Goal: Task Accomplishment & Management: Manage account settings

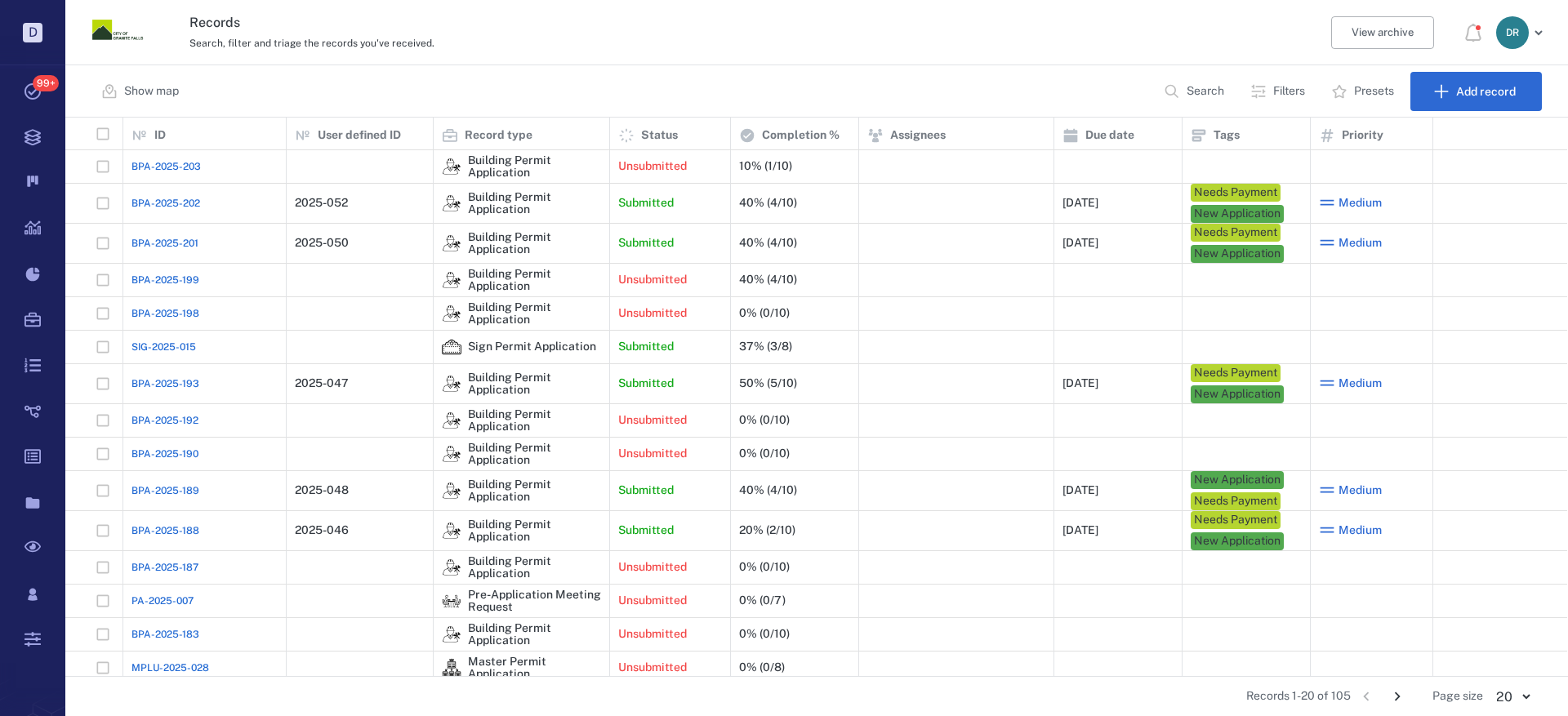
click at [142, 246] on span "BPA-2025-201" at bounding box center [164, 243] width 67 height 15
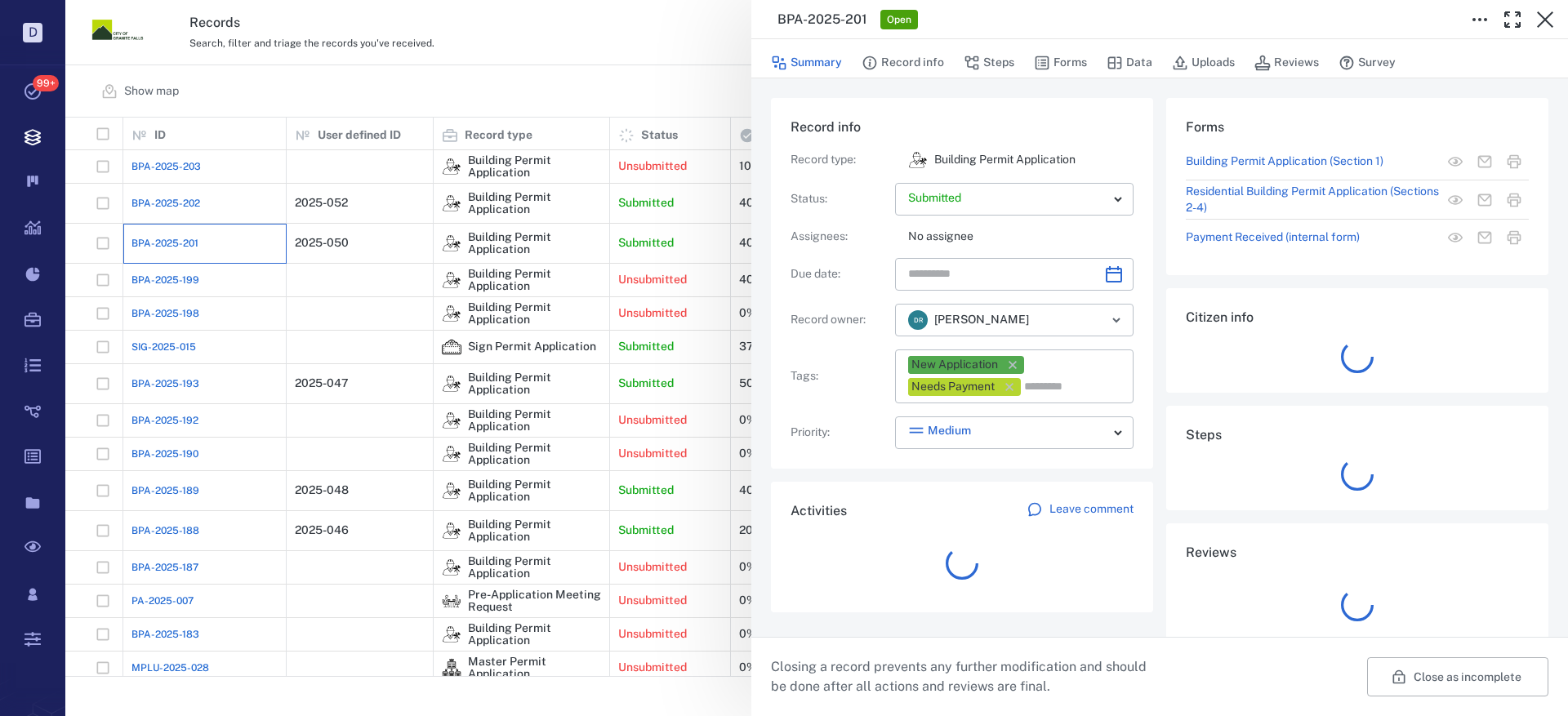
type input "**********"
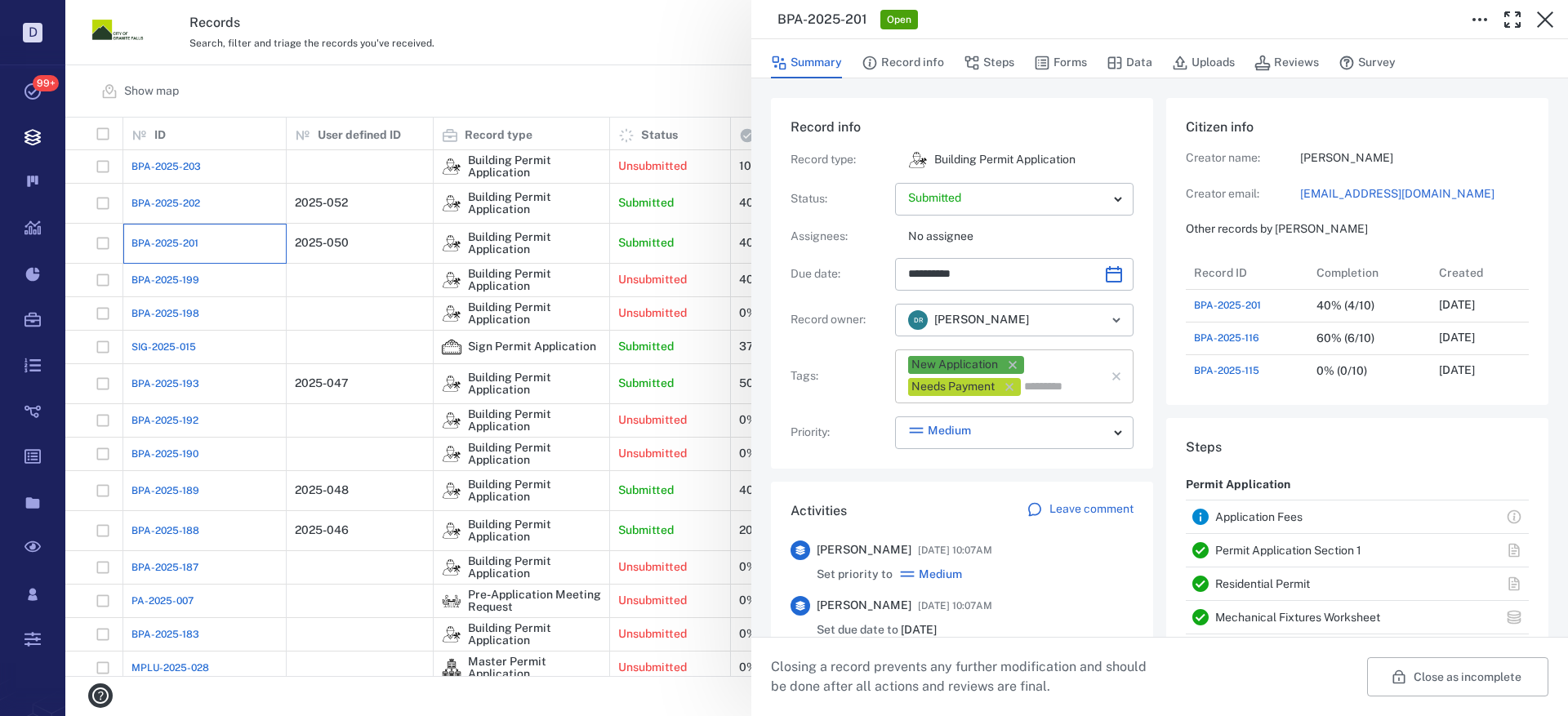
scroll to position [228, 312]
click at [1019, 363] on icon "button" at bounding box center [1012, 364] width 16 height 16
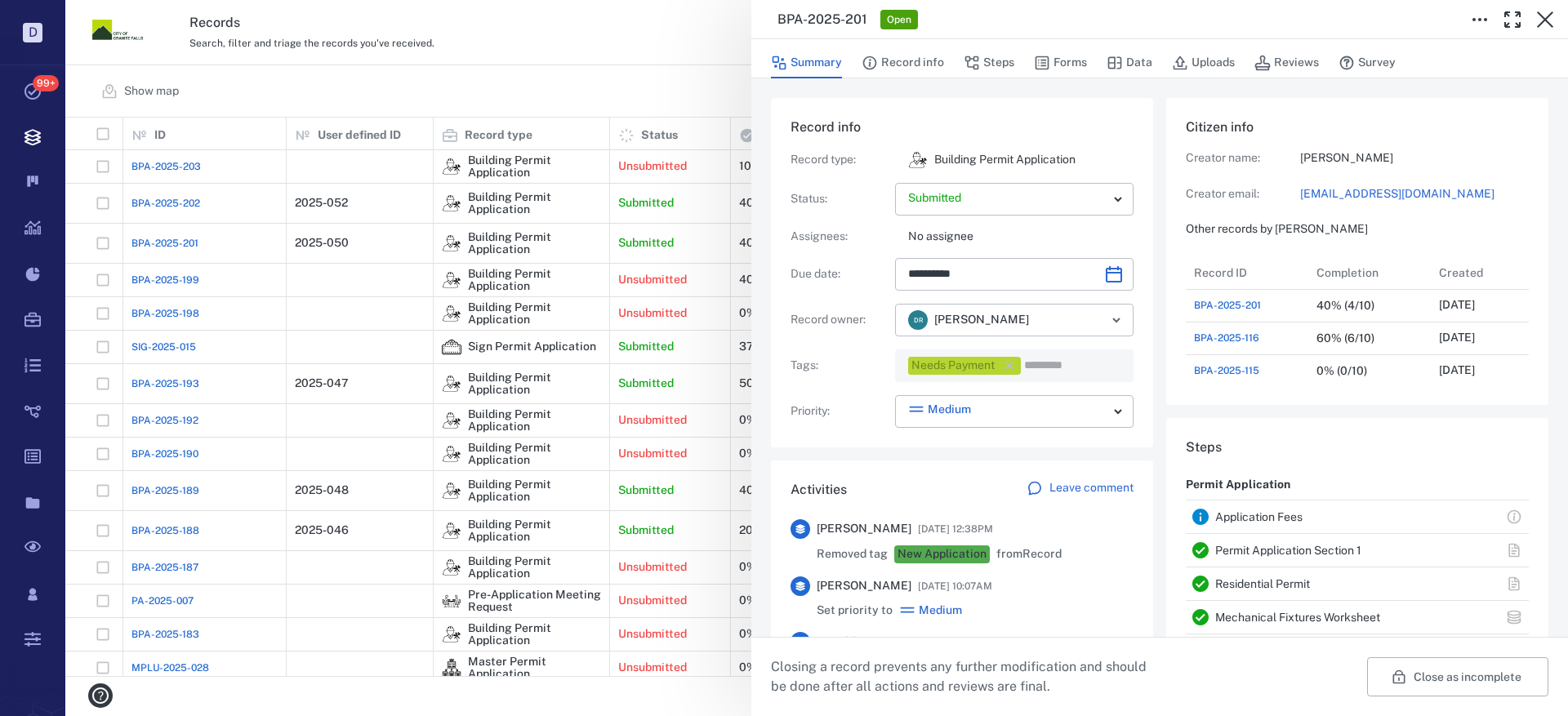
click at [1010, 363] on icon "button" at bounding box center [1009, 365] width 16 height 16
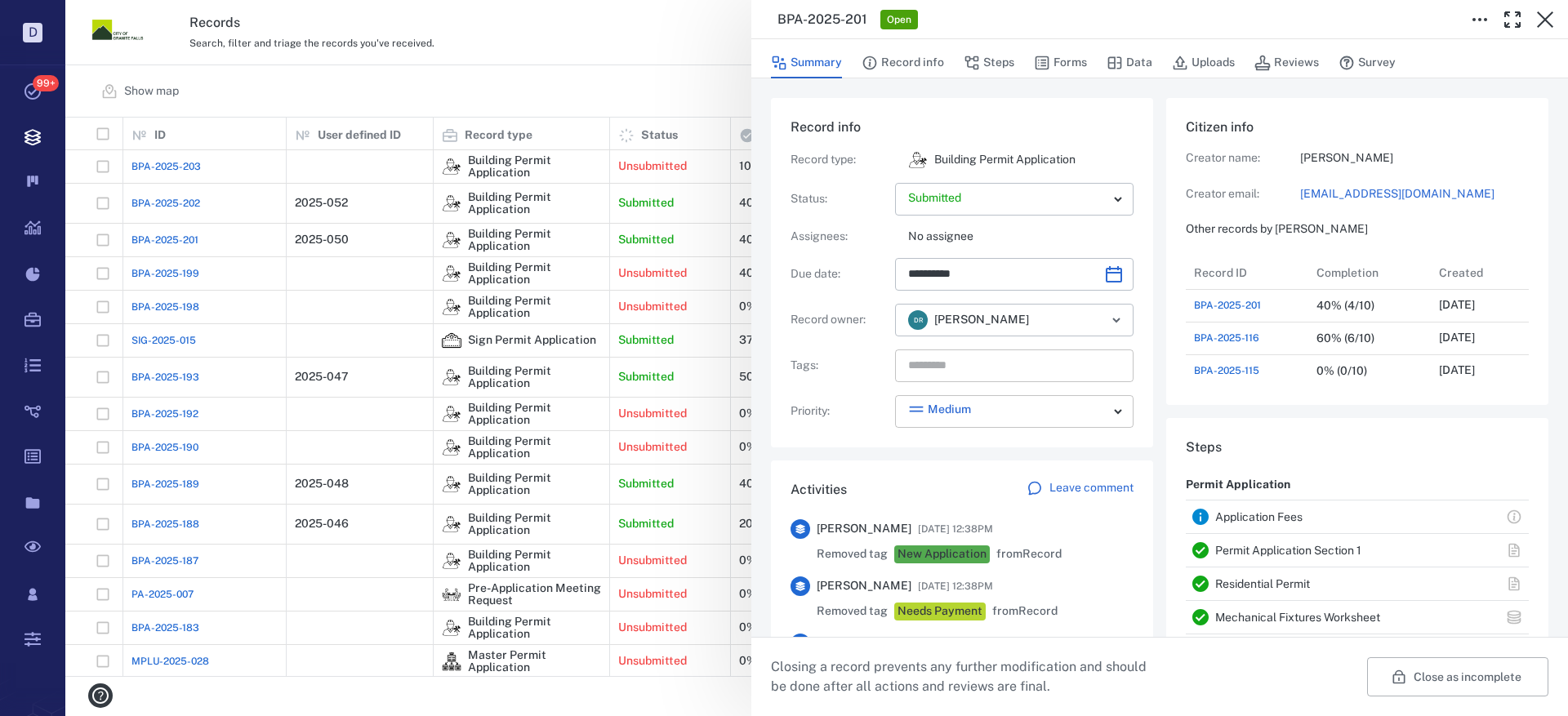
click at [1089, 411] on body "D Tasks 99+ Records Boards Dashboard Reports Record types Guide steps Rules For…" at bounding box center [784, 358] width 1568 height 716
click at [1052, 441] on div "—" at bounding box center [1011, 441] width 205 height 16
type input "*"
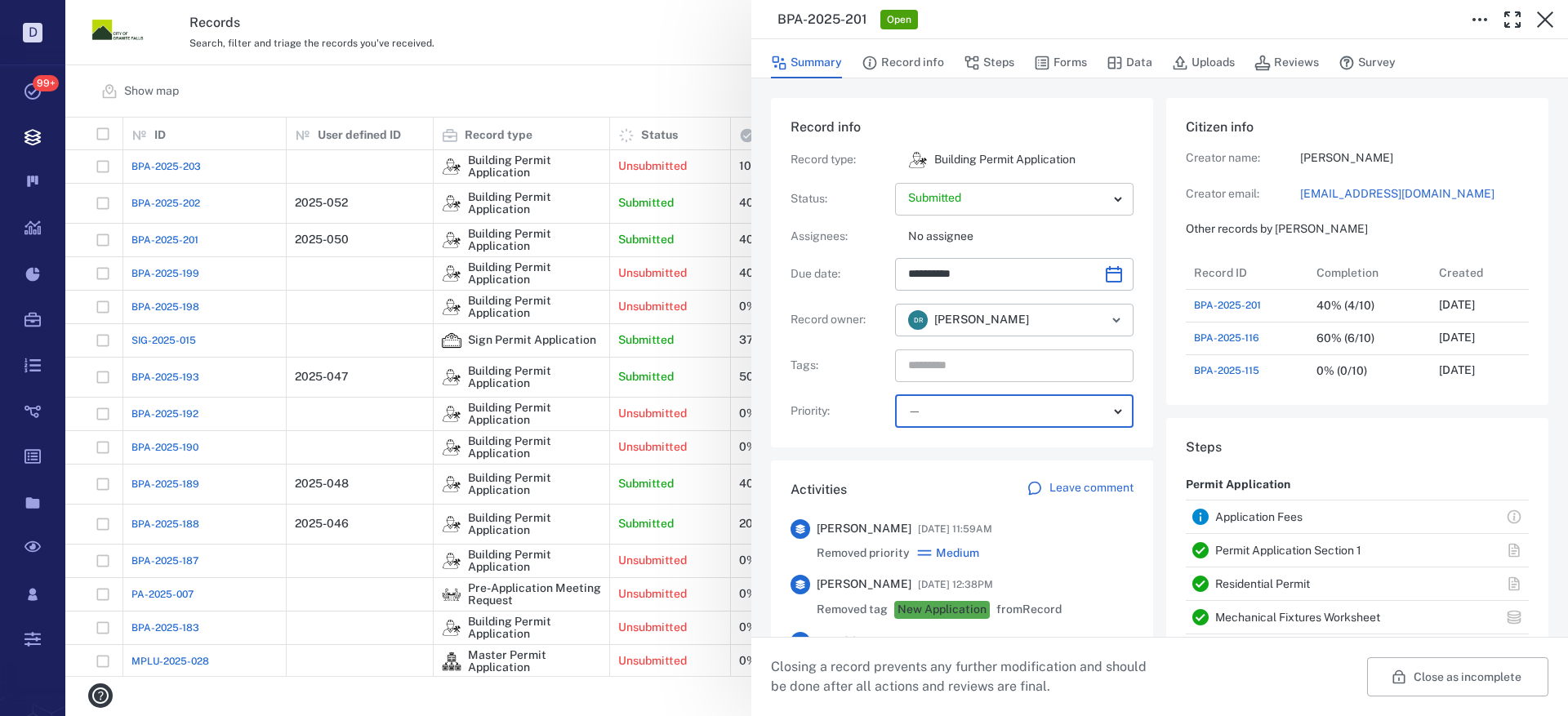
click at [992, 205] on body "D Tasks 99+ Records Boards Dashboard Reports Record types Guide steps Rules For…" at bounding box center [784, 358] width 1568 height 716
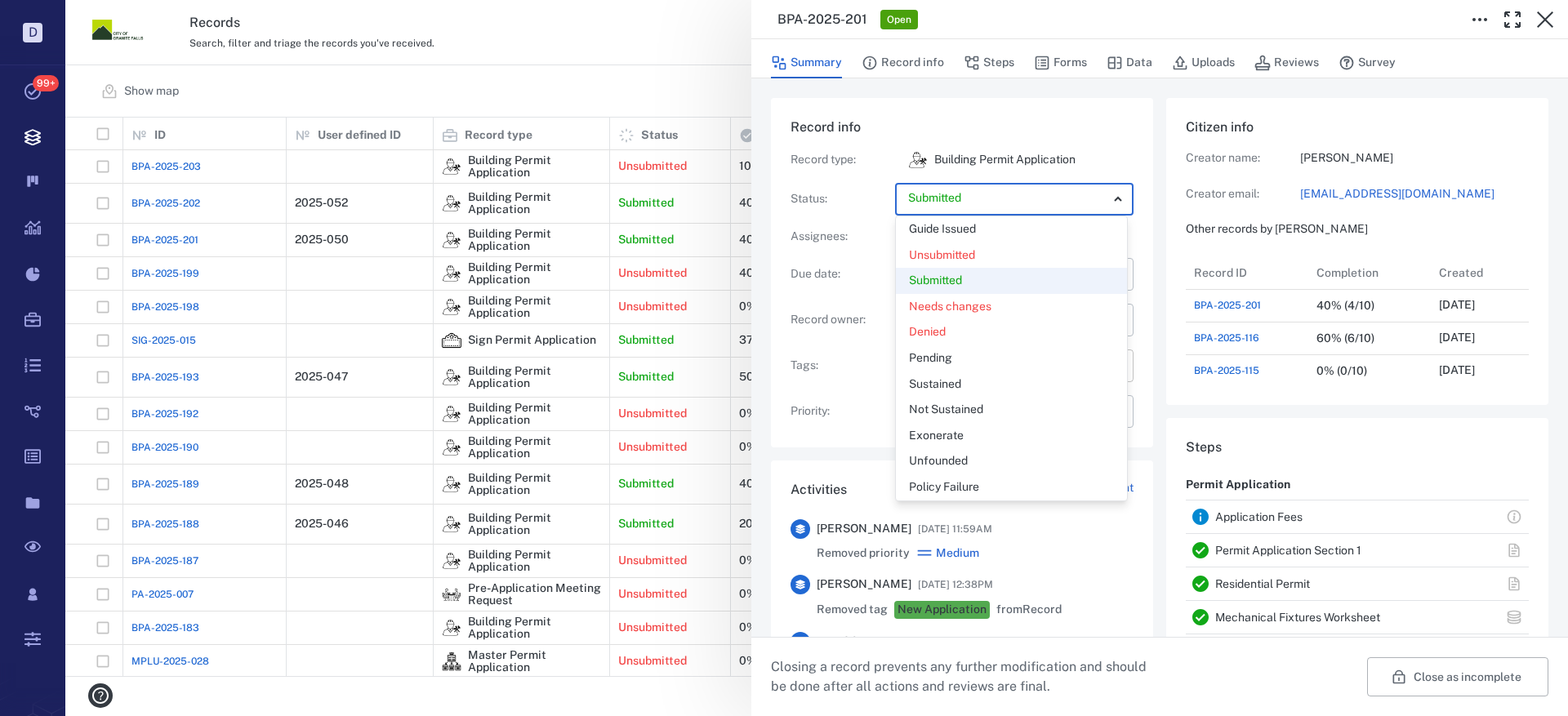
click at [955, 228] on p "Guide Issued" at bounding box center [942, 229] width 67 height 16
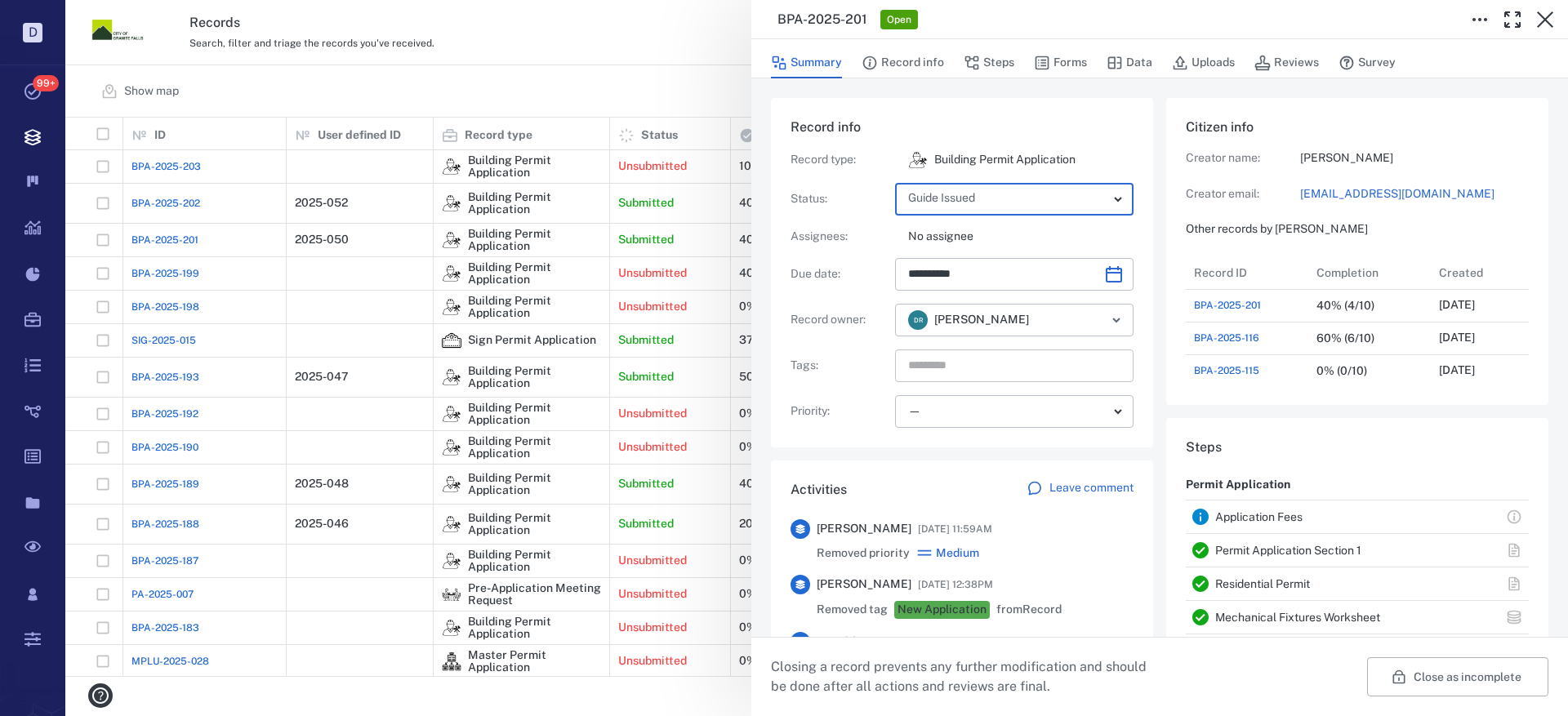
type input "*****"
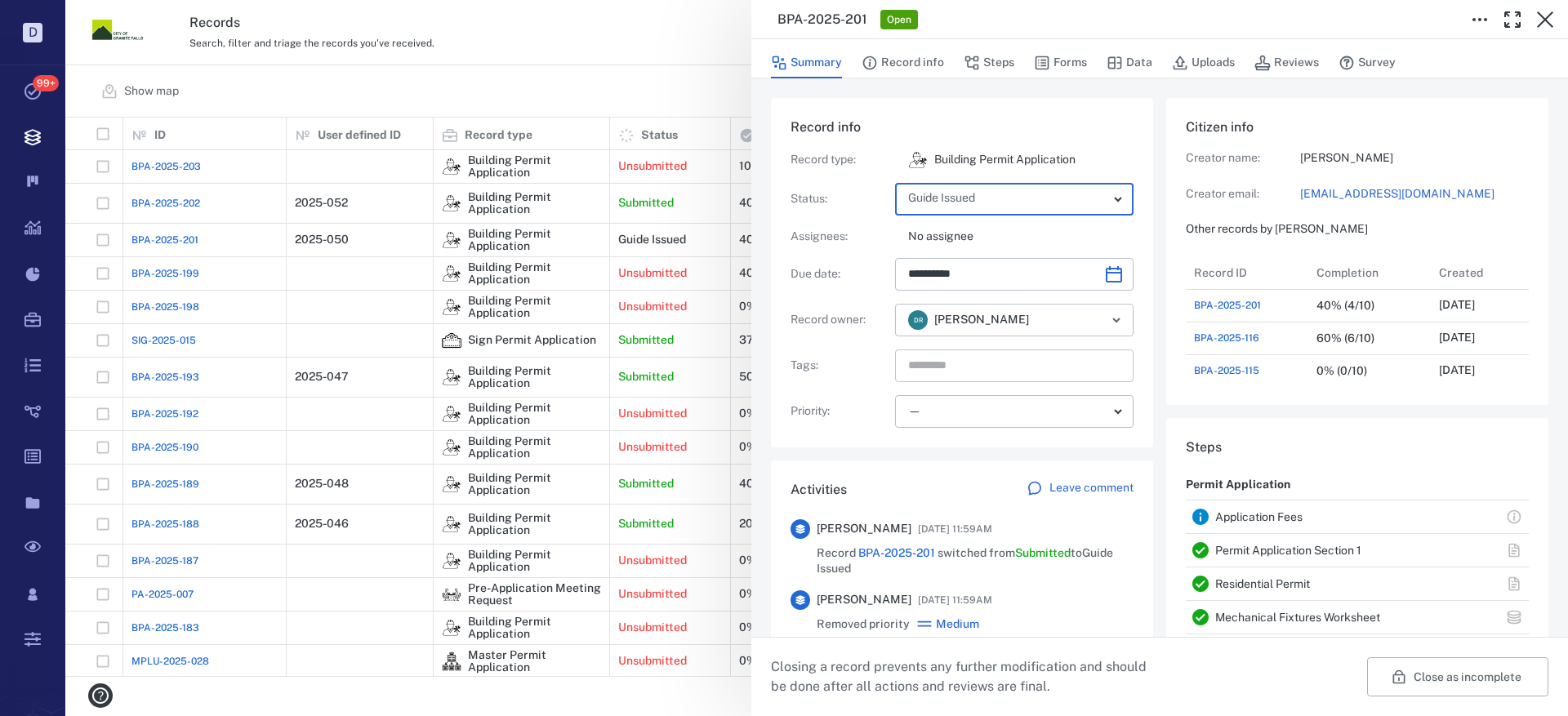
click at [986, 371] on input "text" at bounding box center [995, 366] width 178 height 23
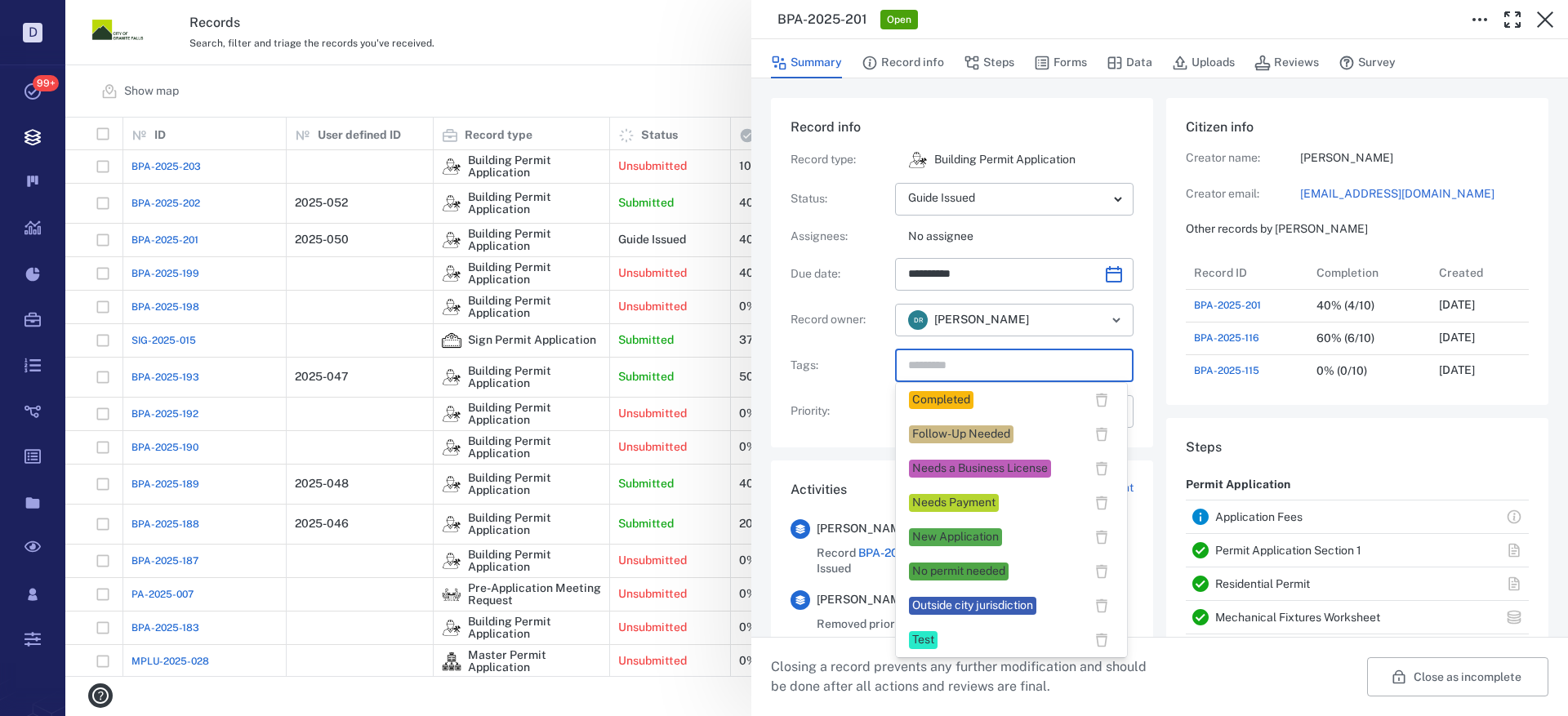
click at [961, 393] on div "Completed" at bounding box center [941, 400] width 58 height 16
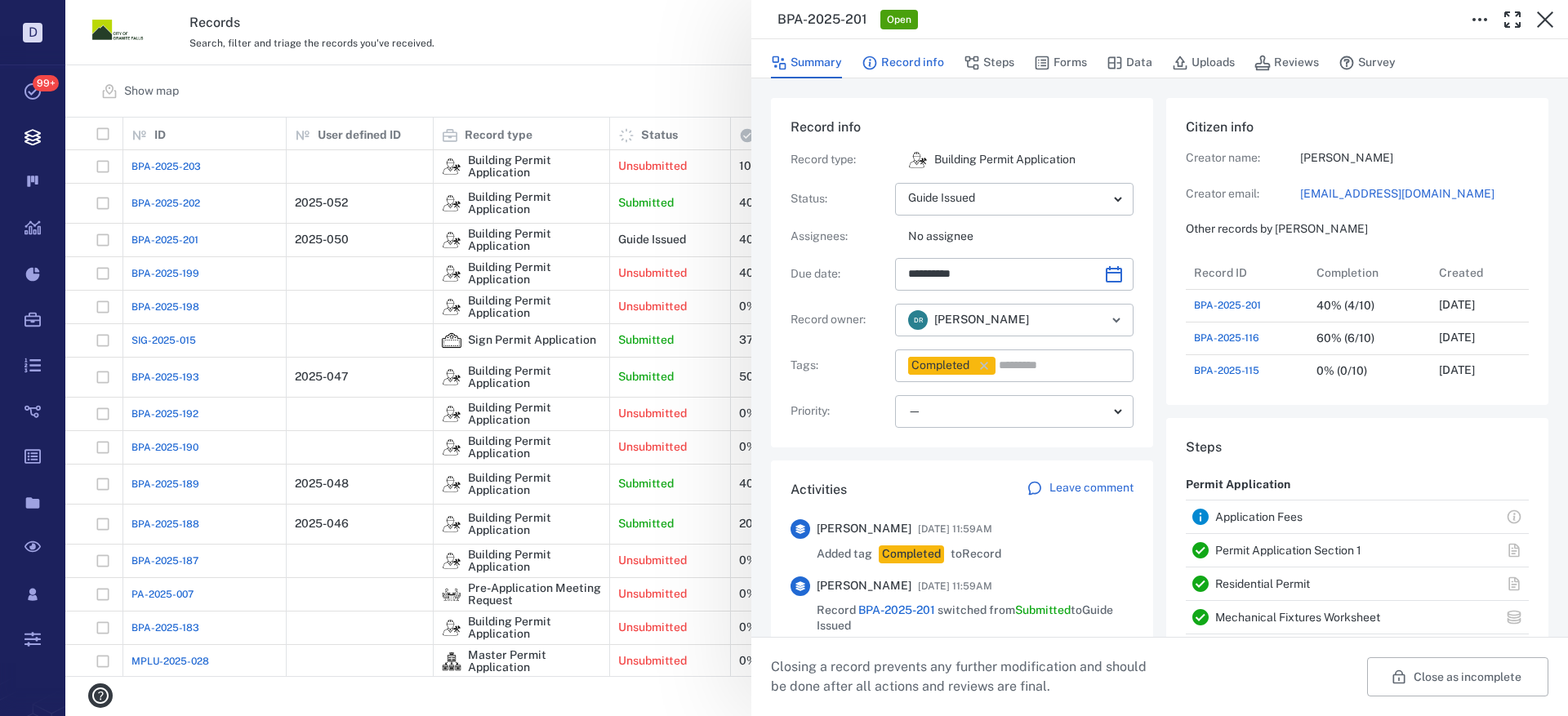
click at [928, 57] on button "Record info" at bounding box center [902, 62] width 82 height 31
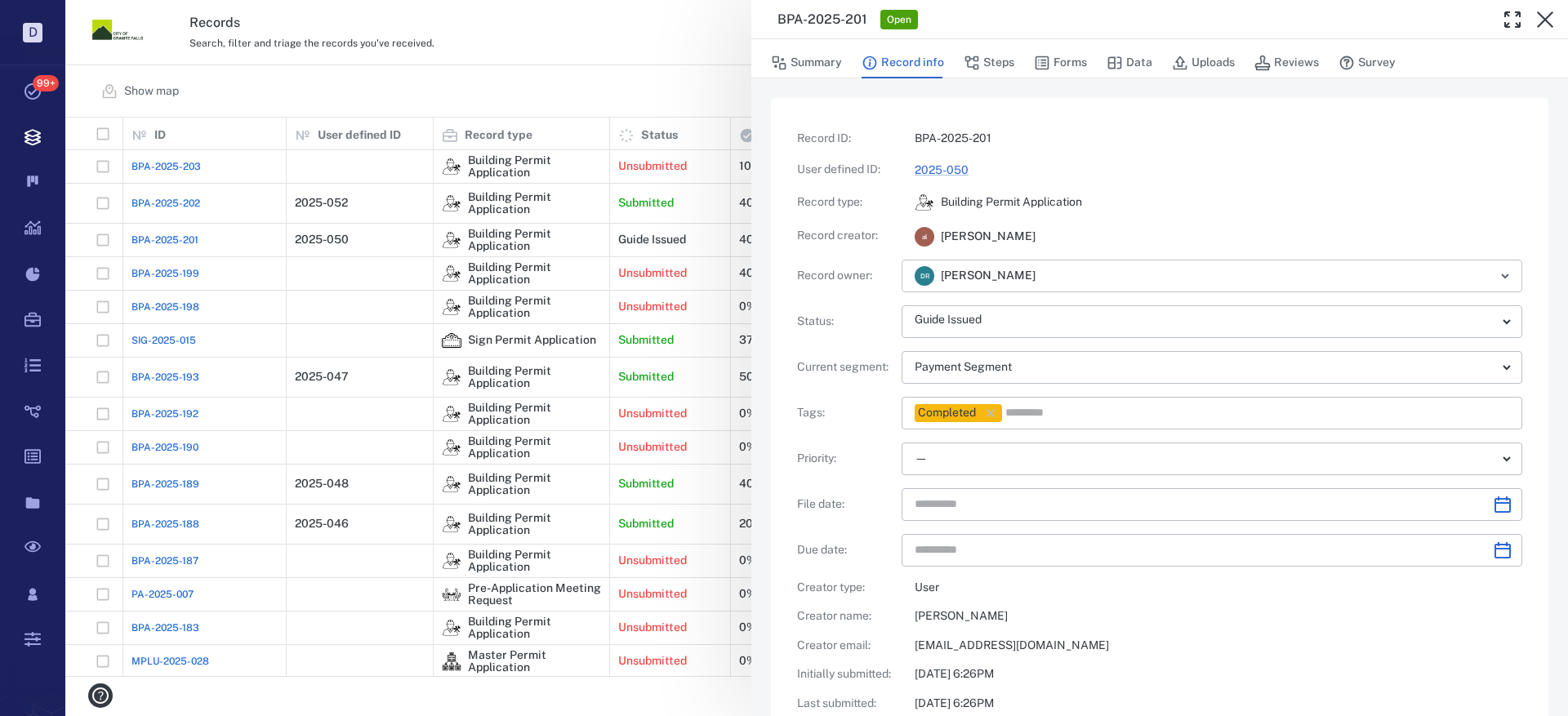
type input "**********"
click at [1002, 459] on body "D Tasks 99+ Records Boards Dashboard Reports Record types Guide steps Rules For…" at bounding box center [784, 358] width 1568 height 716
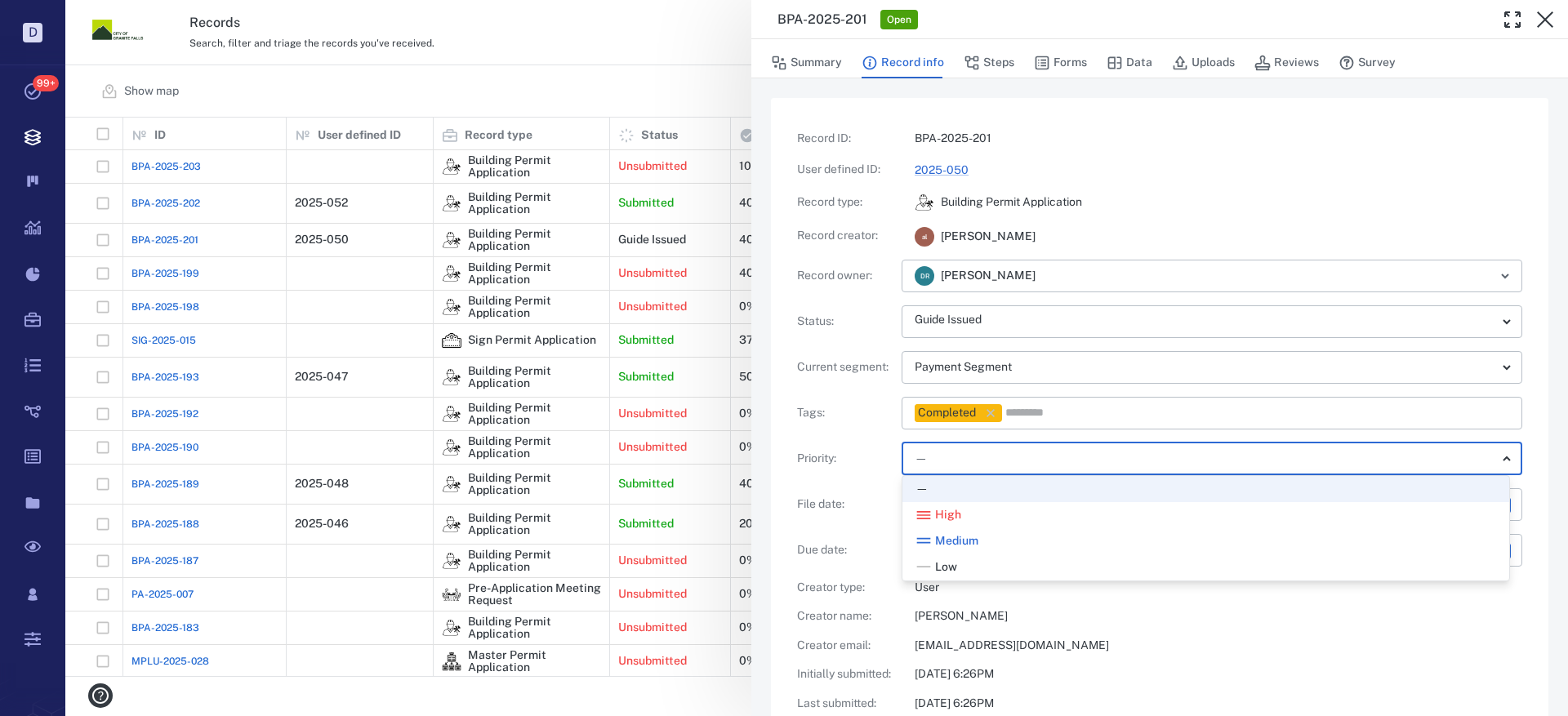
click at [1008, 458] on div at bounding box center [784, 358] width 1568 height 716
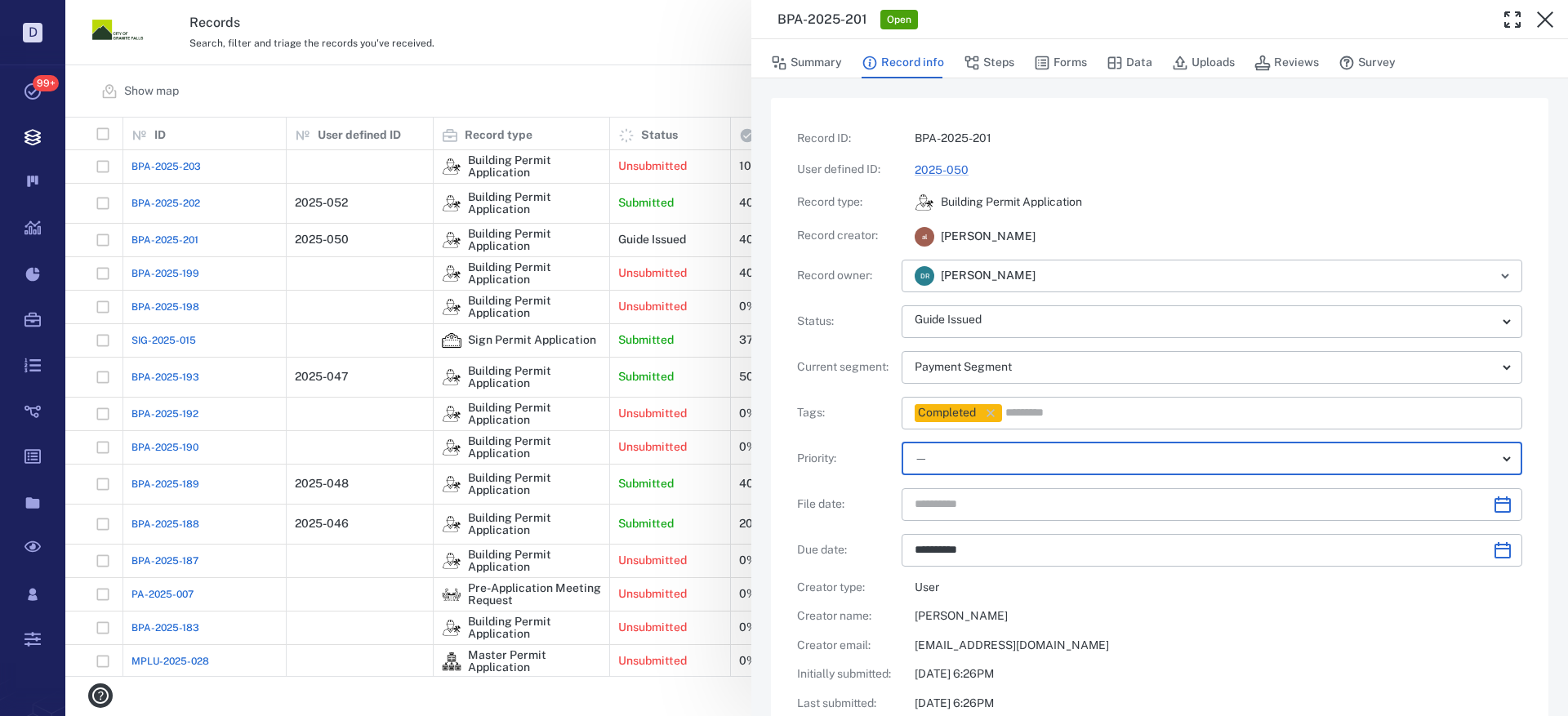
scroll to position [82, 0]
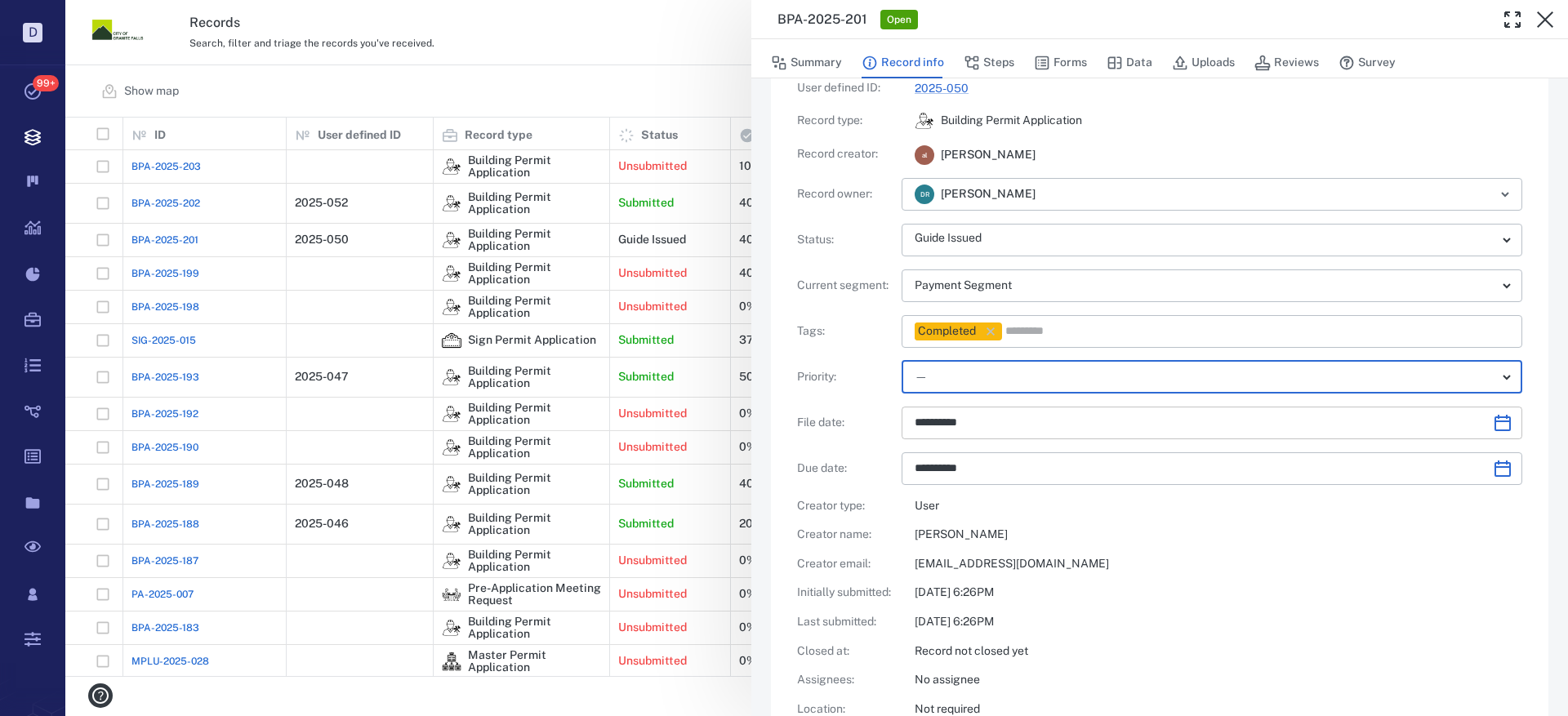
click at [974, 414] on input "**********" at bounding box center [1197, 423] width 565 height 33
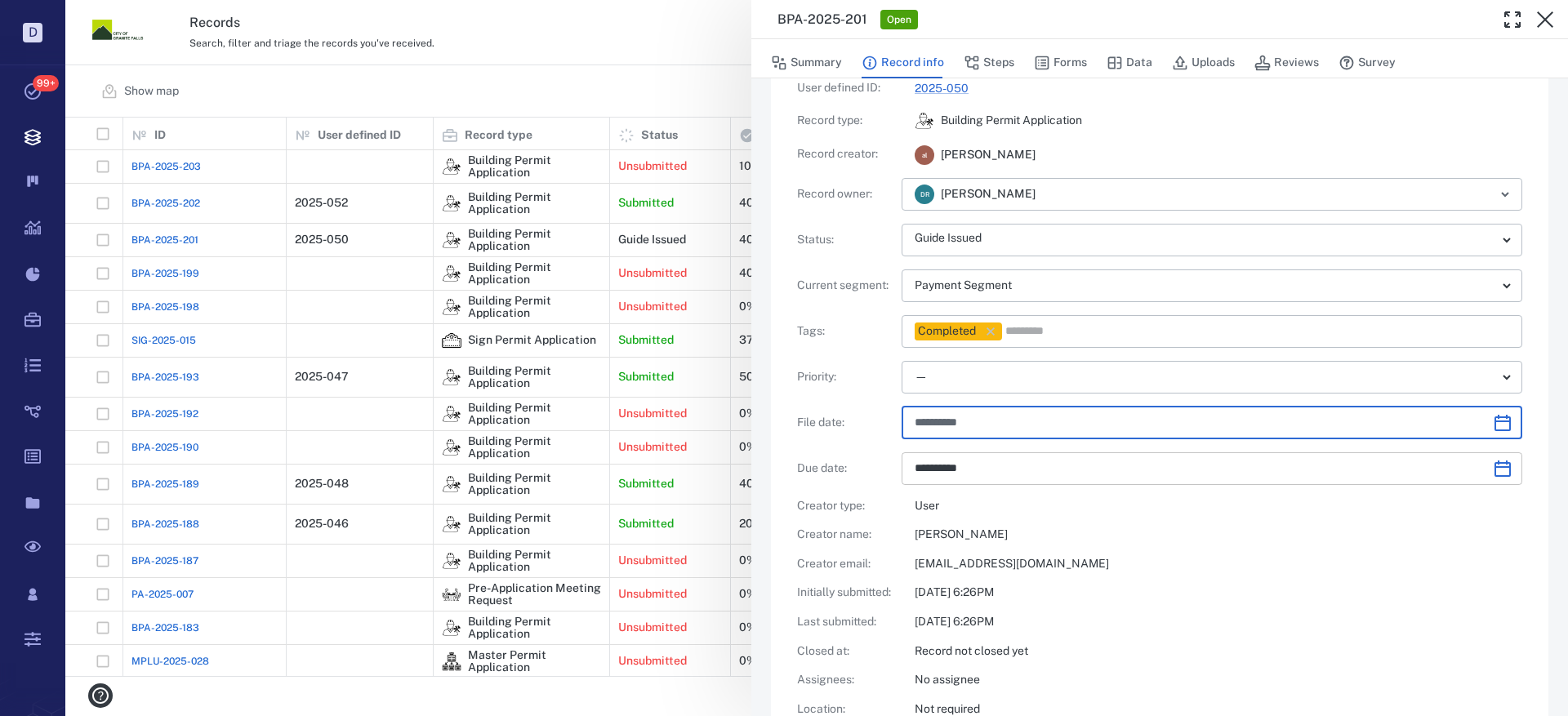
type input "**********"
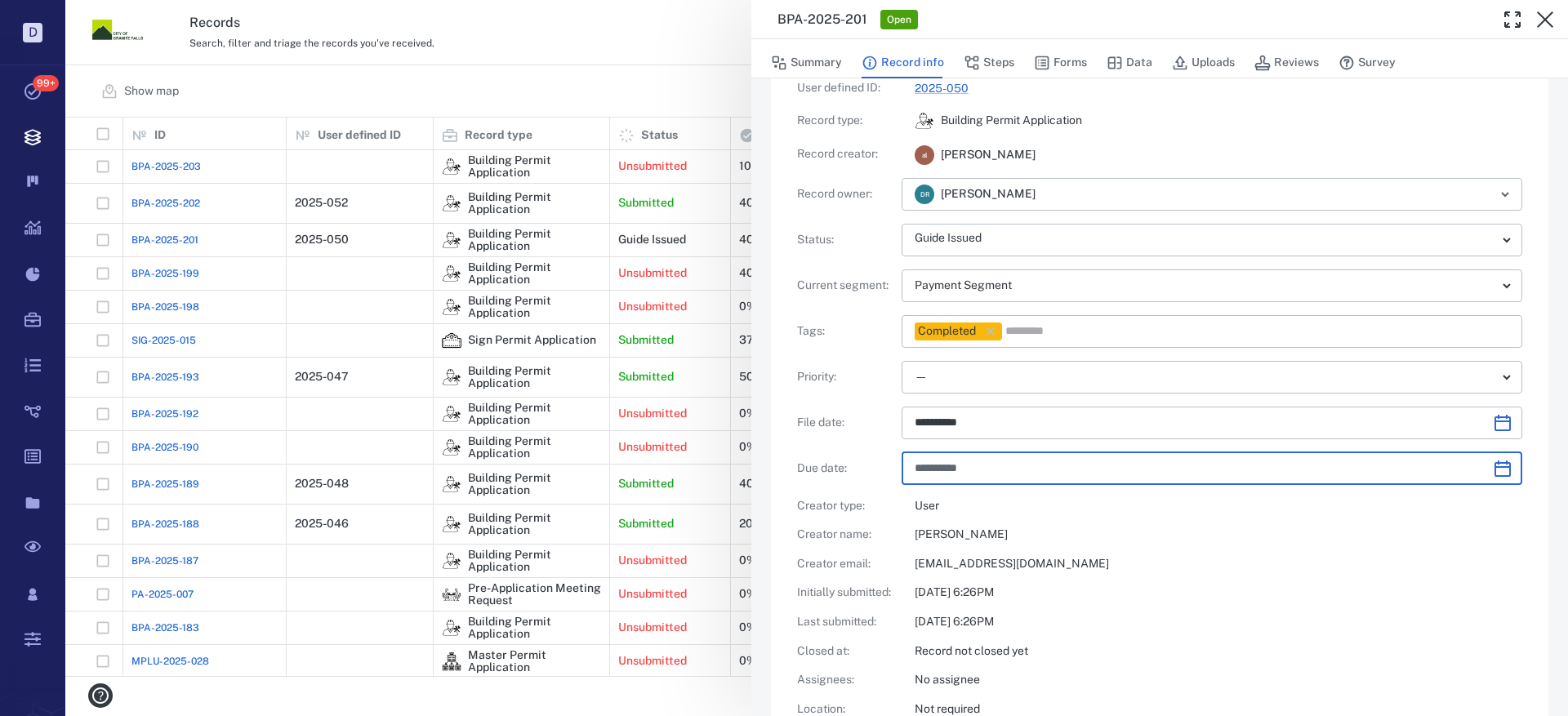
click at [1110, 474] on input "**********" at bounding box center [1197, 469] width 565 height 33
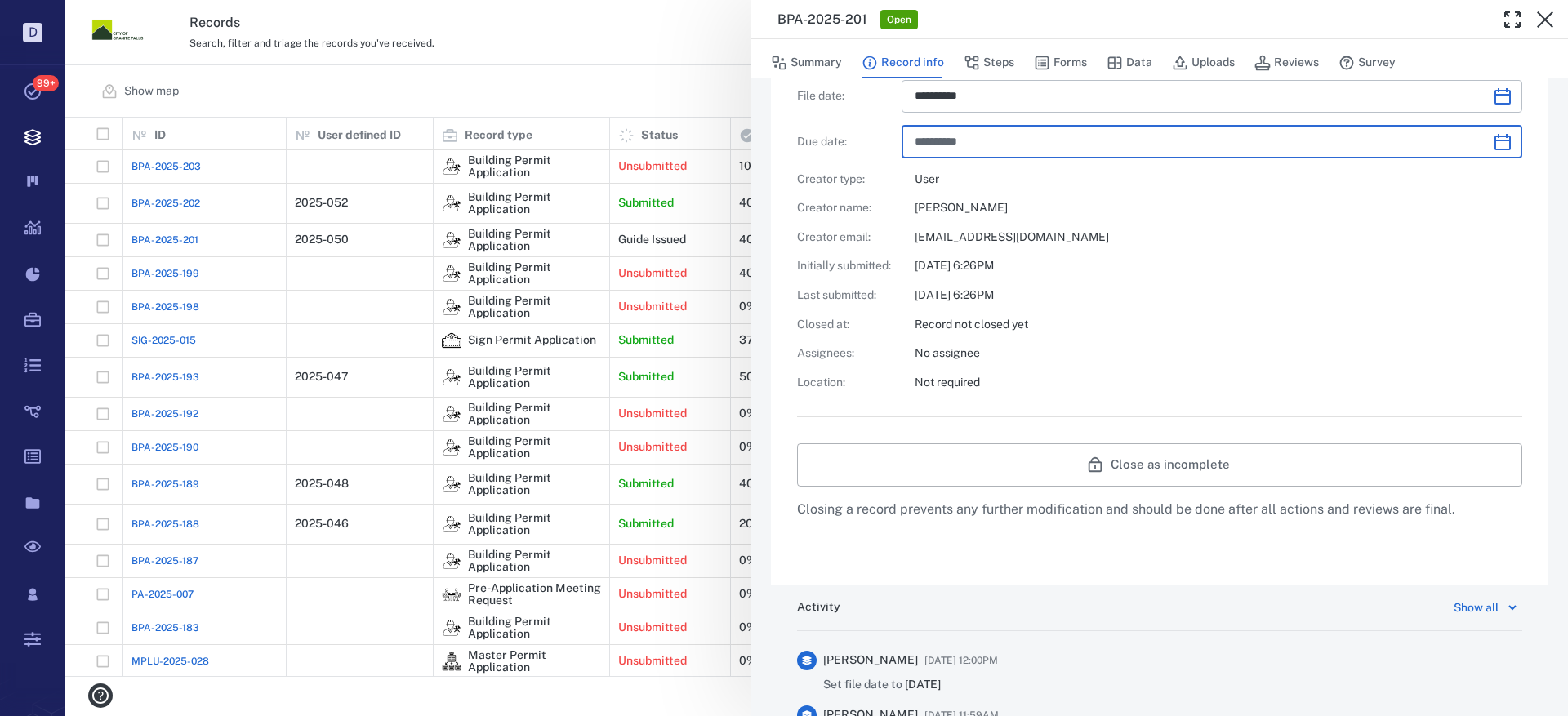
scroll to position [0, 0]
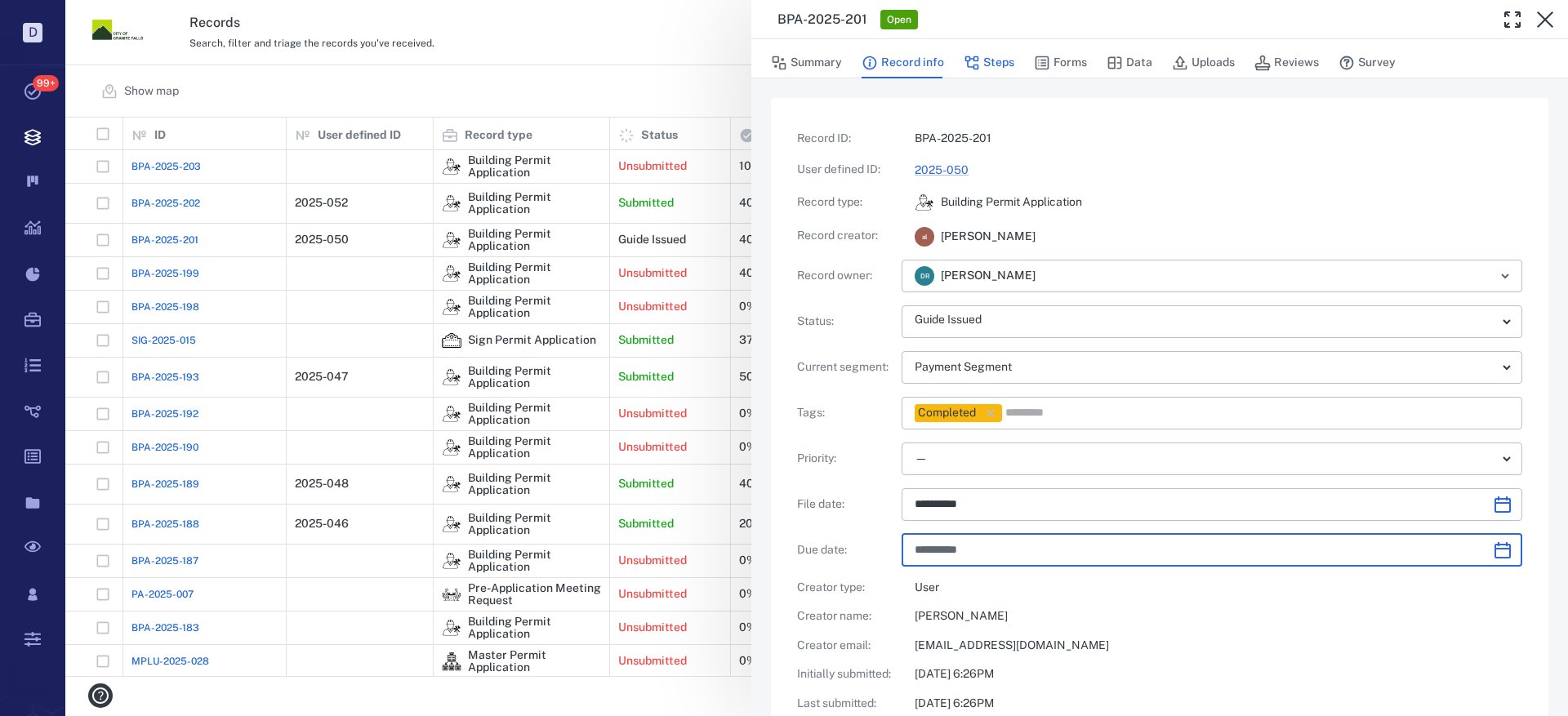
click at [984, 64] on button "Steps" at bounding box center [990, 62] width 51 height 31
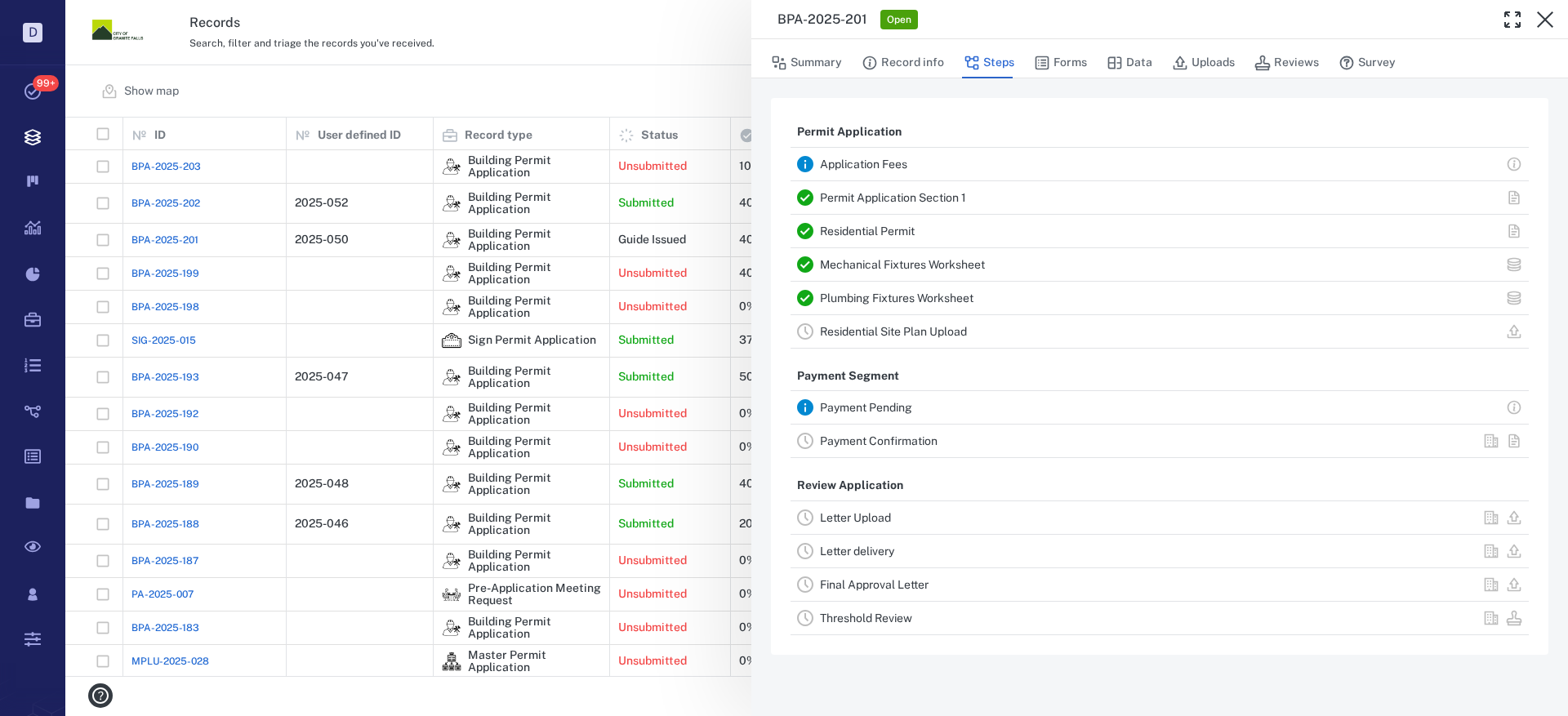
click at [856, 442] on link "Payment Confirmation" at bounding box center [878, 441] width 118 height 13
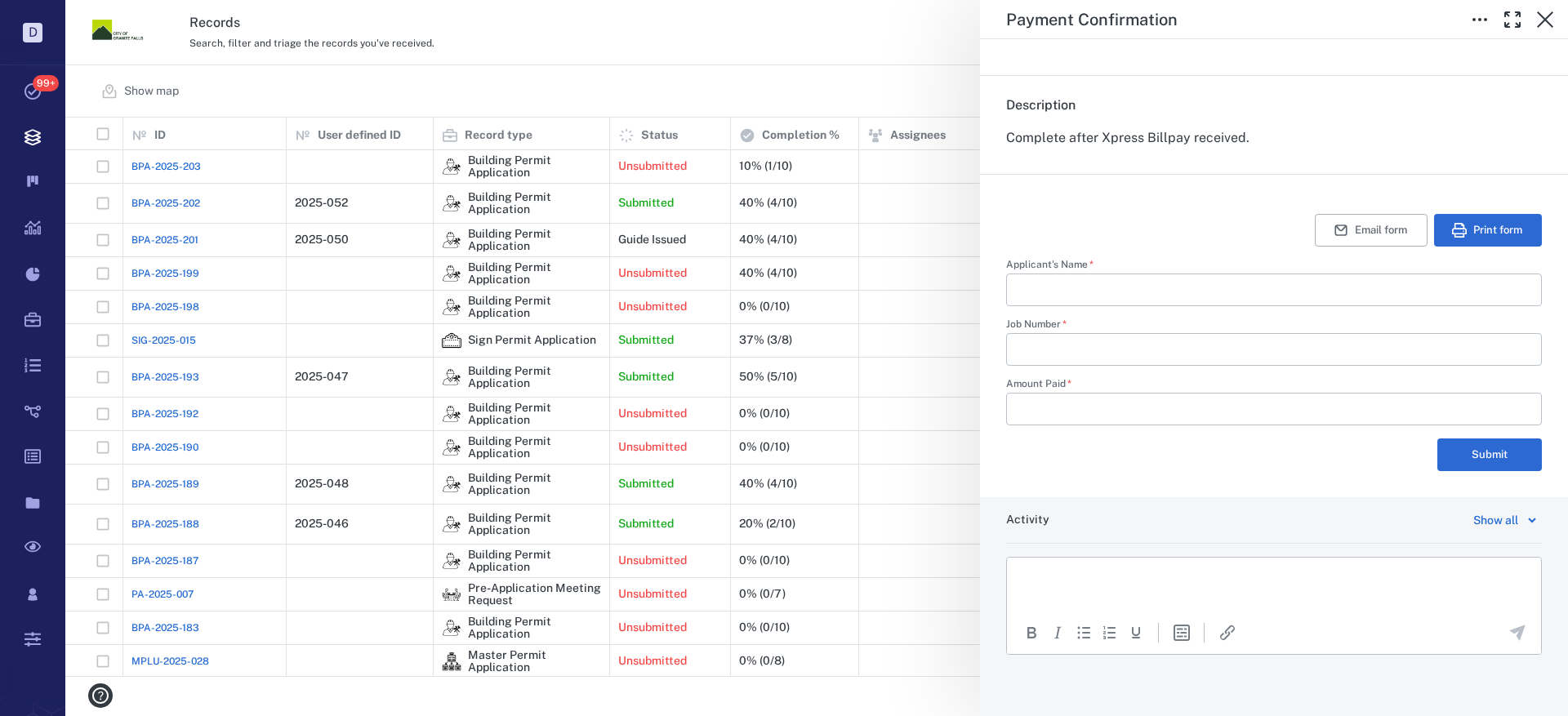
scroll to position [263, 0]
click at [1101, 291] on input "Applicant's Name   *" at bounding box center [1275, 286] width 509 height 33
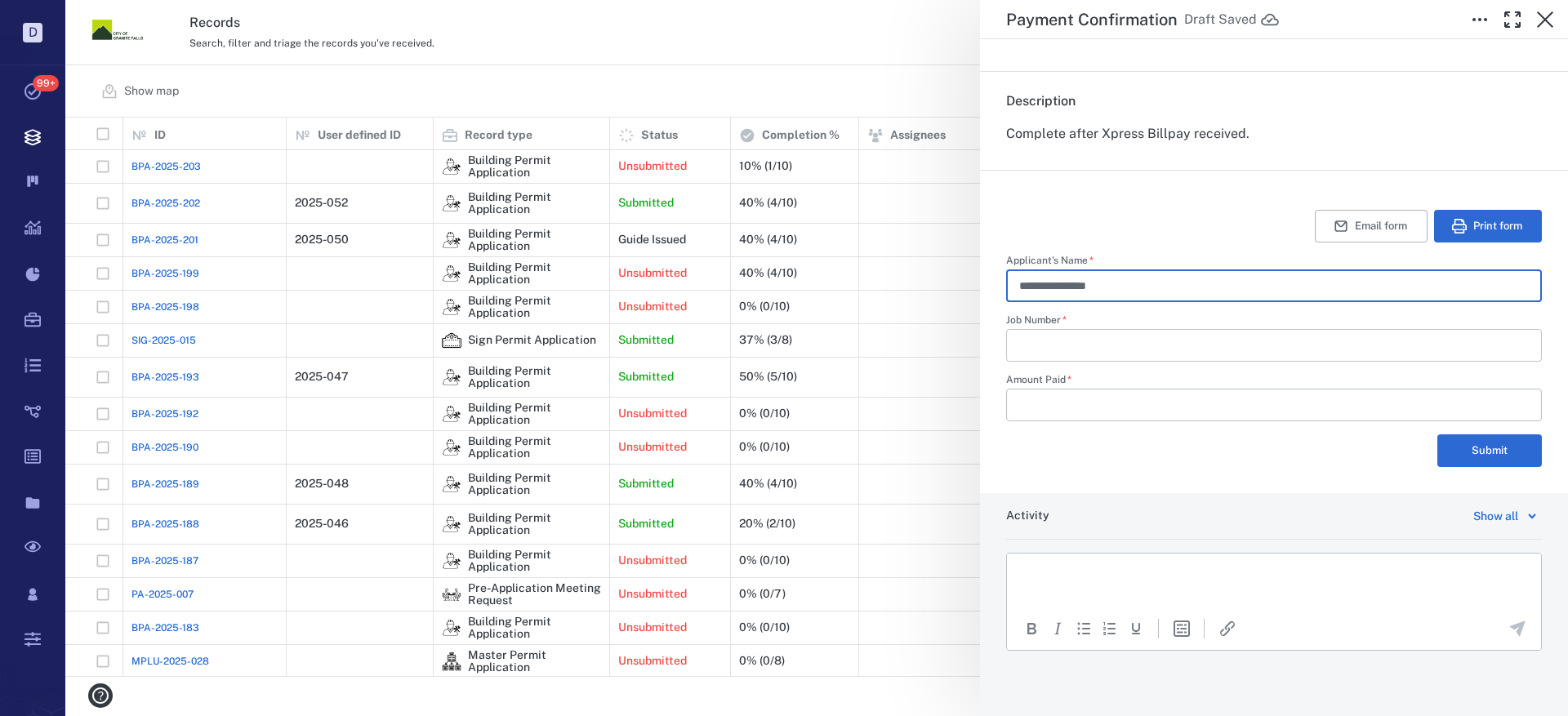
type input "**********"
click at [1099, 344] on input "Job Number   *" at bounding box center [1275, 345] width 509 height 33
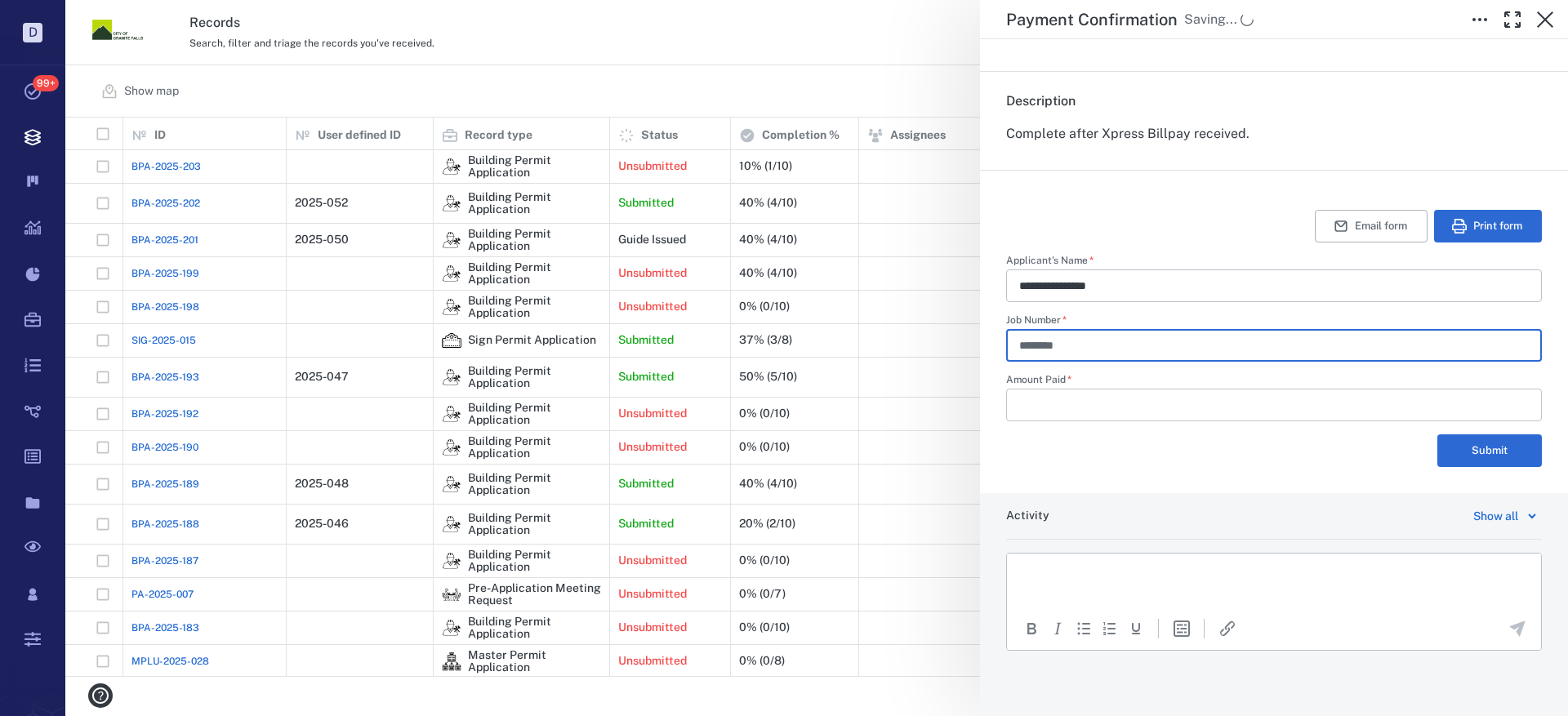
type input "********"
click at [1093, 412] on input "Amount Paid   *" at bounding box center [1275, 405] width 509 height 33
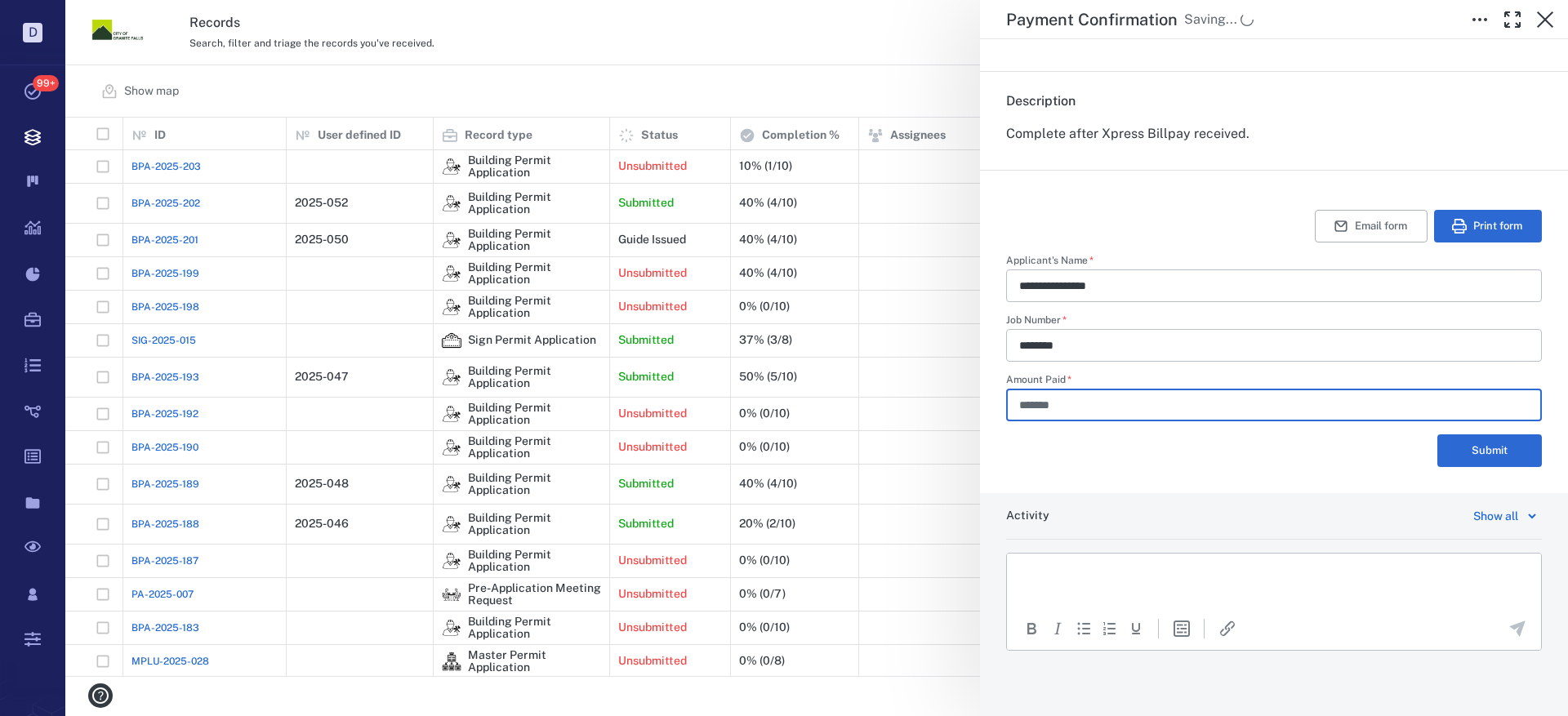
type input "*******"
click at [1166, 570] on p "Rich Text Area. Press ALT-0 for help." at bounding box center [1274, 574] width 507 height 15
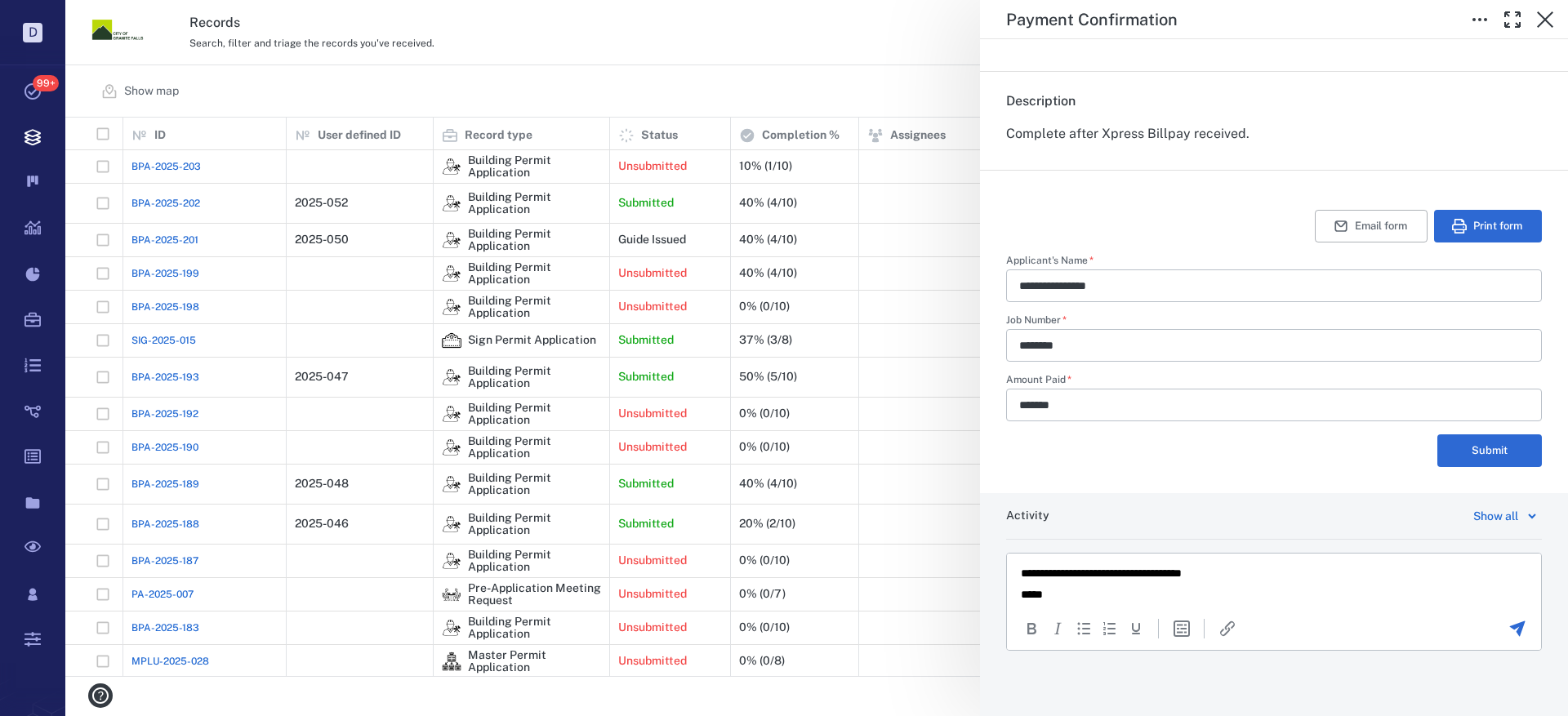
click at [1510, 626] on icon "Send the comment" at bounding box center [1518, 629] width 15 height 15
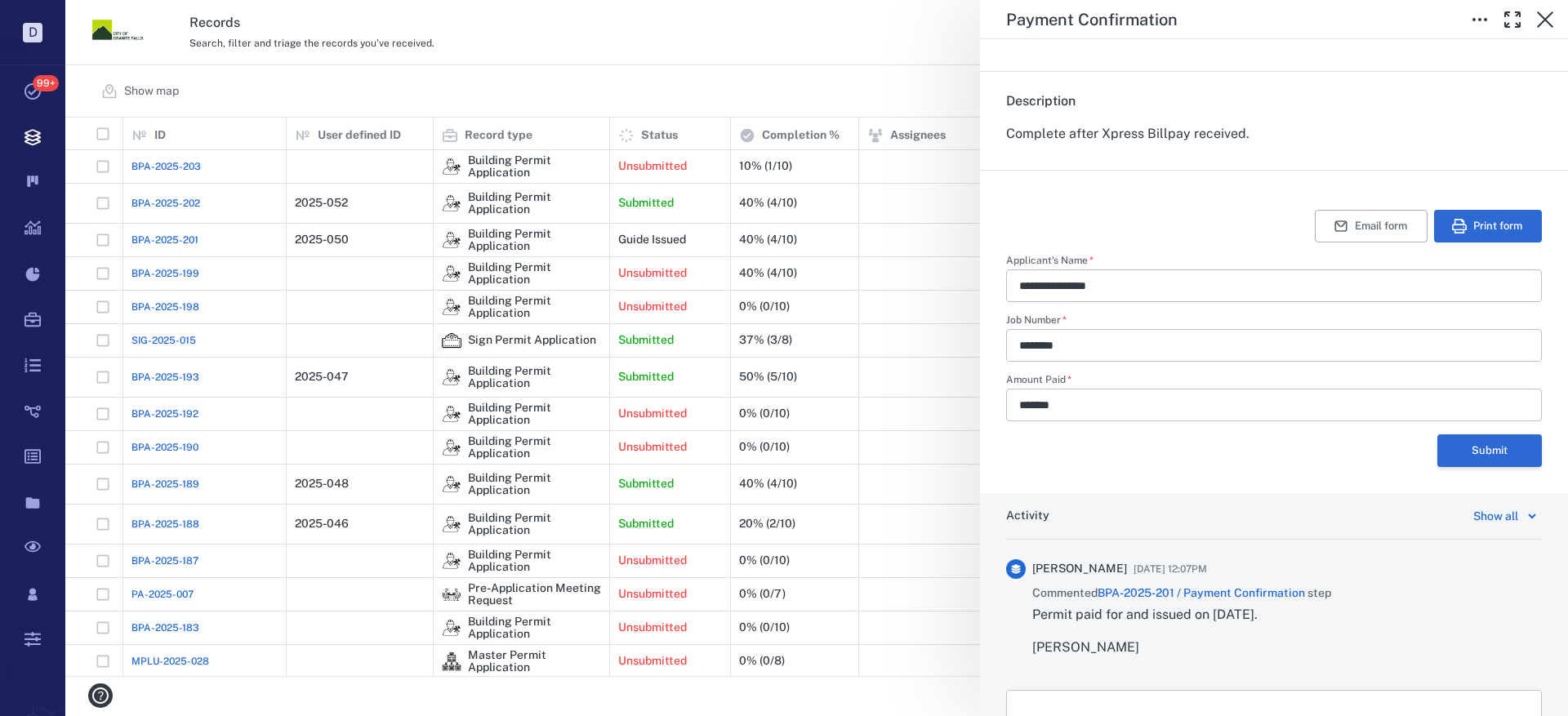
click at [1472, 452] on button "Submit" at bounding box center [1490, 451] width 105 height 33
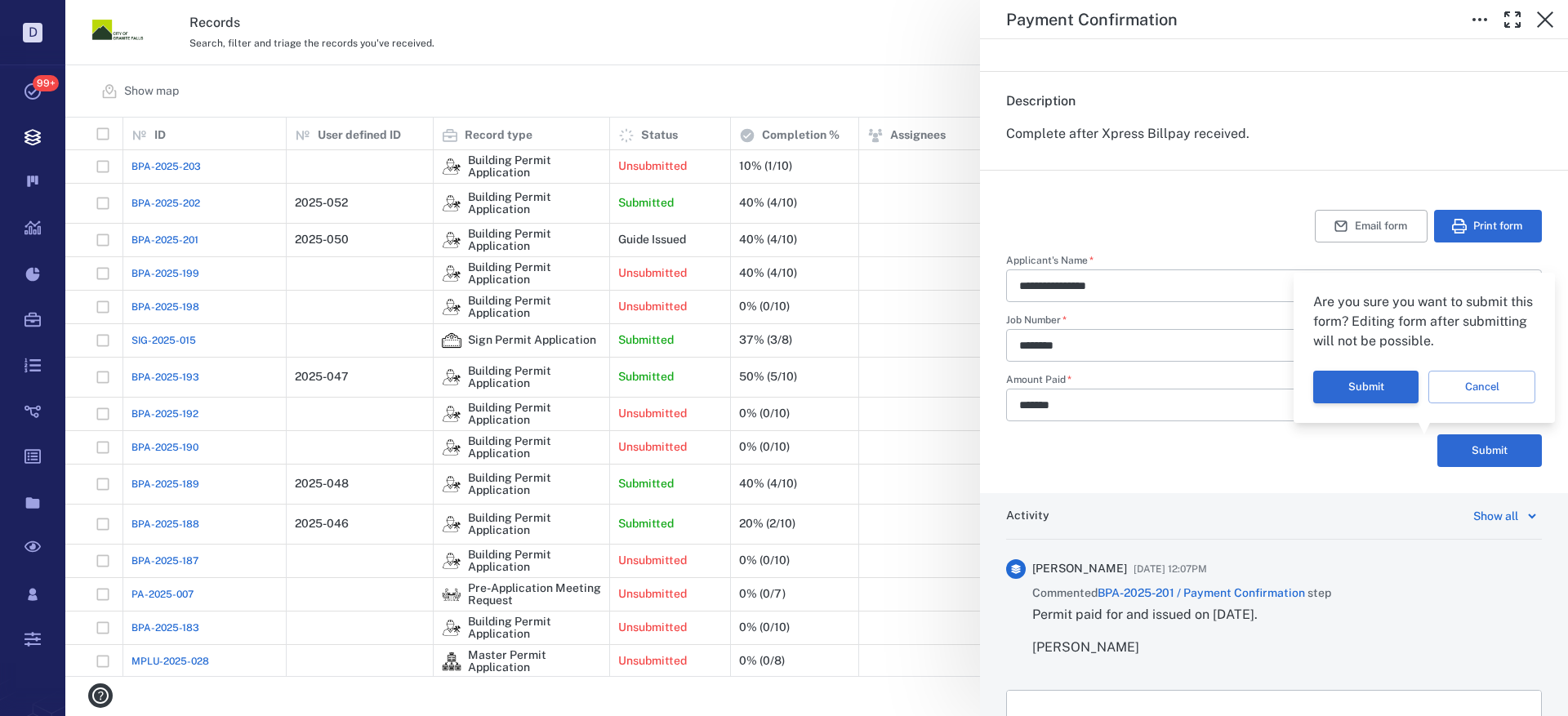
click at [1354, 393] on button "Submit" at bounding box center [1366, 387] width 106 height 33
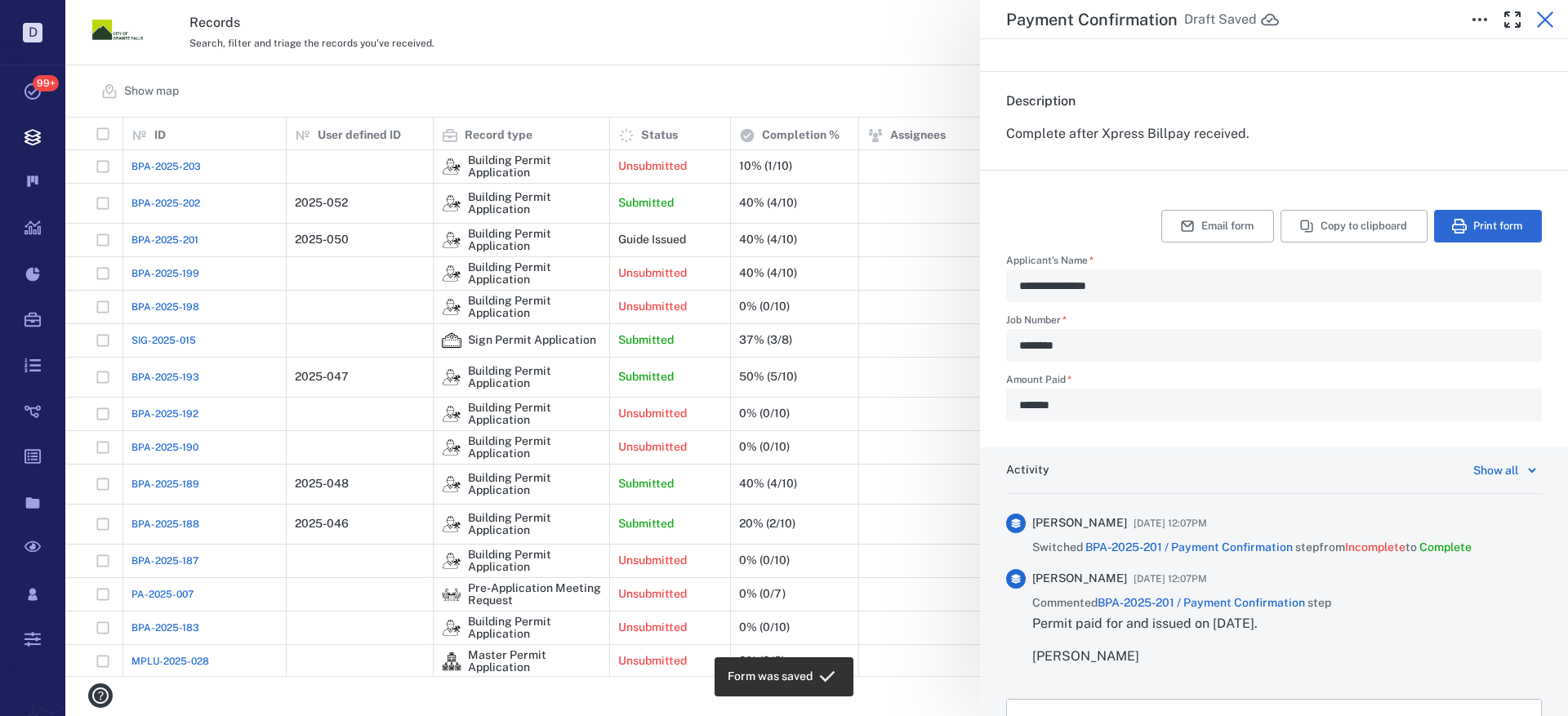
click at [1543, 18] on icon "button" at bounding box center [1545, 19] width 16 height 16
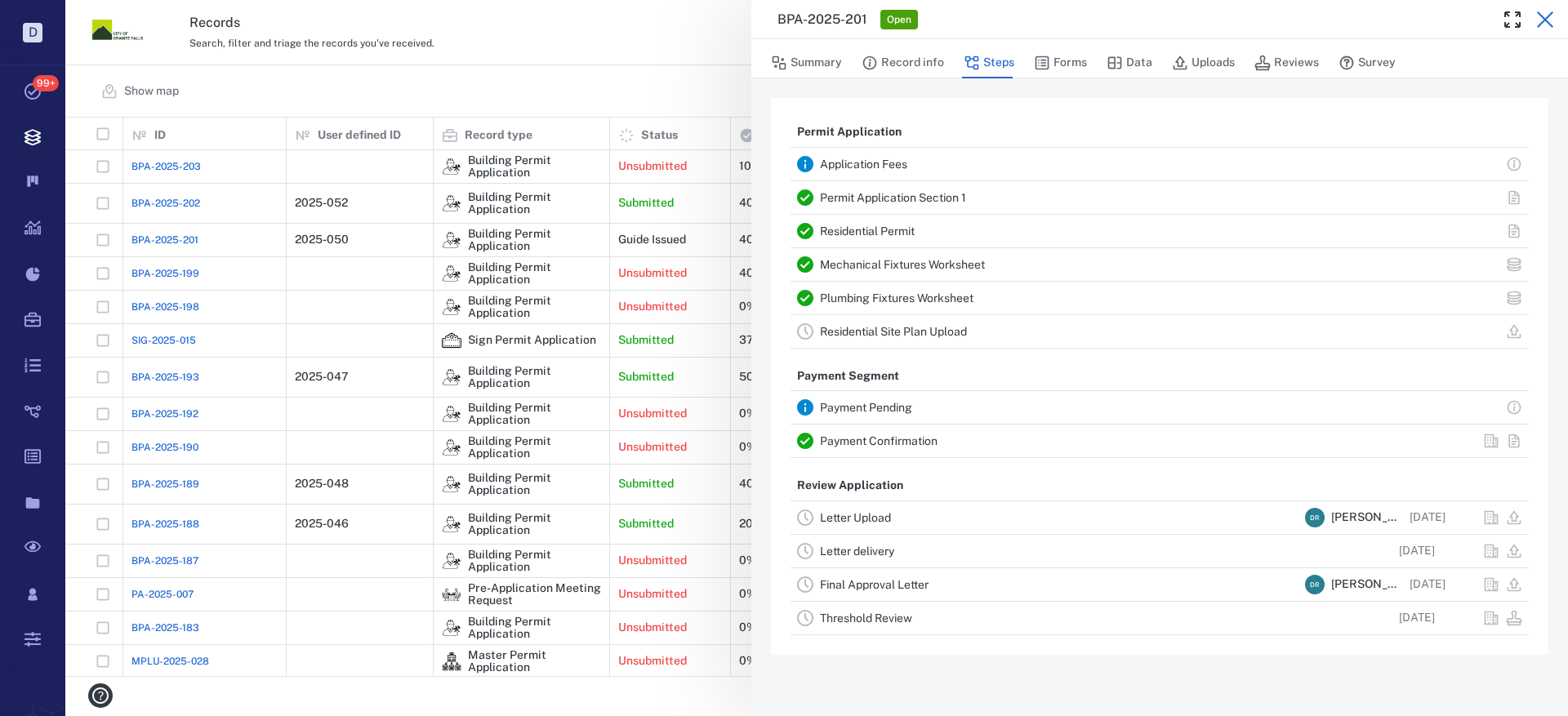
click at [1544, 16] on icon "button" at bounding box center [1545, 19] width 20 height 20
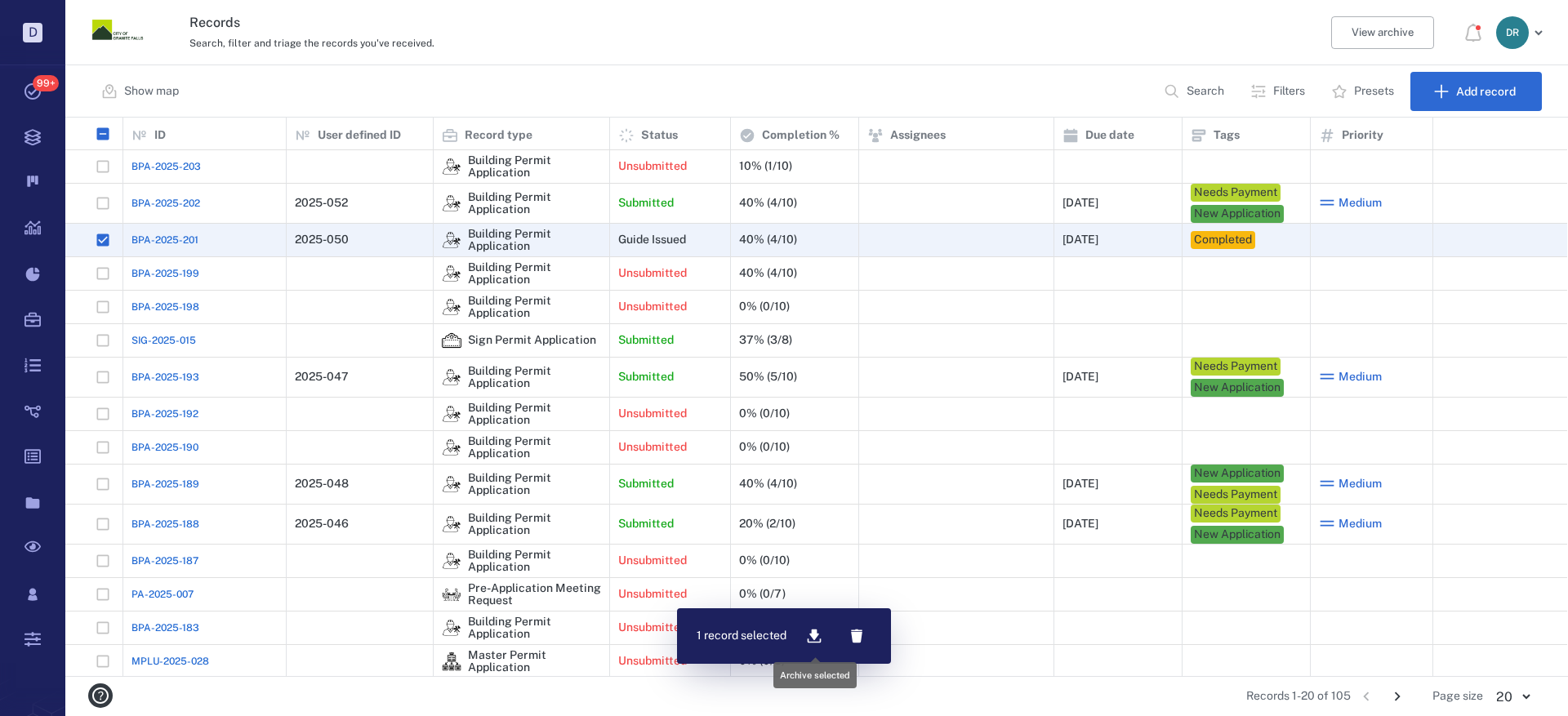
click at [814, 632] on icon "button" at bounding box center [814, 637] width 14 height 14
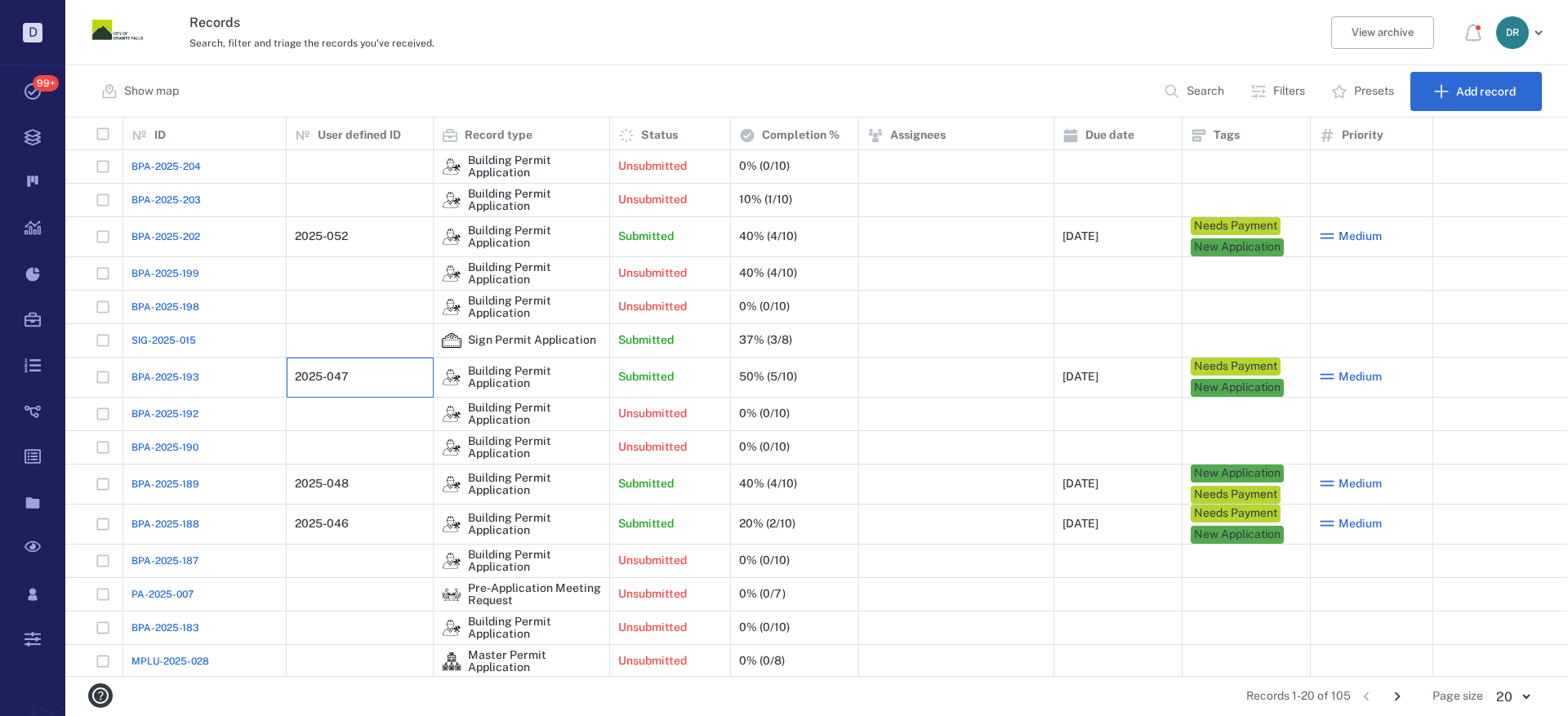
click at [326, 369] on div "2025-047" at bounding box center [360, 377] width 130 height 33
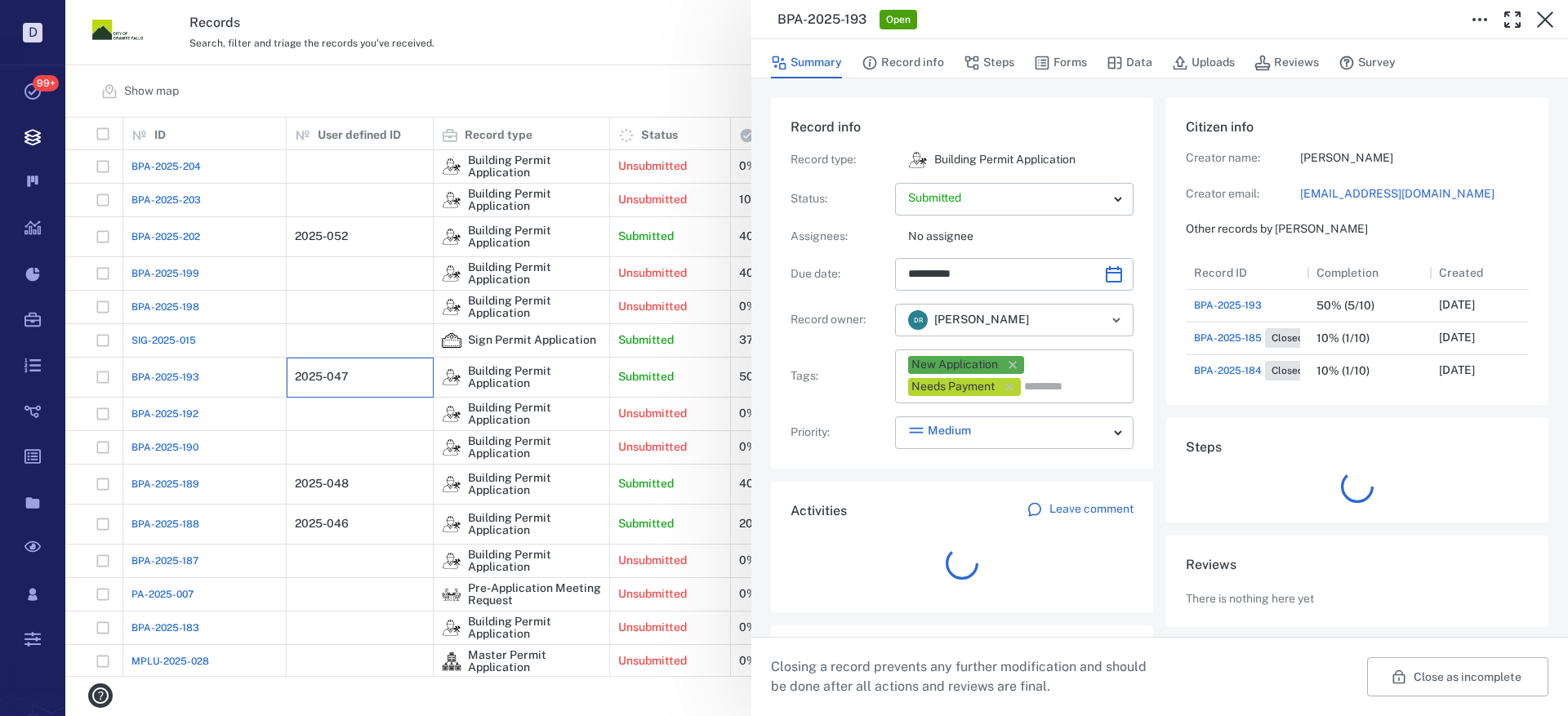
scroll to position [163, 312]
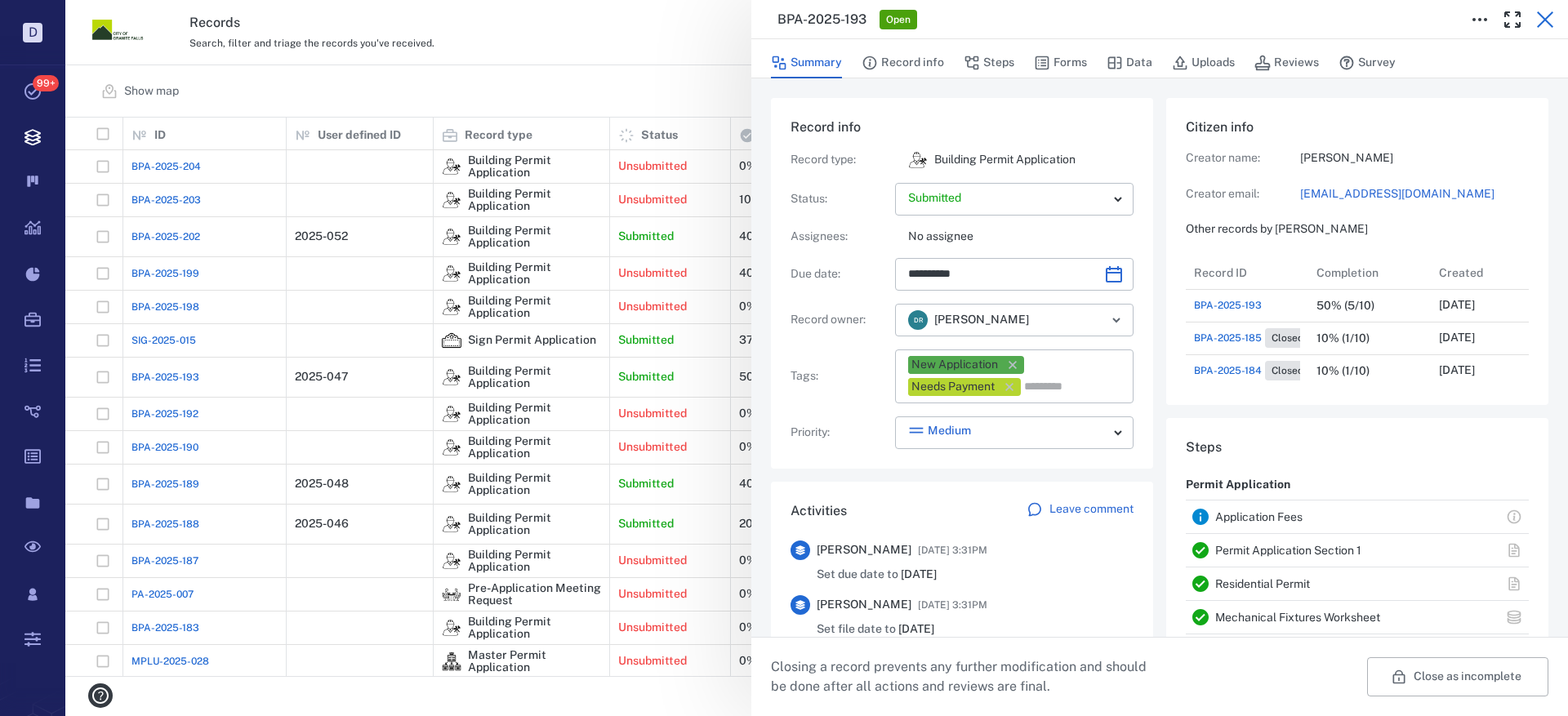
click at [1546, 15] on icon "button" at bounding box center [1545, 19] width 20 height 20
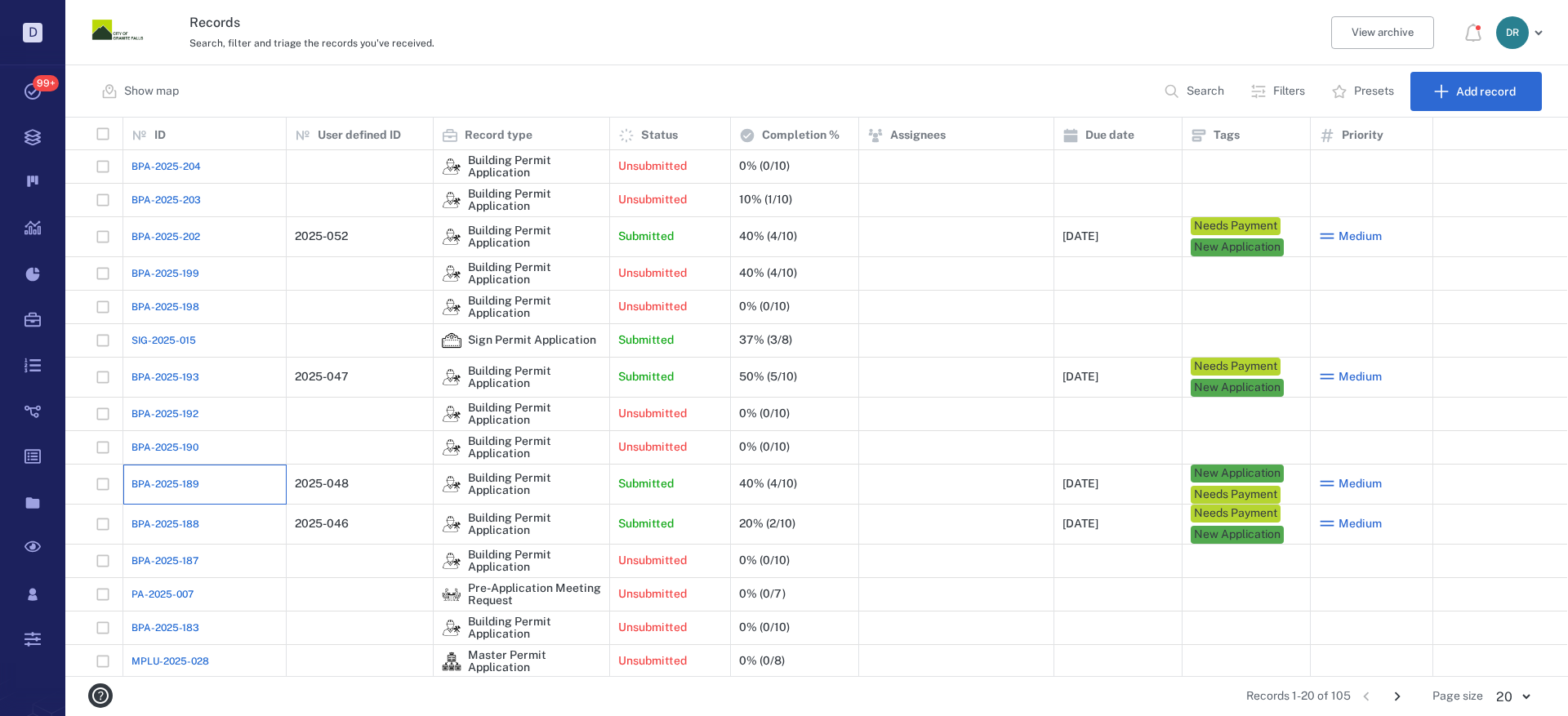
click at [179, 492] on div "BPA-2025-189" at bounding box center [204, 484] width 146 height 33
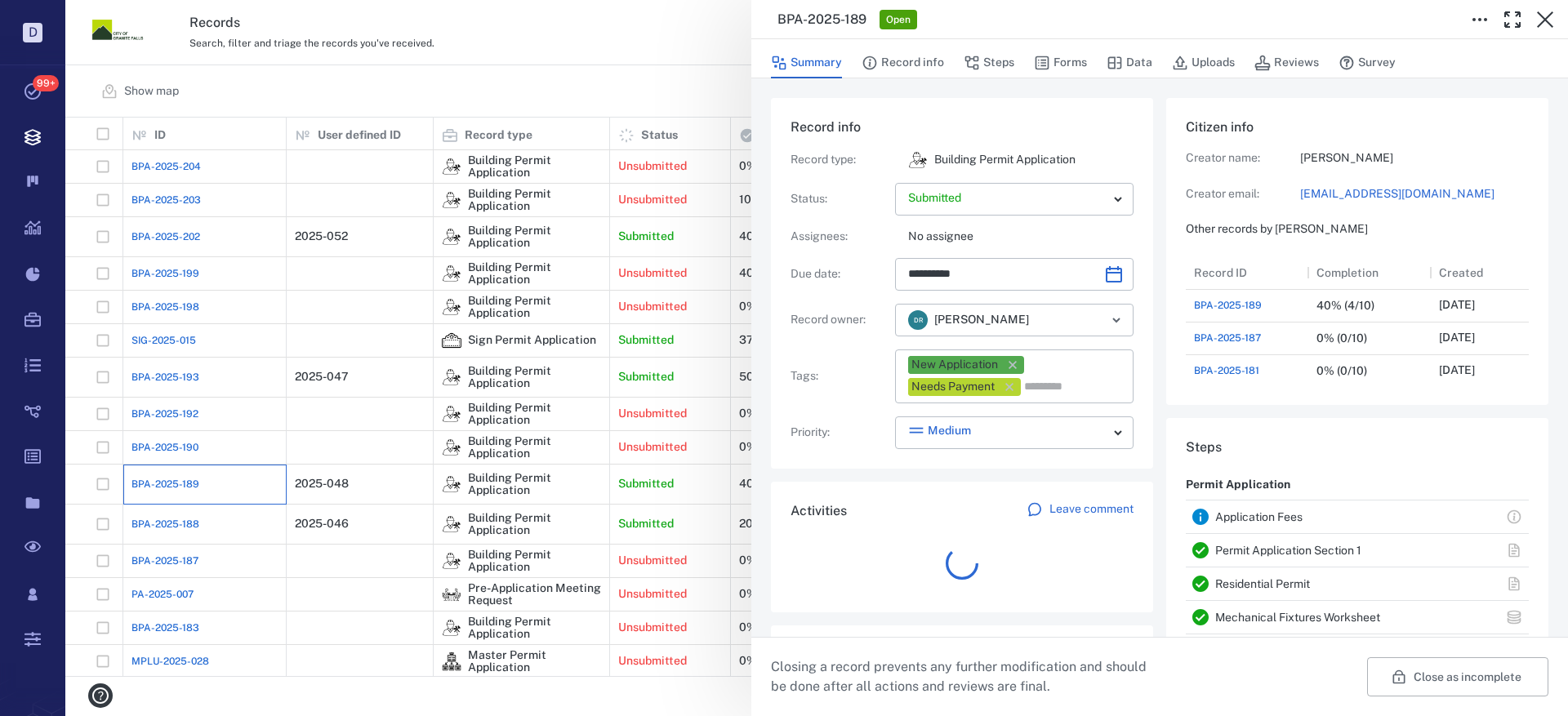
scroll to position [13, 13]
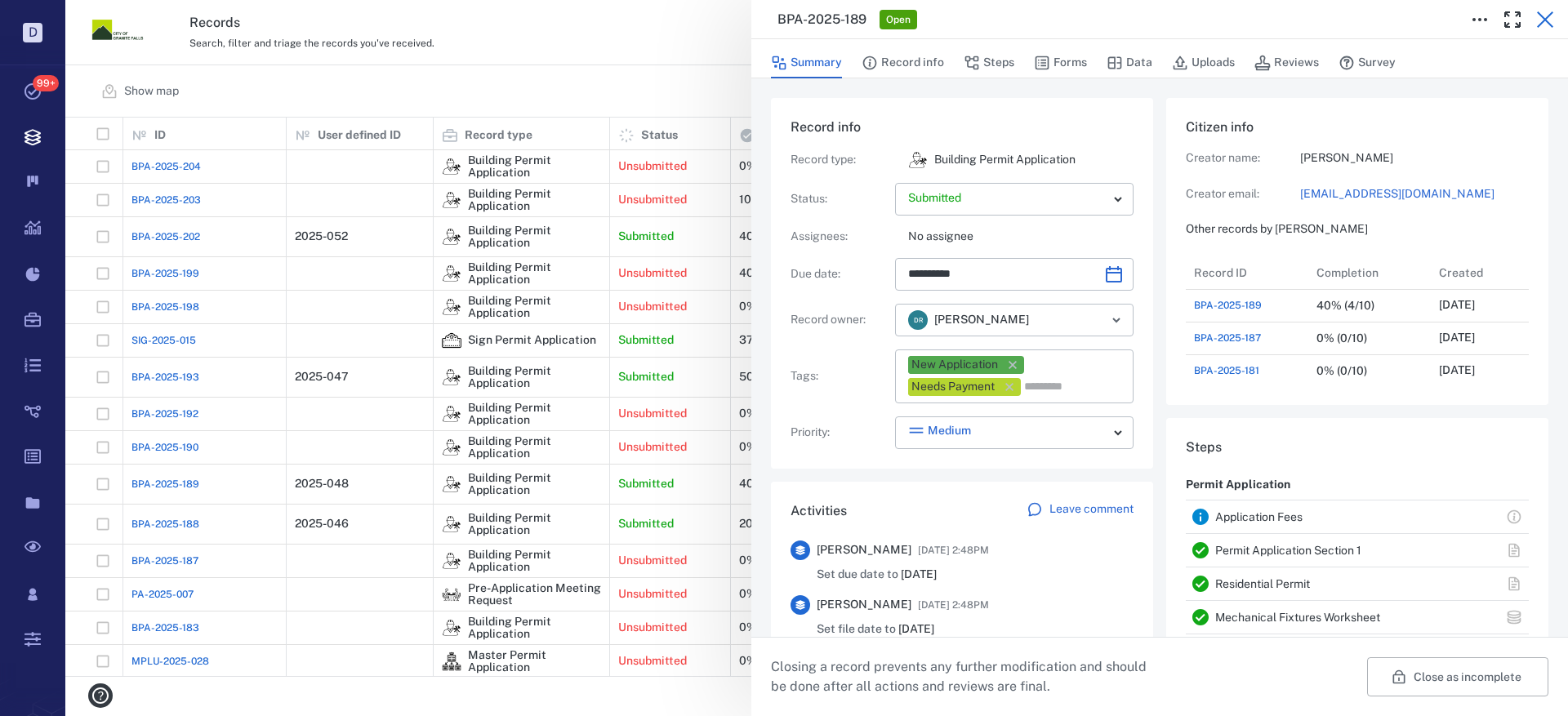
click at [1547, 19] on icon "button" at bounding box center [1545, 19] width 16 height 16
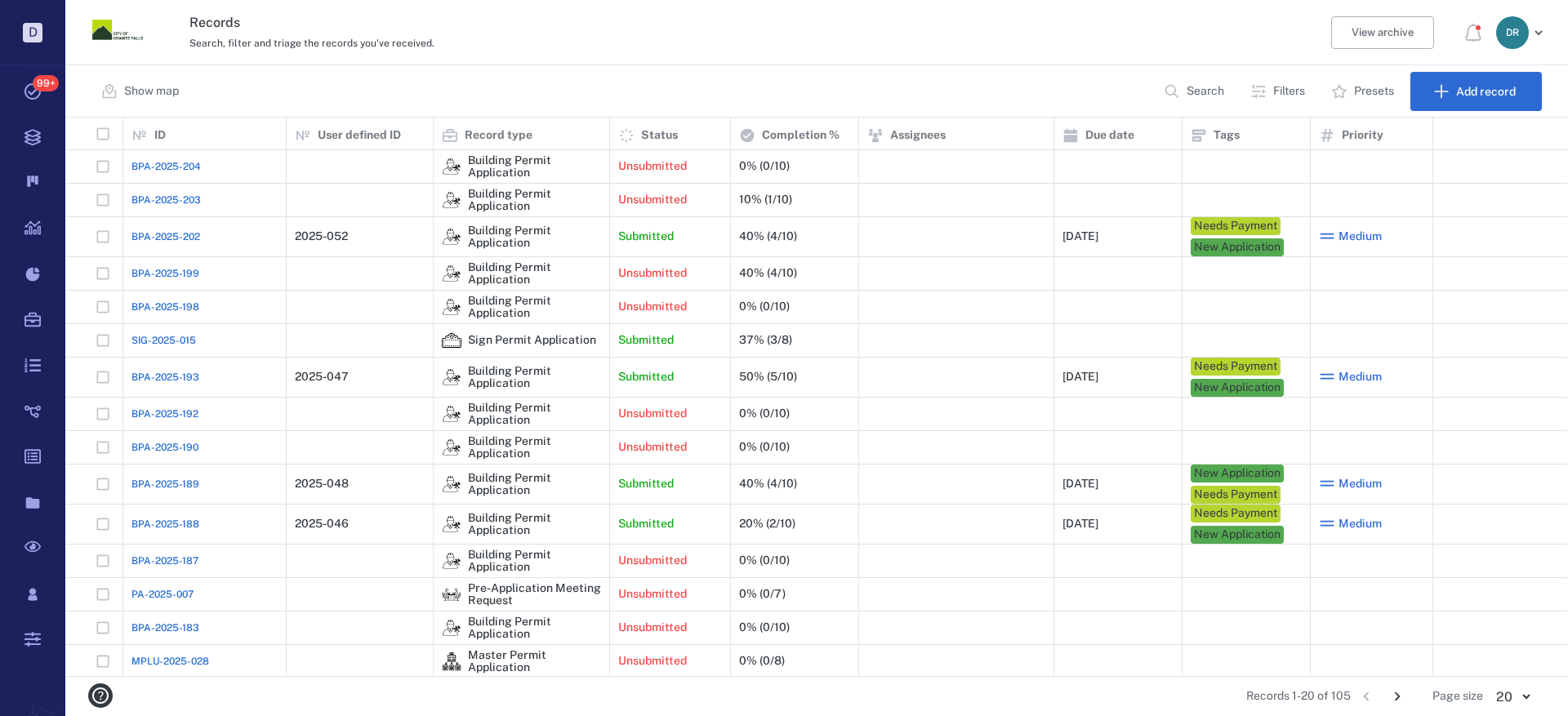
click at [177, 195] on span "BPA-2025-203" at bounding box center [166, 200] width 70 height 15
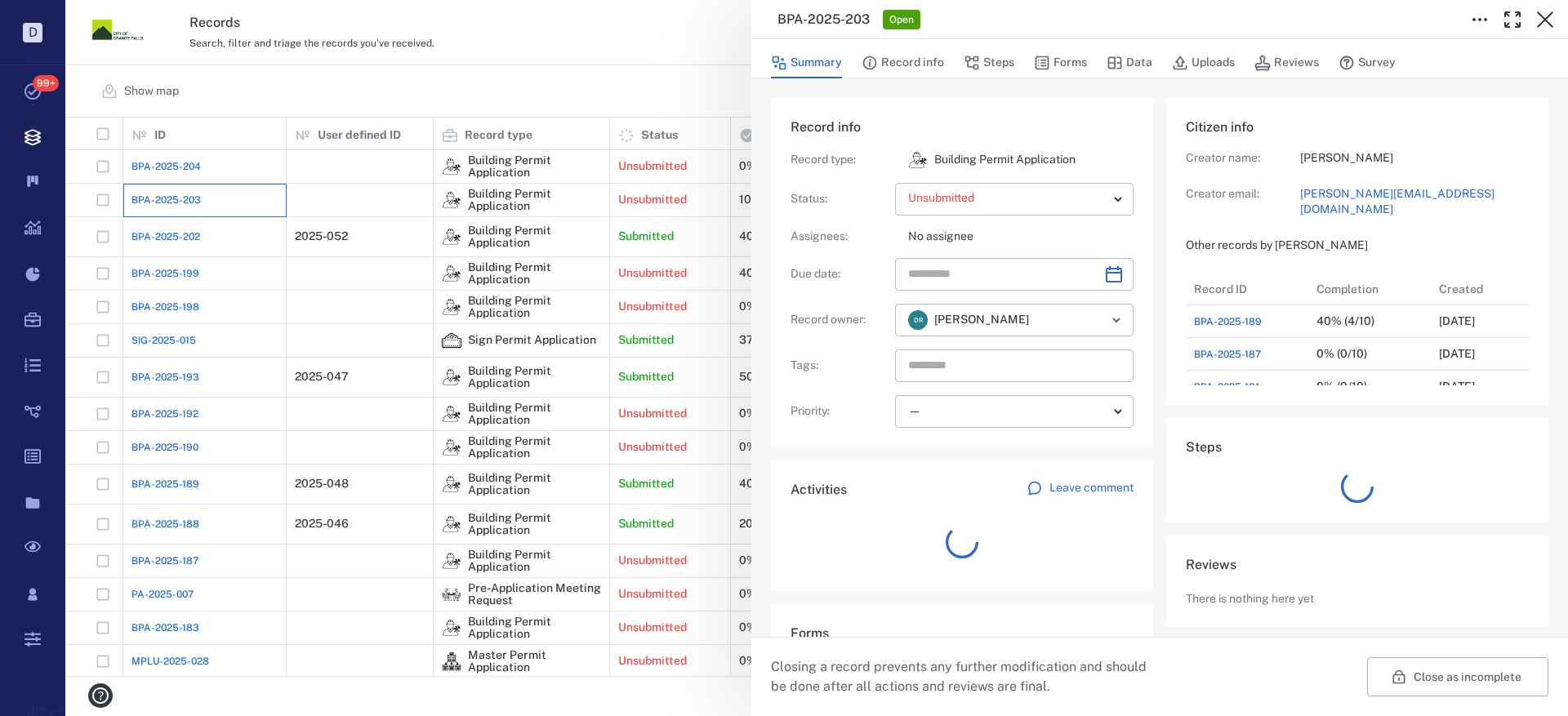
scroll to position [326, 312]
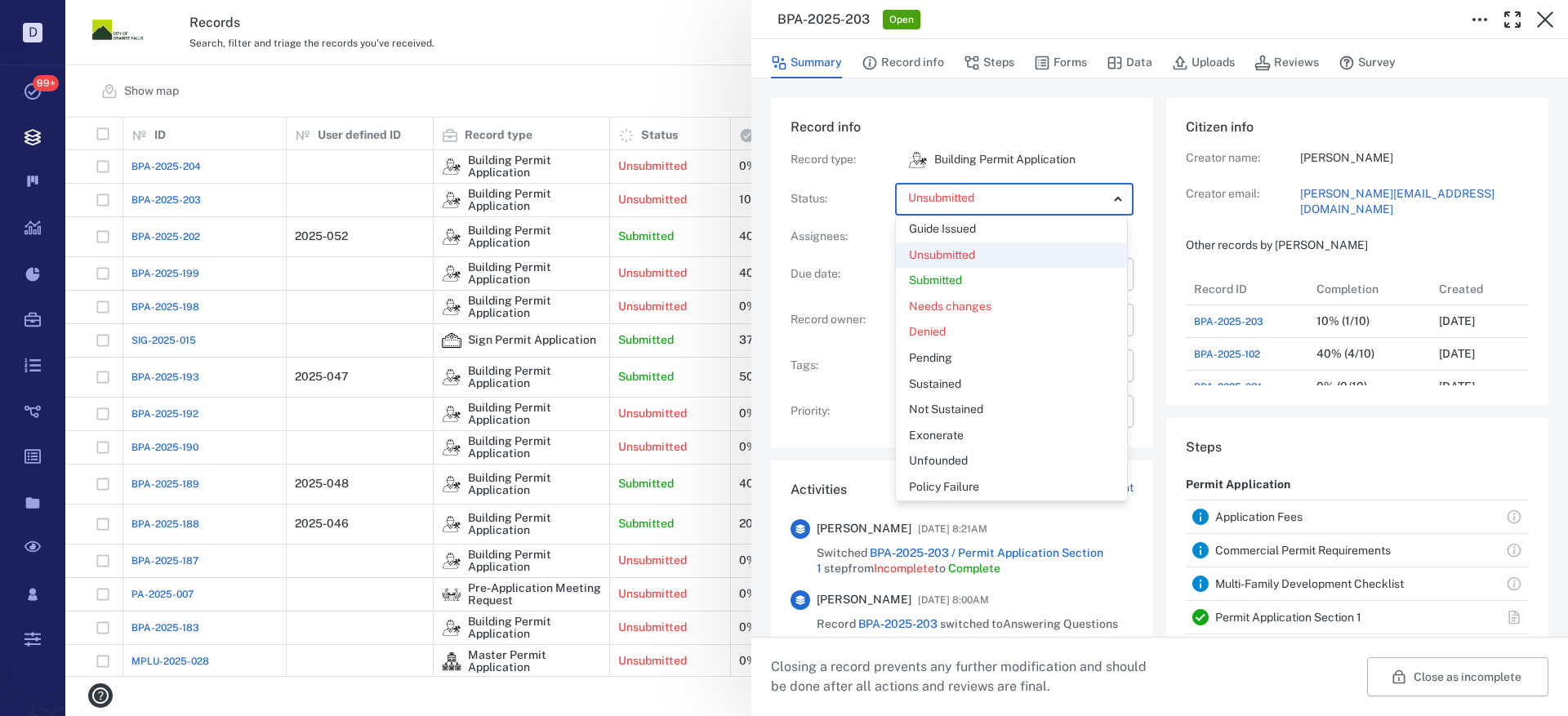
click at [941, 198] on body "D Tasks 99+ Records Boards Dashboard Reports Record types Guide steps Rules For…" at bounding box center [784, 358] width 1568 height 716
click at [946, 282] on p "Submitted" at bounding box center [936, 280] width 53 height 16
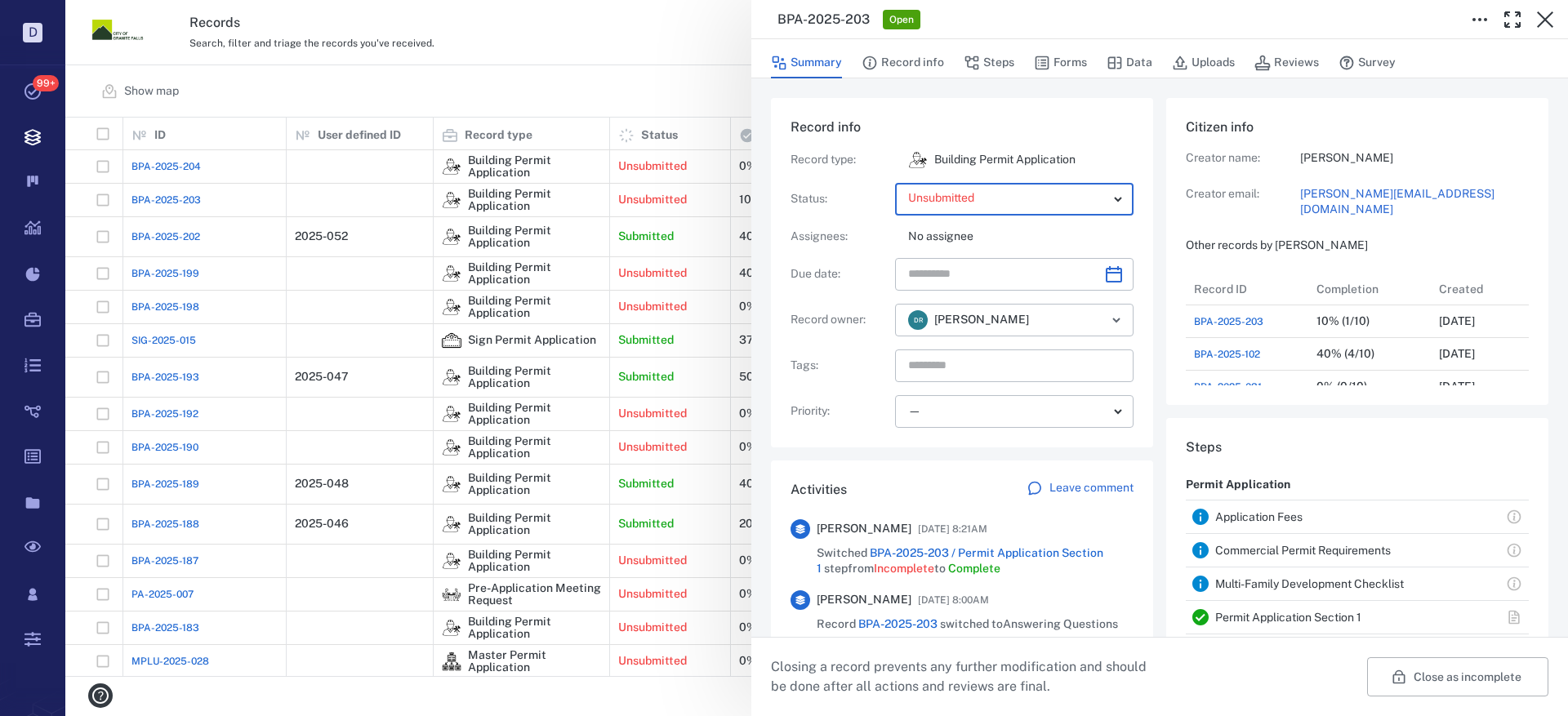
type input "*********"
click at [1076, 58] on button "Forms" at bounding box center [1060, 62] width 53 height 31
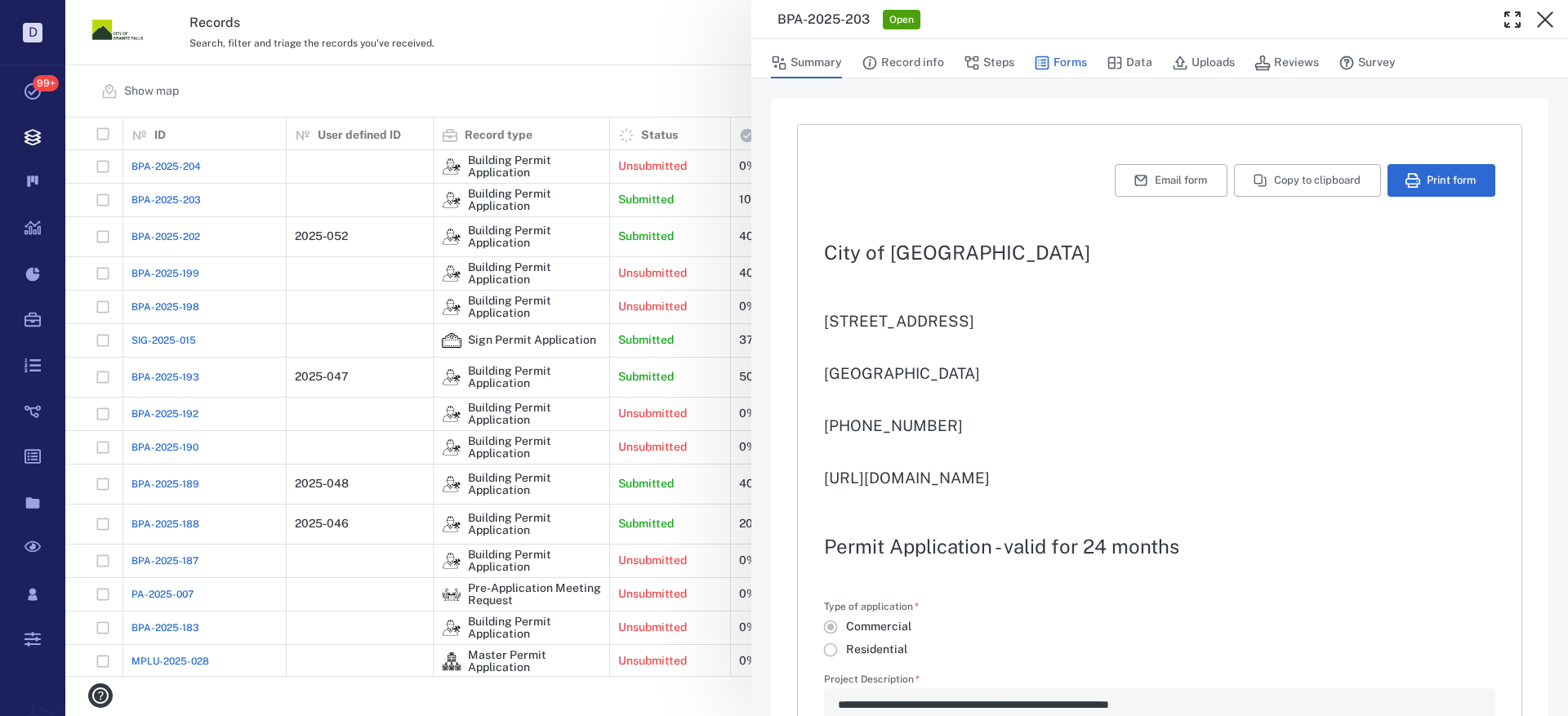
type textarea "*"
type input "**********"
type textarea "*"
click at [1442, 176] on button "Print form" at bounding box center [1442, 180] width 108 height 33
drag, startPoint x: 1550, startPoint y: 20, endPoint x: 1270, endPoint y: 329, distance: 417.0
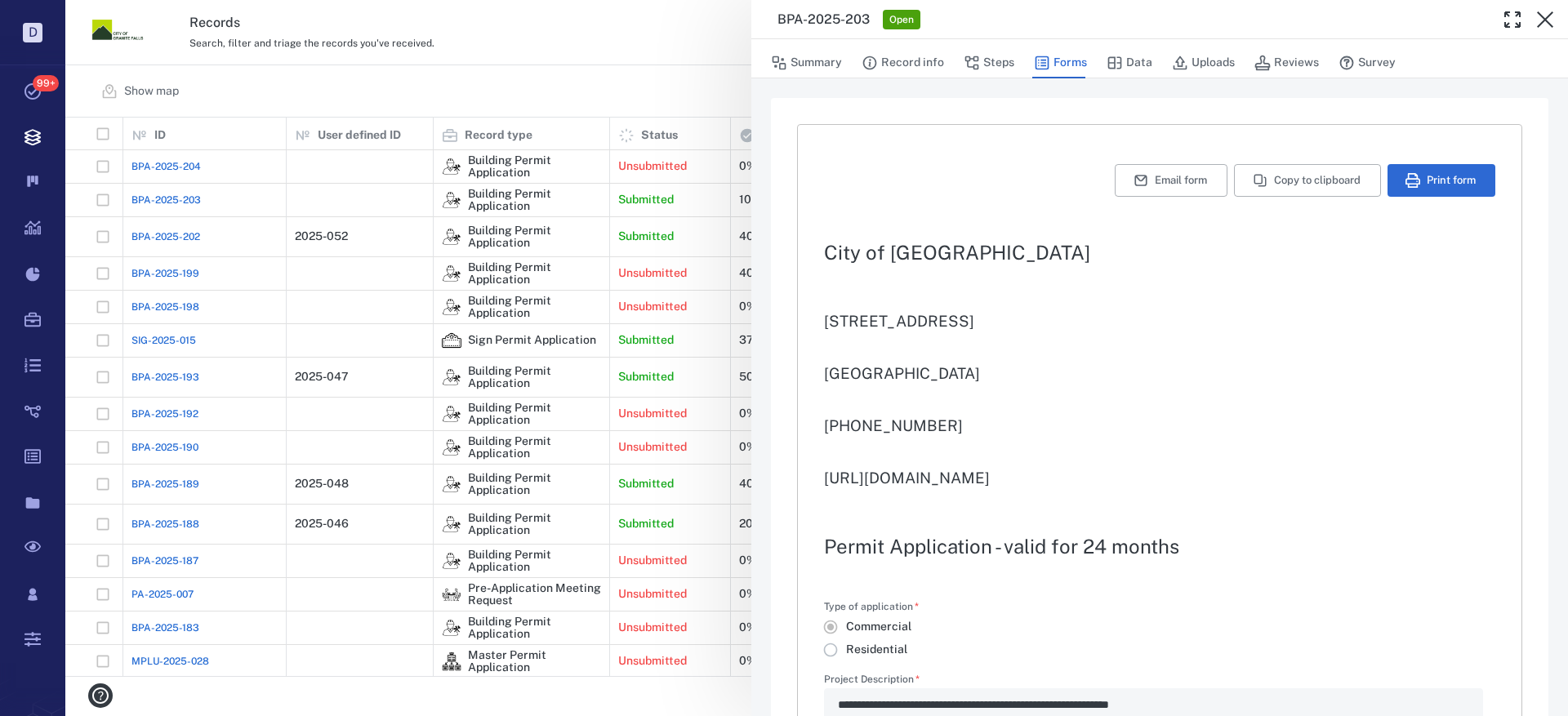
click at [1550, 20] on icon "button" at bounding box center [1545, 19] width 20 height 20
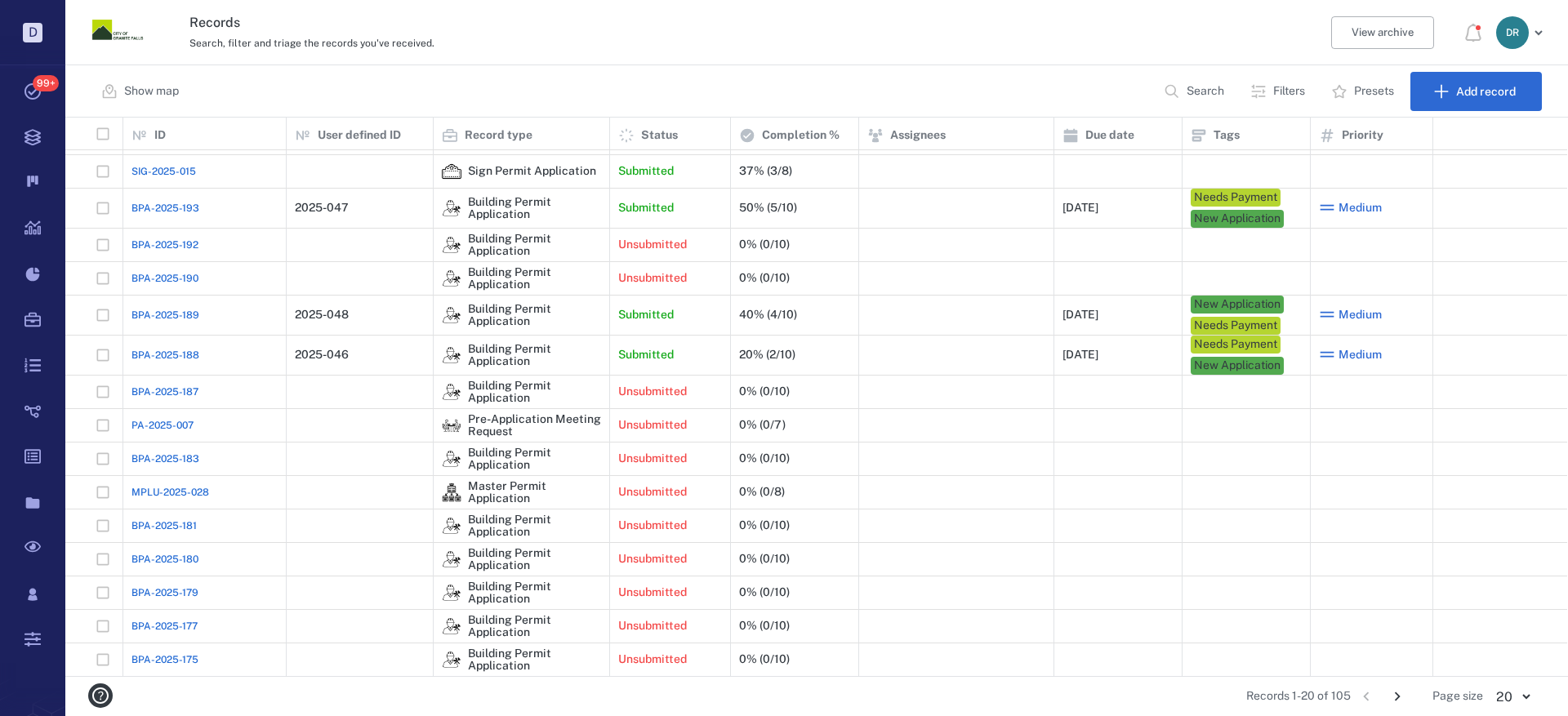
scroll to position [170, 0]
click at [1403, 695] on icon "Go to next page" at bounding box center [1397, 696] width 18 height 18
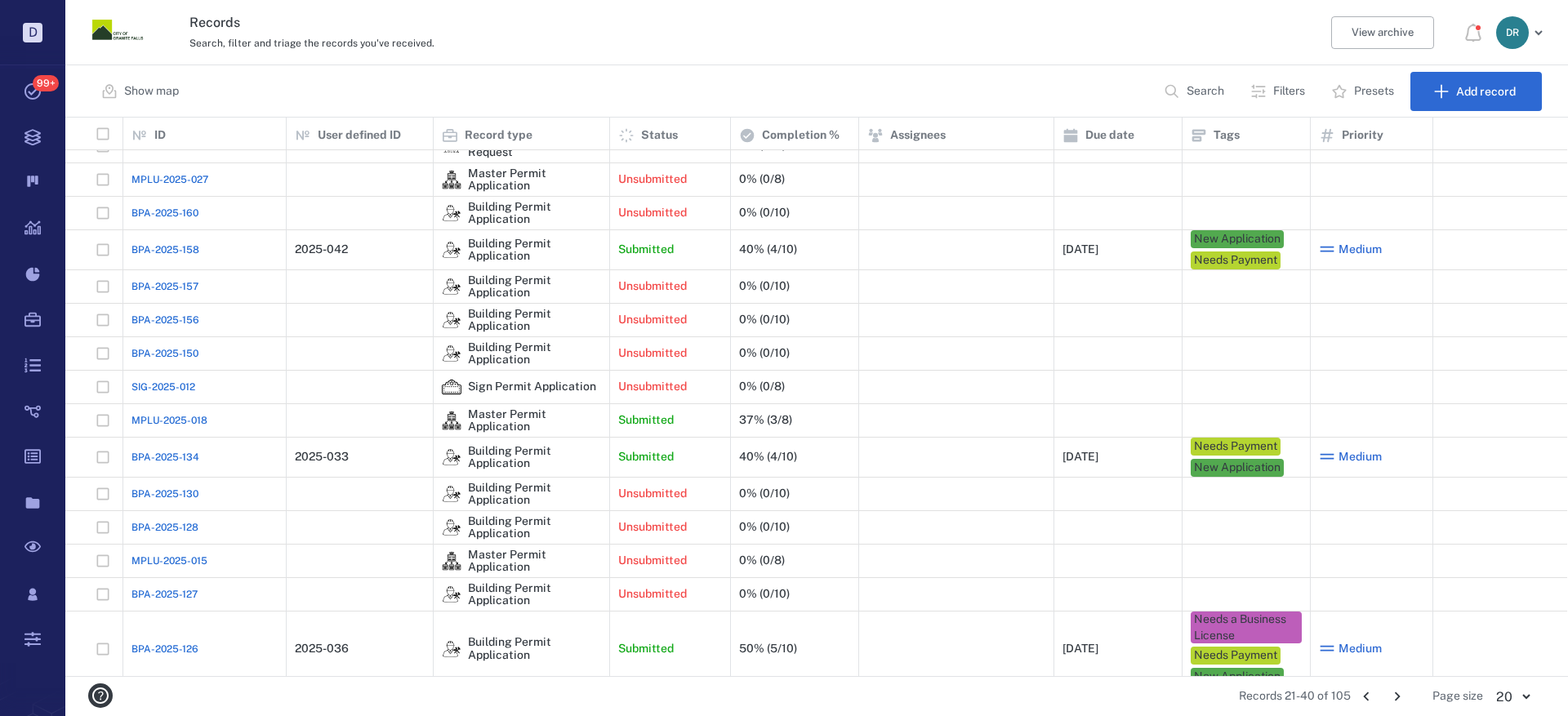
click at [172, 242] on span "BPA-2025-158" at bounding box center [165, 250] width 68 height 15
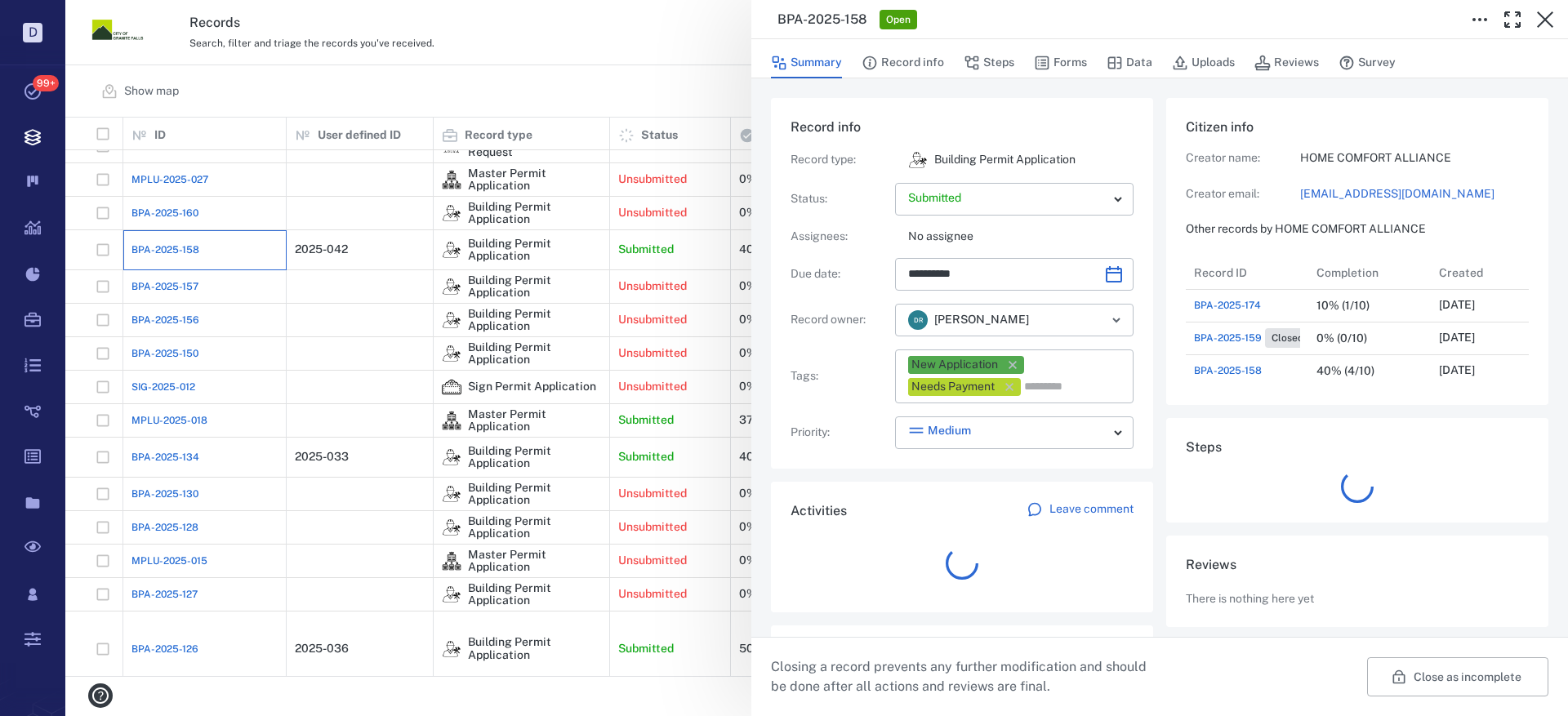
scroll to position [556, 312]
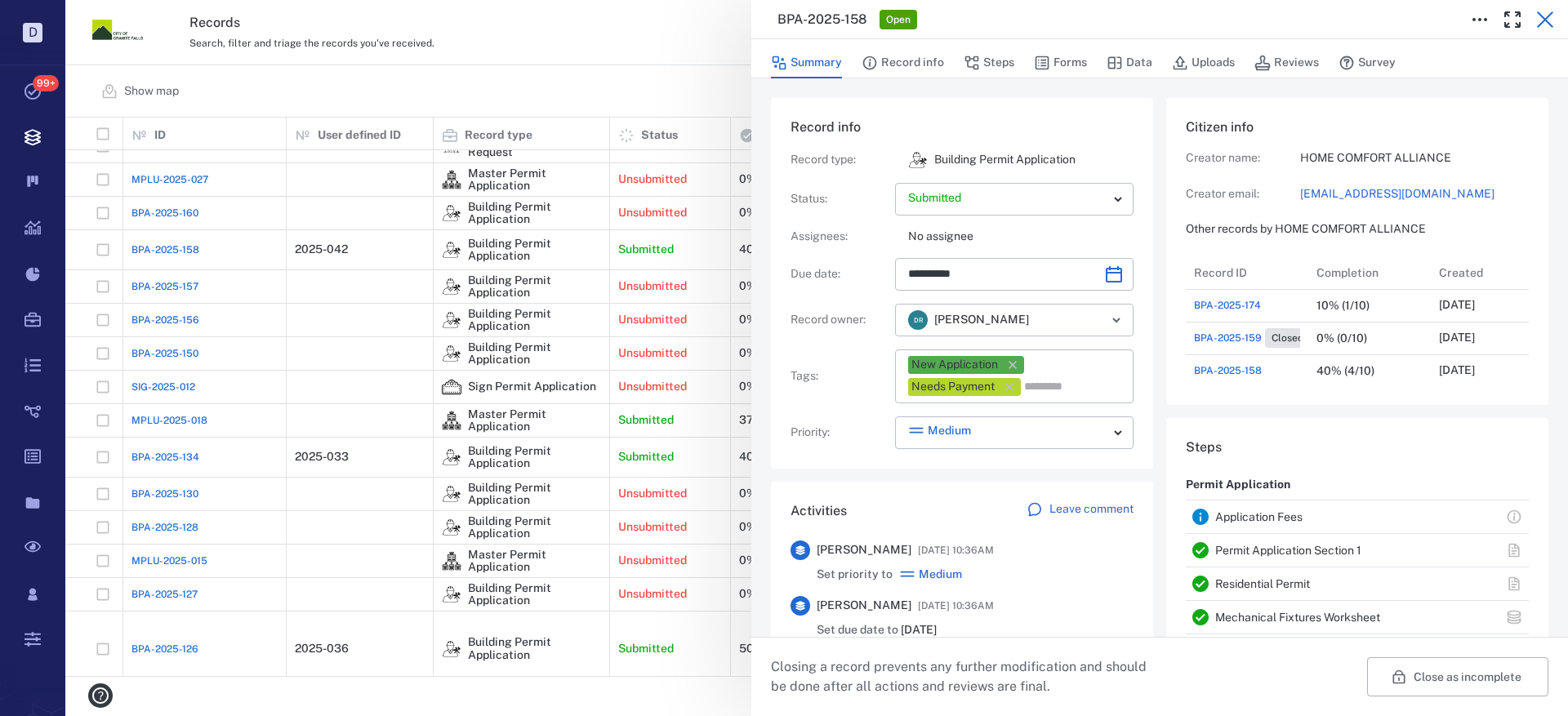
click at [1545, 26] on icon "button" at bounding box center [1545, 19] width 20 height 20
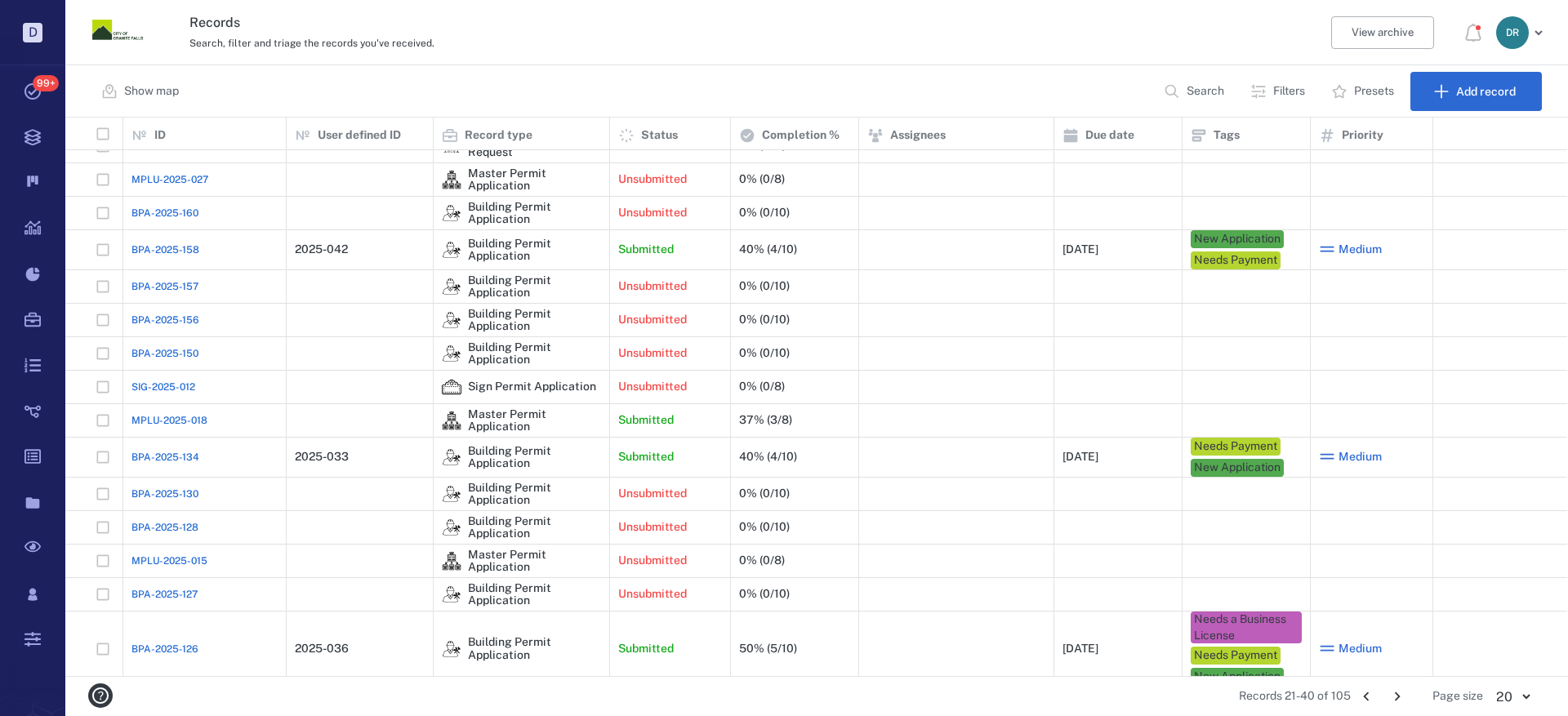
click at [186, 242] on span "BPA-2025-158" at bounding box center [165, 250] width 68 height 15
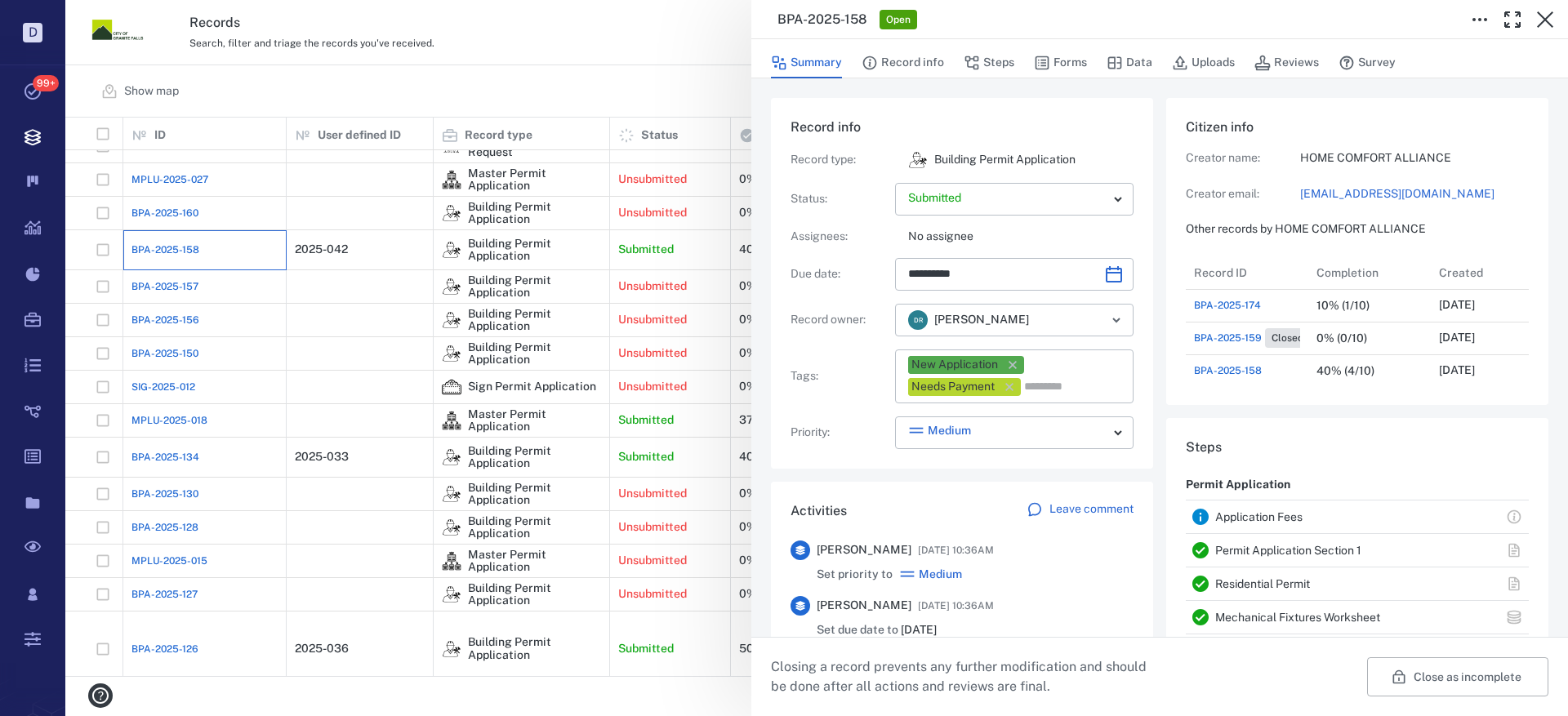
type input "**********"
click at [897, 64] on button "Record info" at bounding box center [902, 62] width 82 height 31
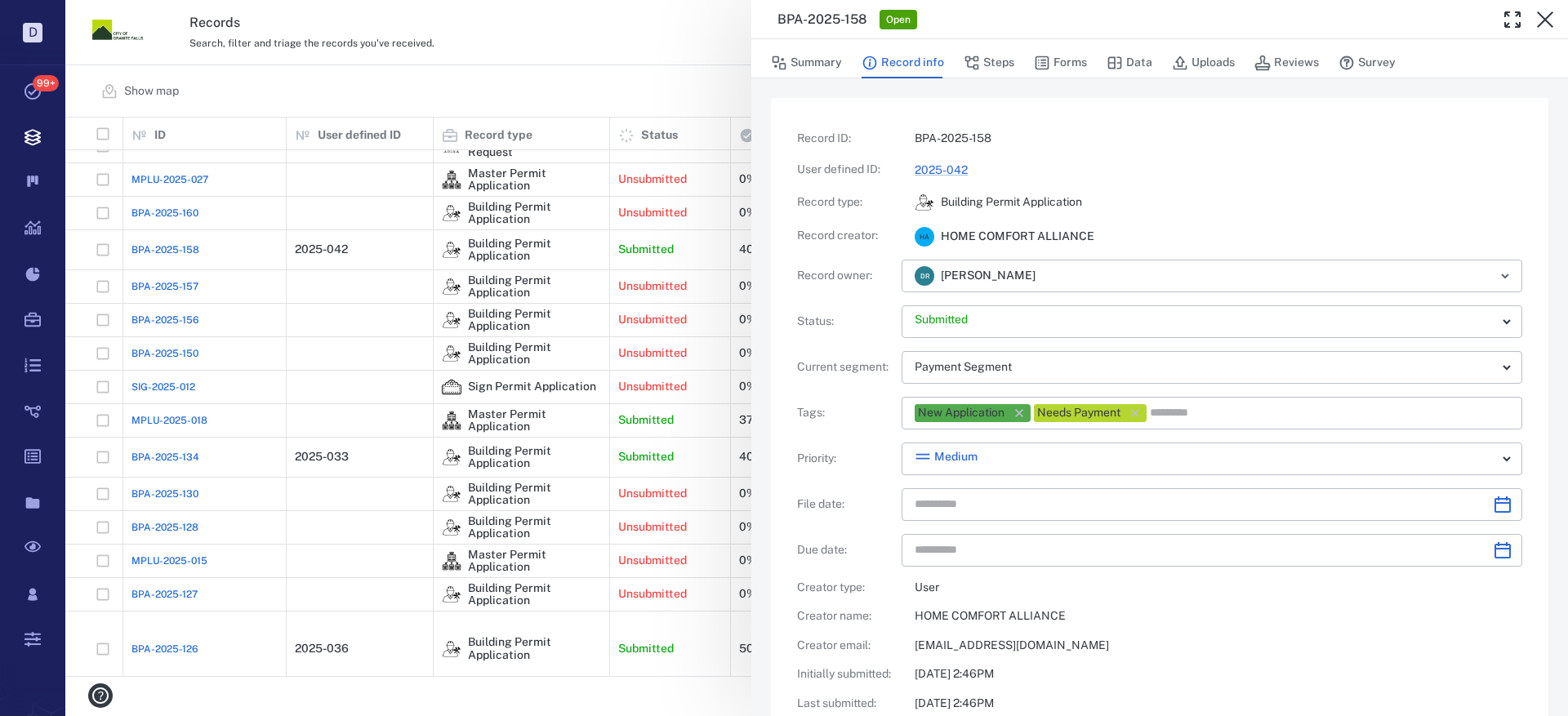
type input "**********"
click at [992, 55] on button "Steps" at bounding box center [990, 62] width 51 height 31
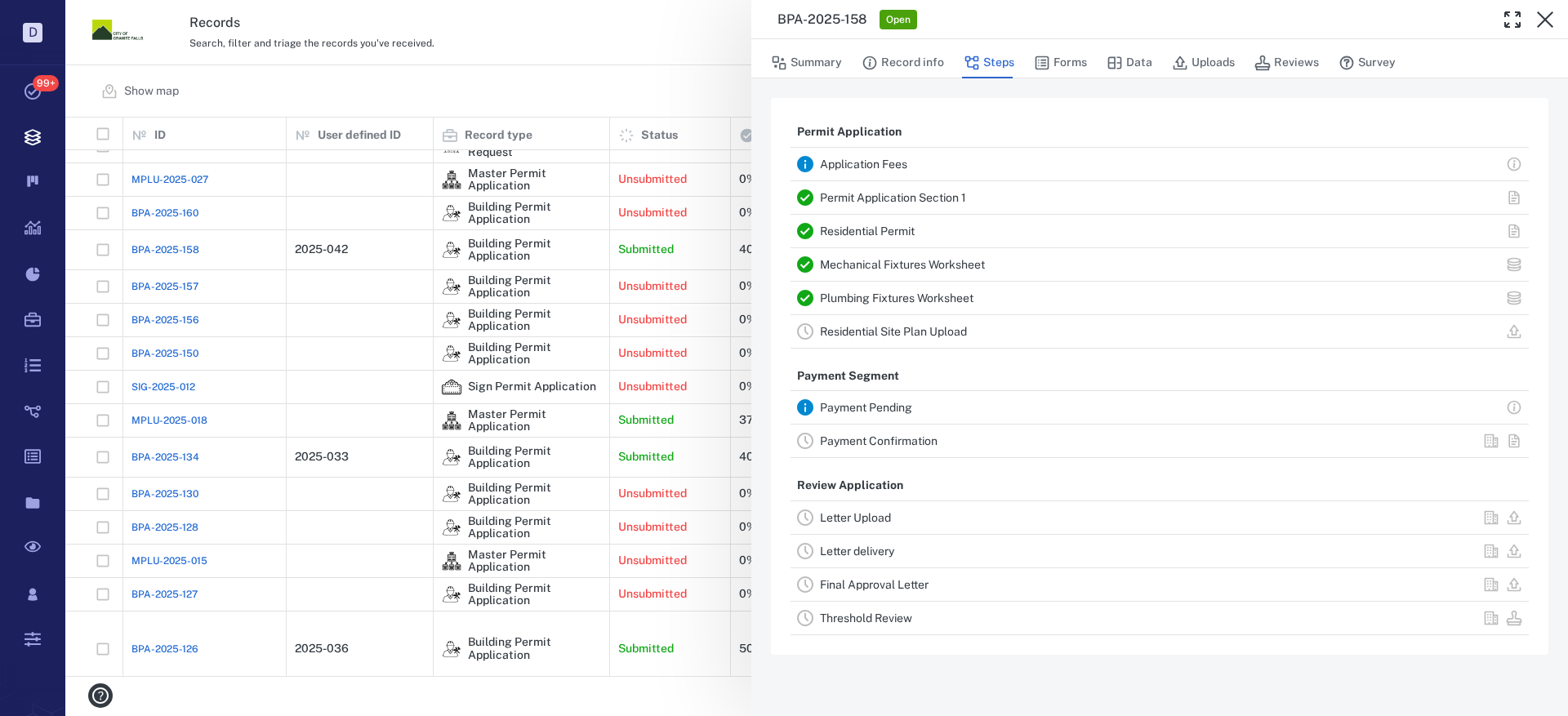
click at [856, 408] on link "Payment Pending" at bounding box center [866, 408] width 92 height 13
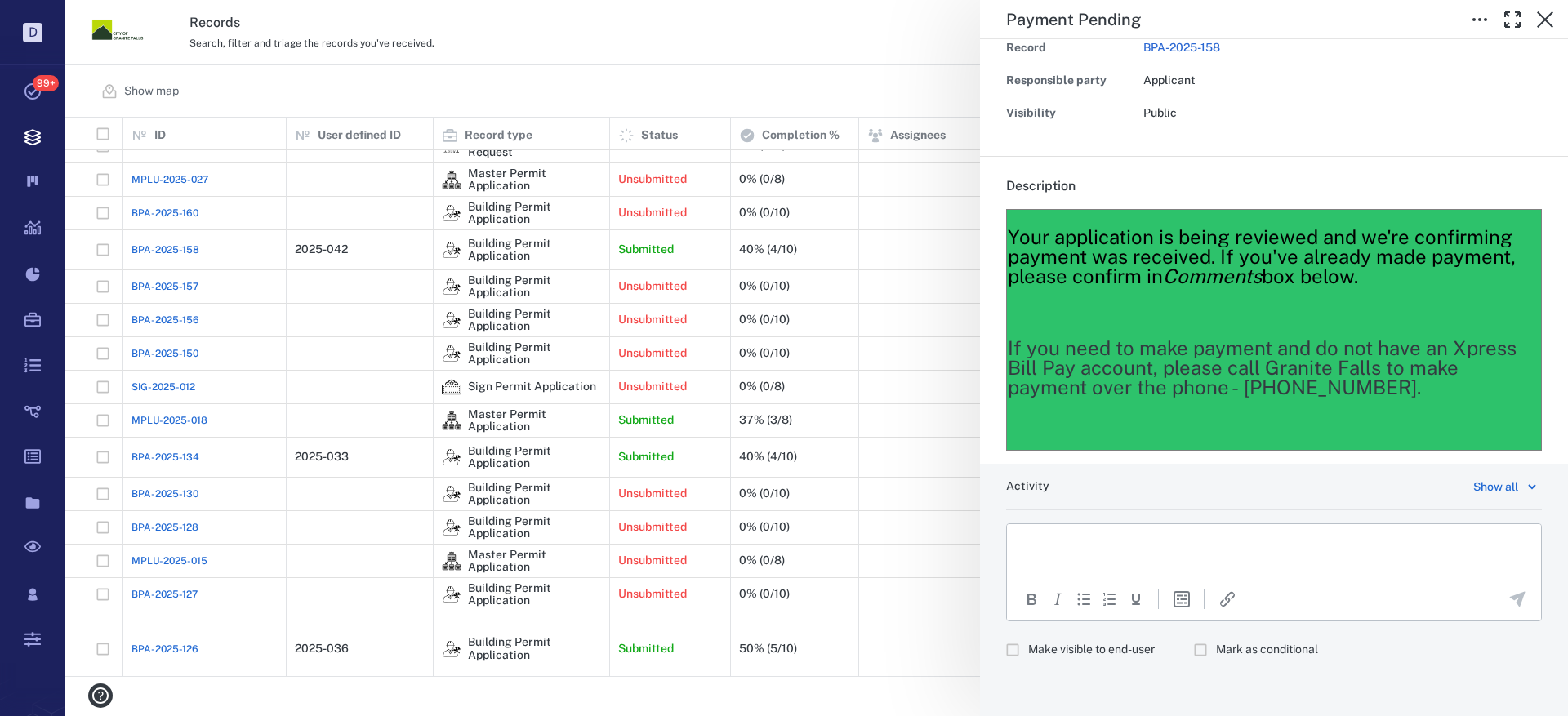
scroll to position [101, 0]
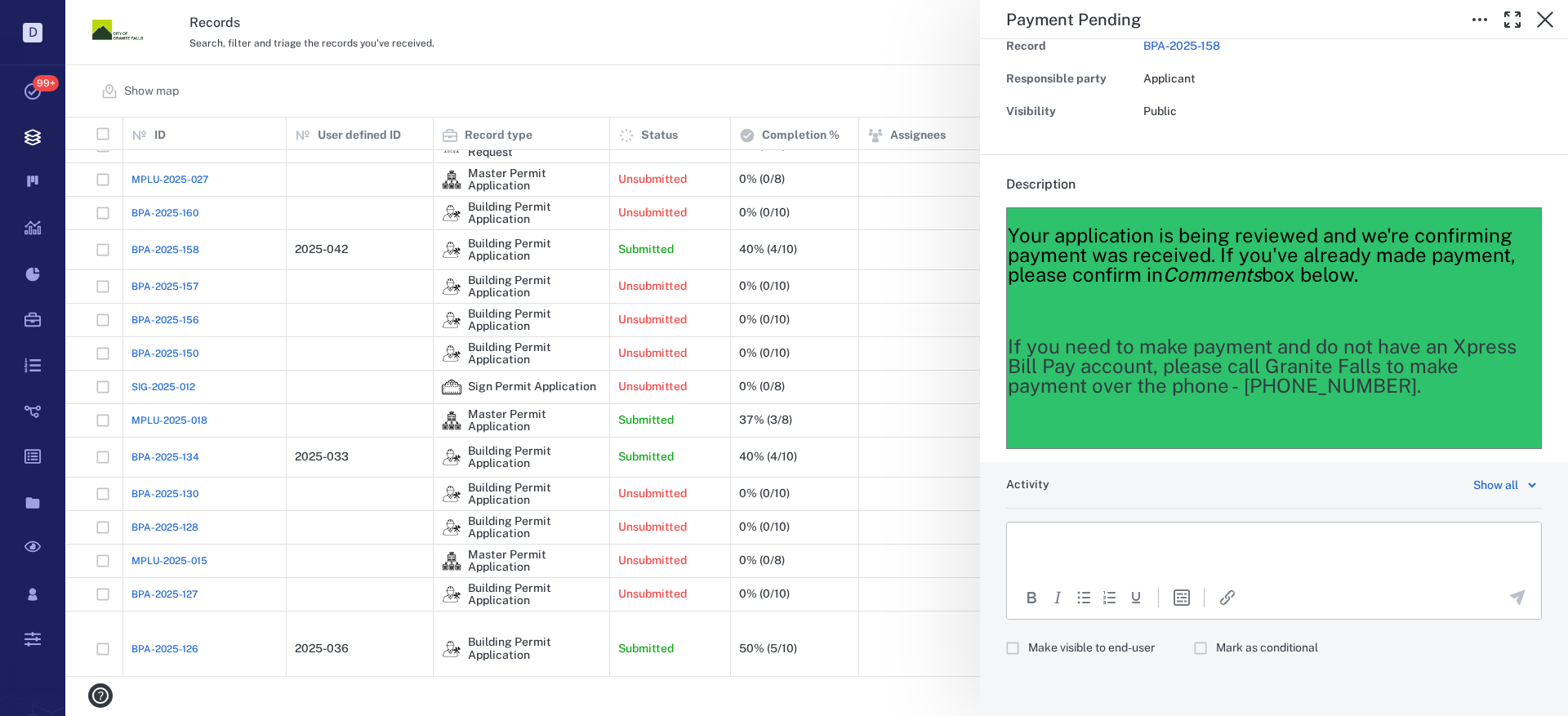
click at [1051, 533] on html at bounding box center [1275, 541] width 534 height 41
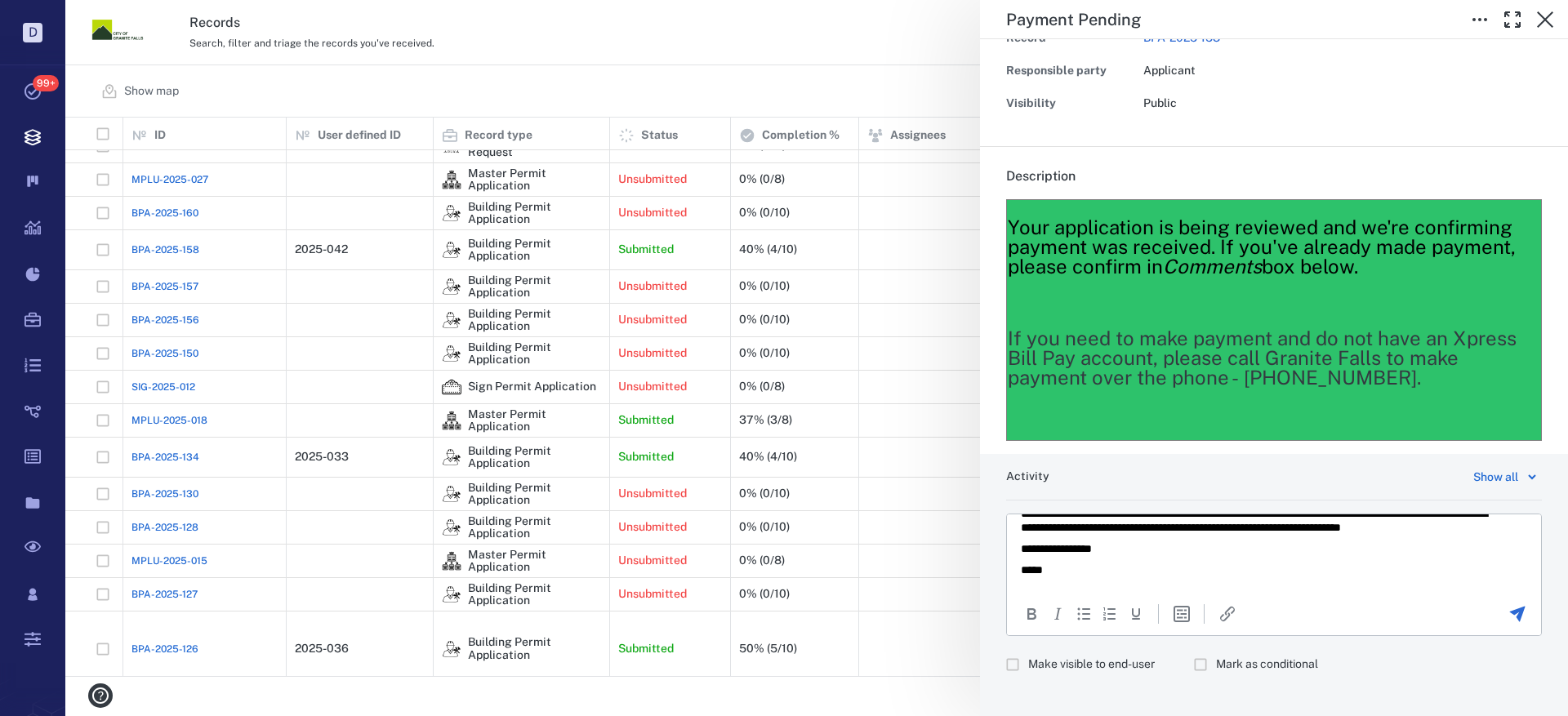
scroll to position [125, 0]
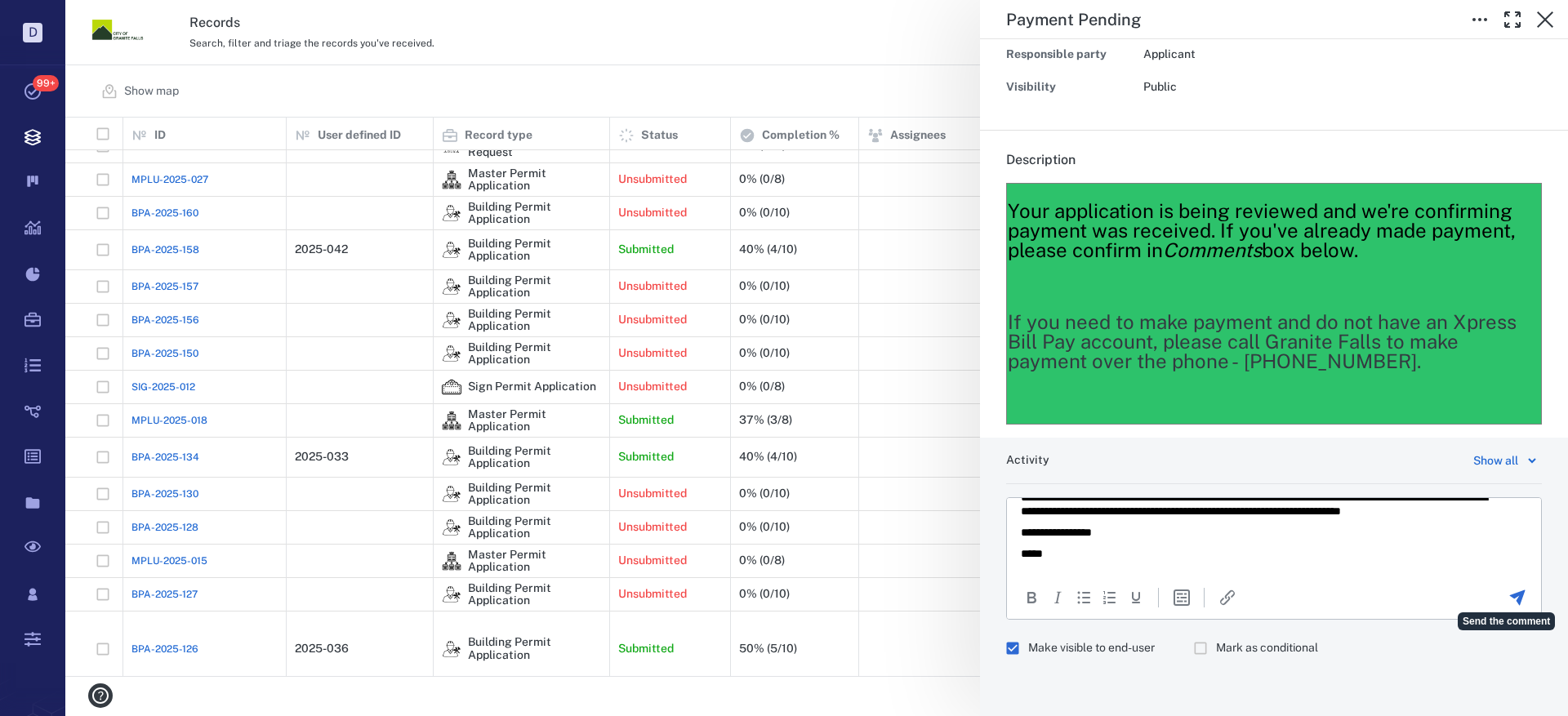
click at [1510, 597] on icon "Send the comment" at bounding box center [1518, 597] width 15 height 15
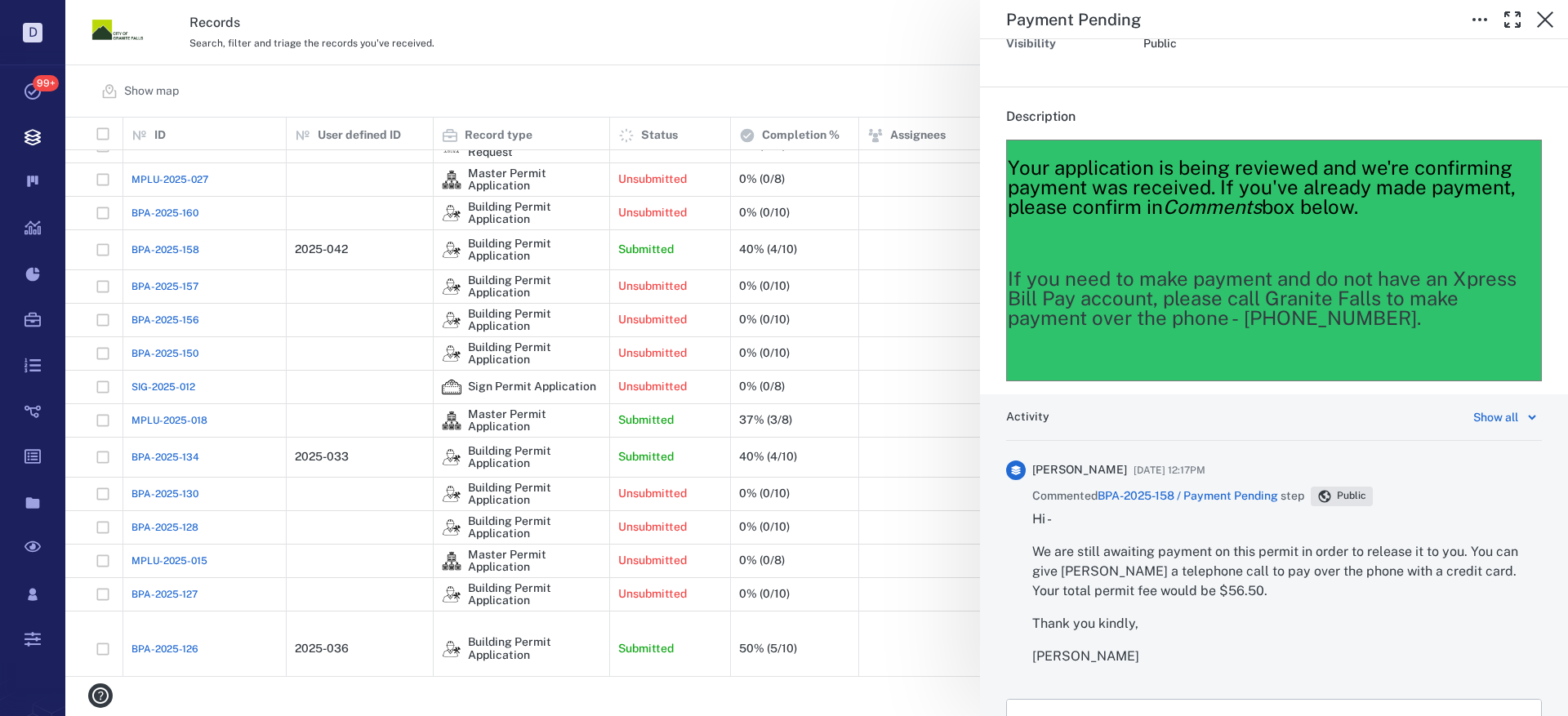
scroll to position [290, 0]
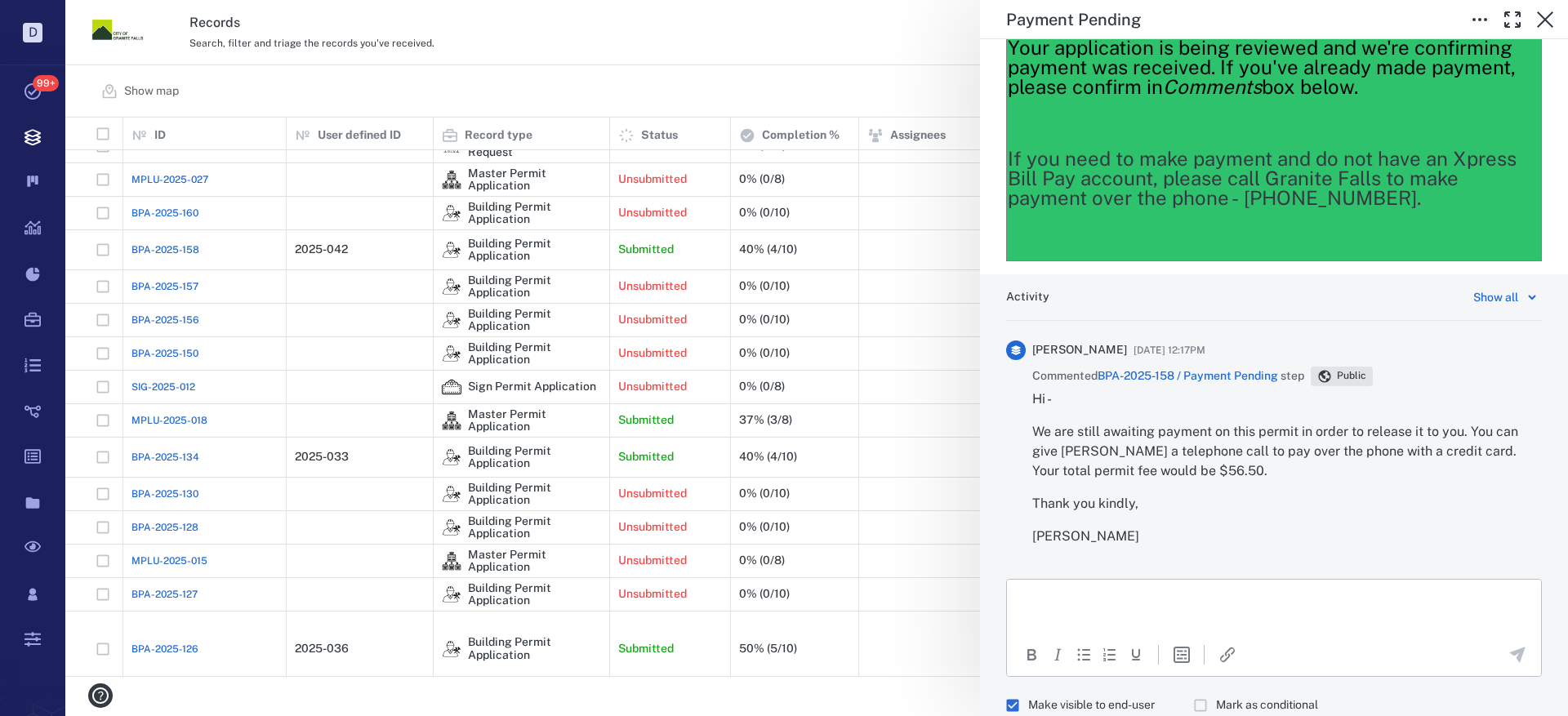
click at [1045, 599] on p "Rich Text Area. Press ALT-0 for help." at bounding box center [1274, 600] width 507 height 15
click at [1510, 646] on icon "Send the comment" at bounding box center [1517, 655] width 20 height 20
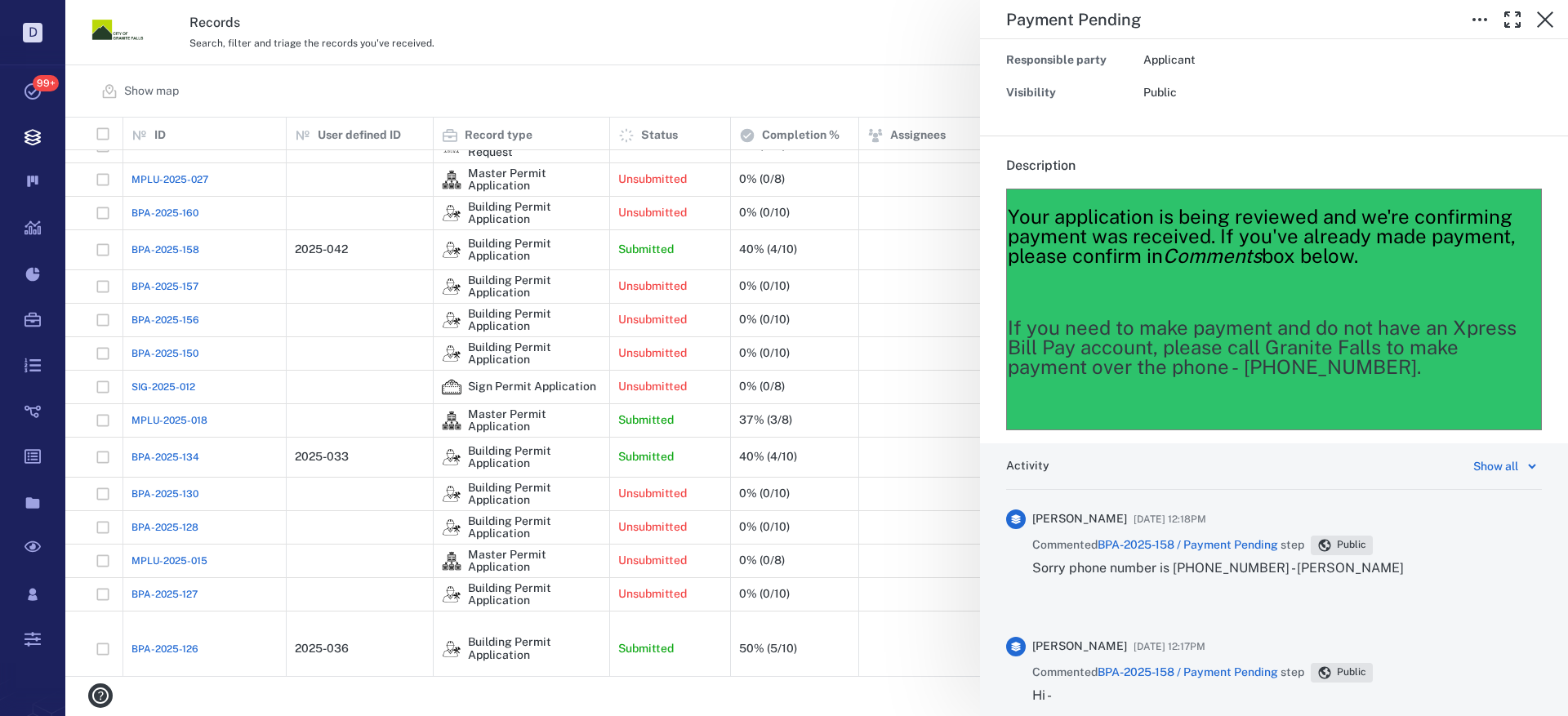
scroll to position [0, 0]
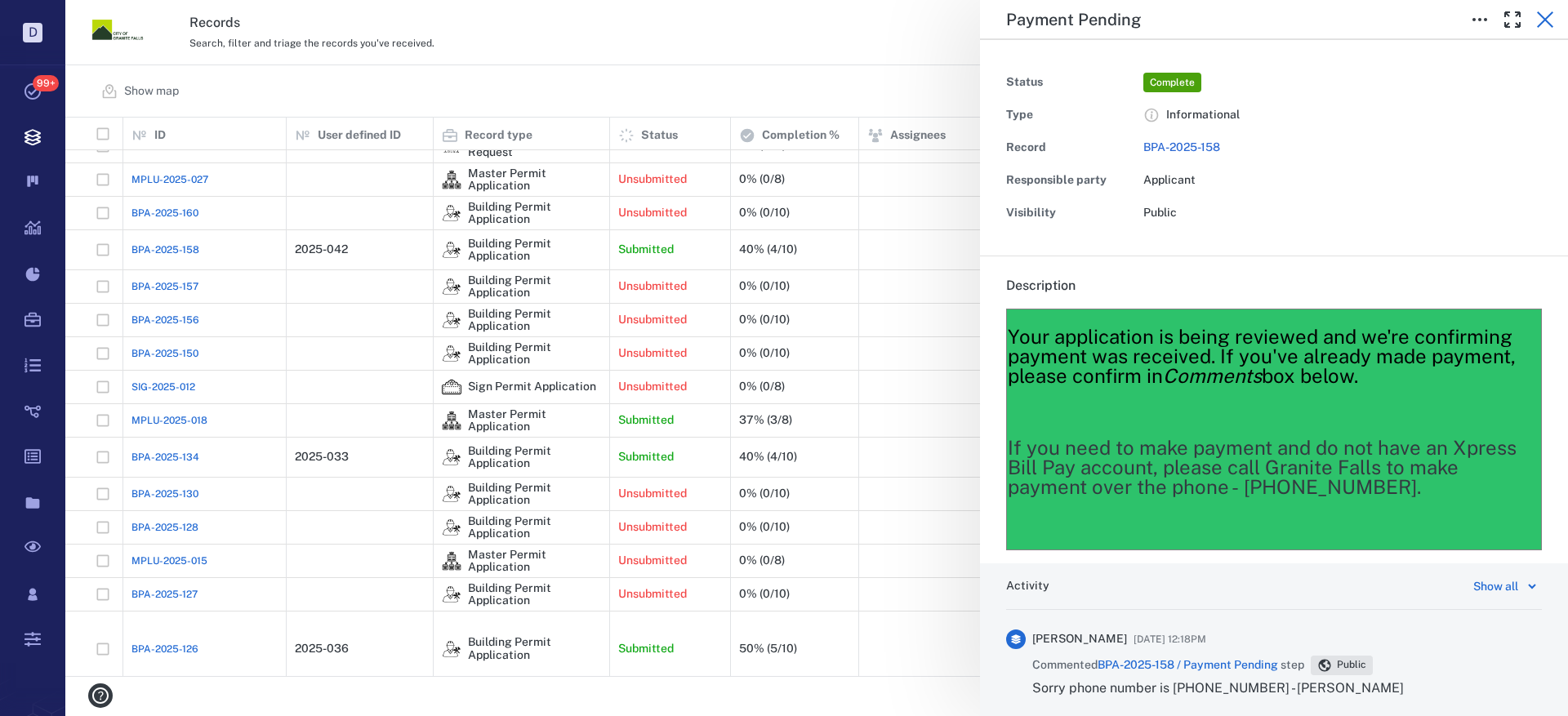
click at [1544, 18] on icon "button" at bounding box center [1545, 19] width 16 height 16
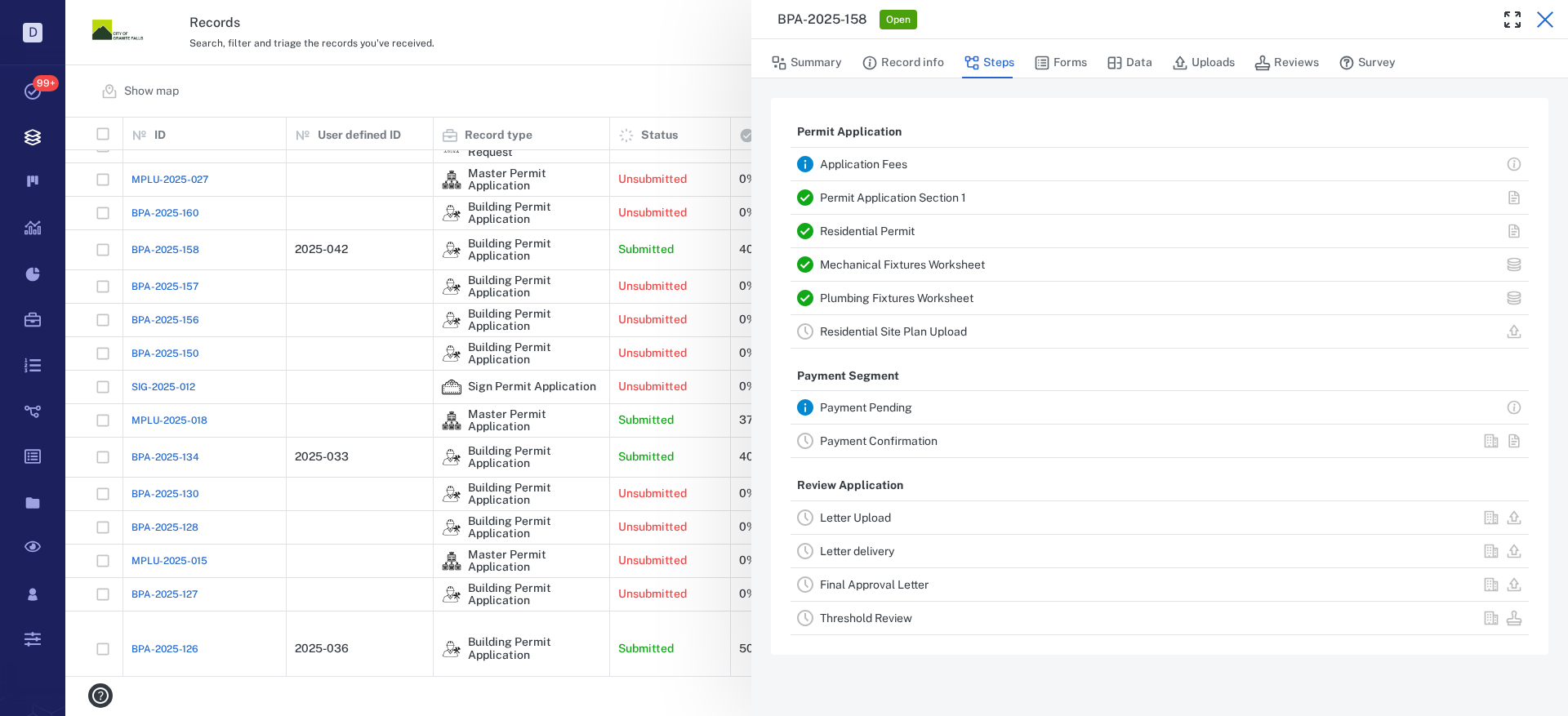
click at [1543, 16] on icon "button" at bounding box center [1545, 19] width 16 height 16
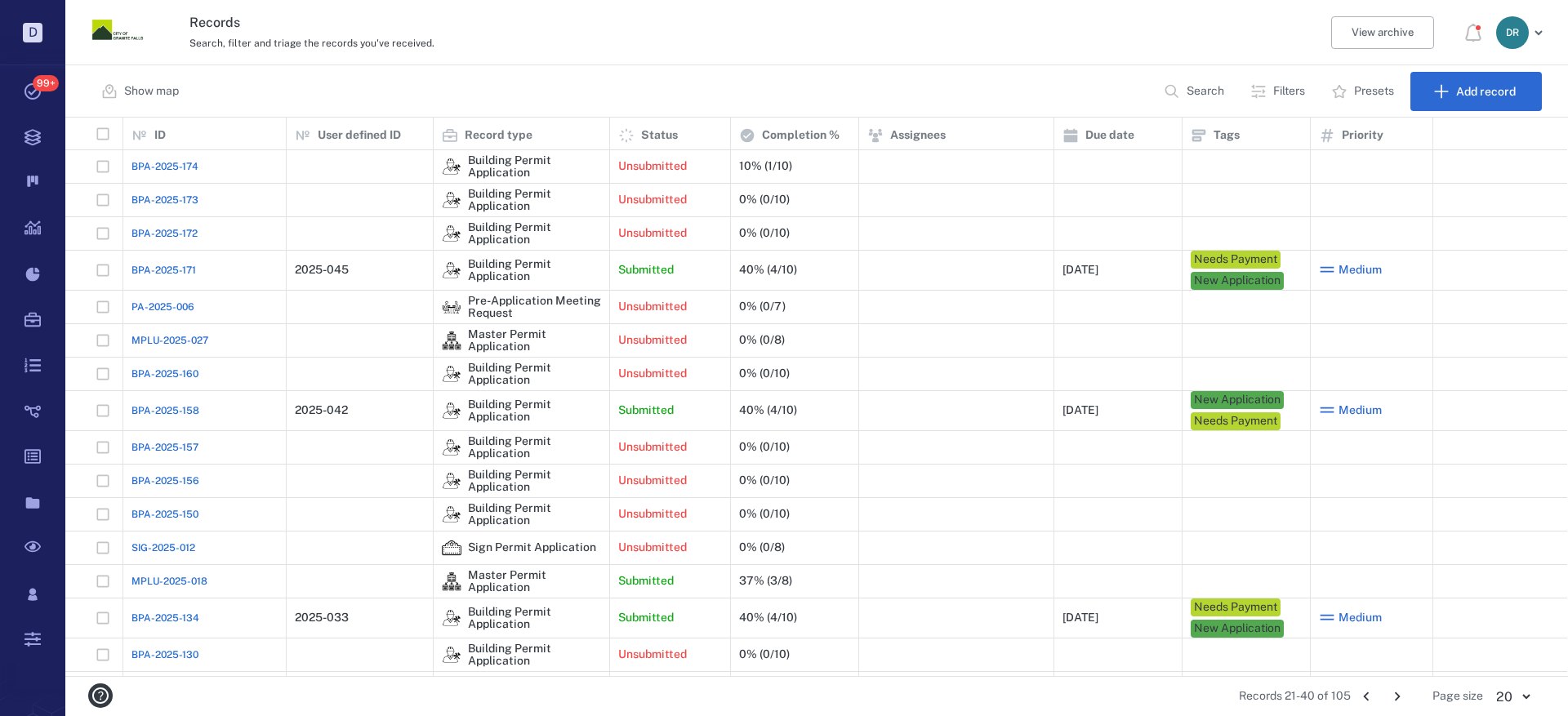
click at [1365, 694] on icon "Go to previous page" at bounding box center [1366, 696] width 18 height 18
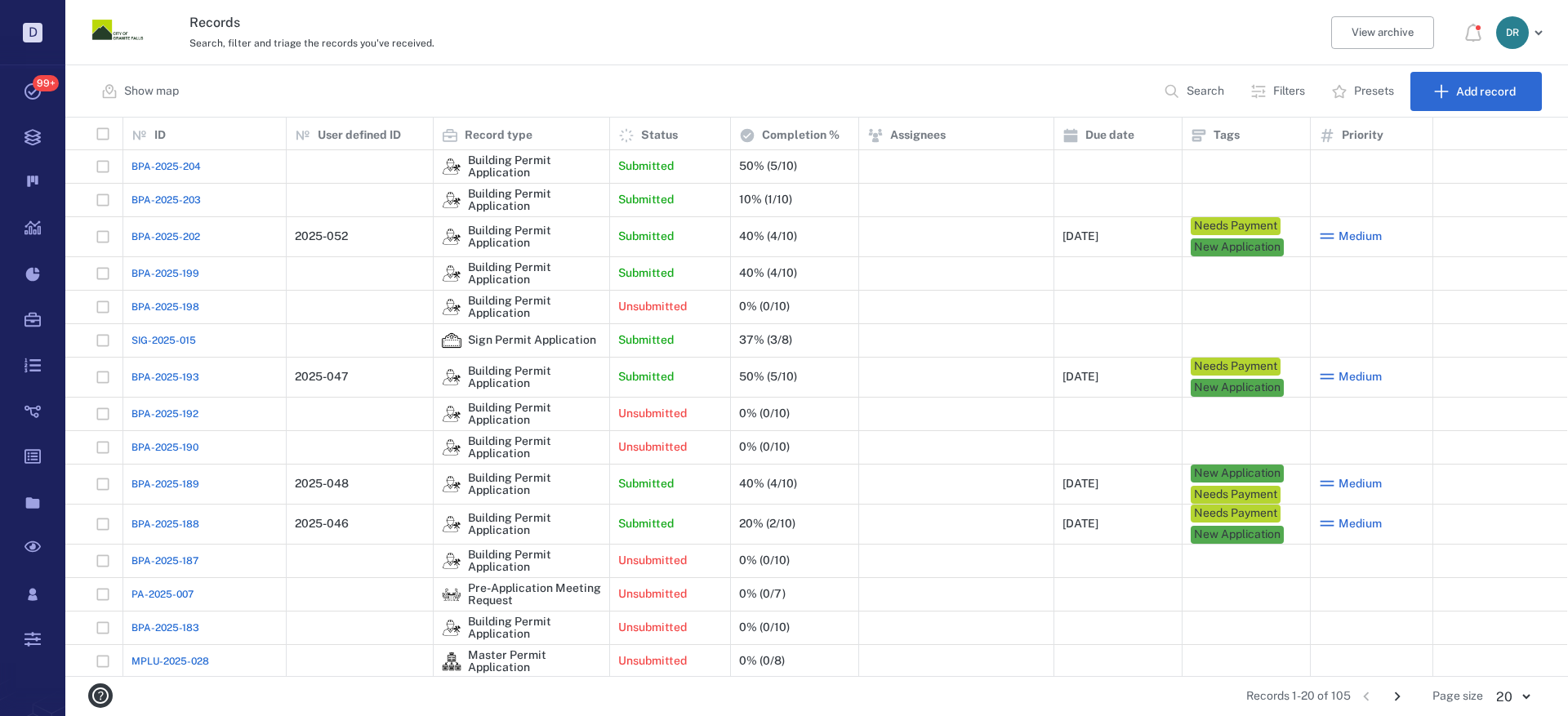
click at [173, 201] on span "BPA-2025-203" at bounding box center [166, 200] width 70 height 15
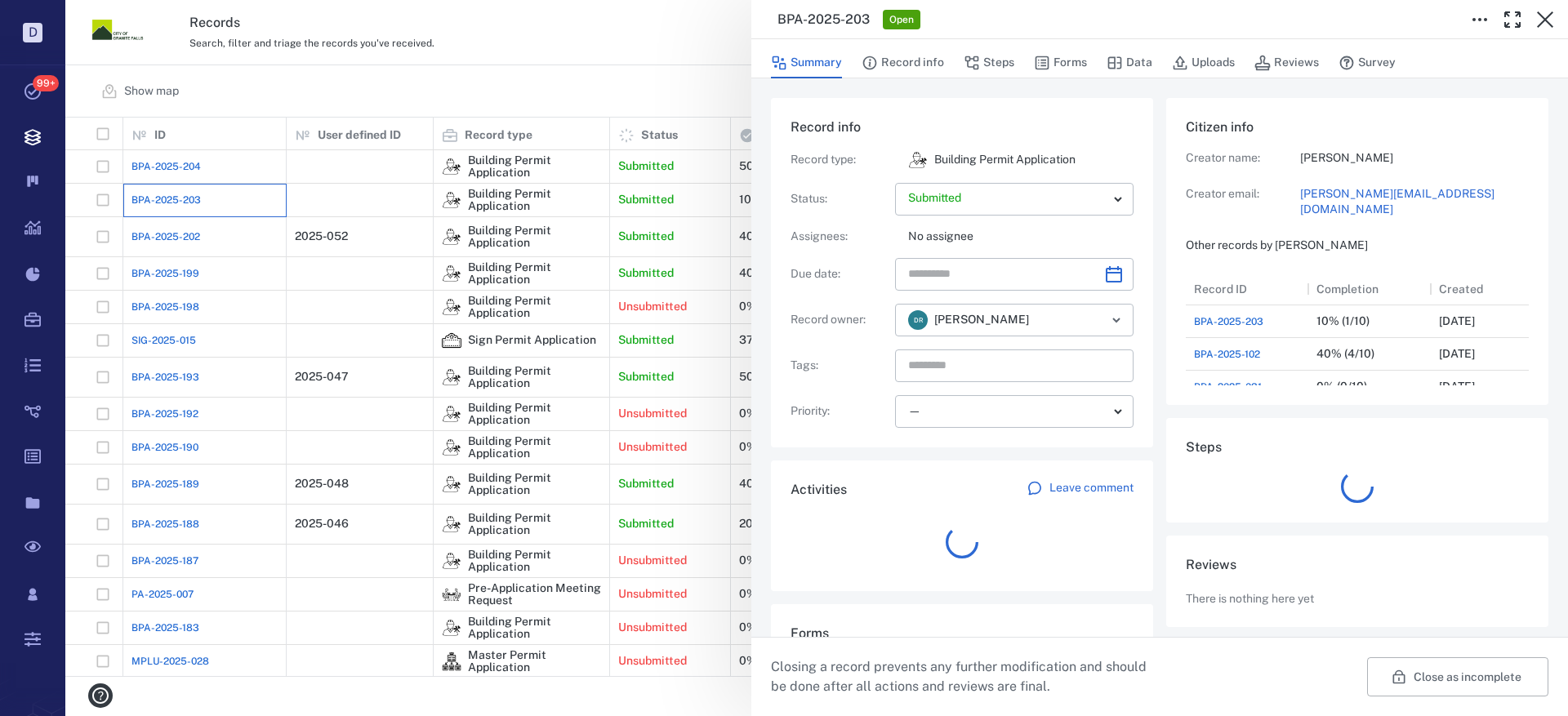
scroll to position [13, 13]
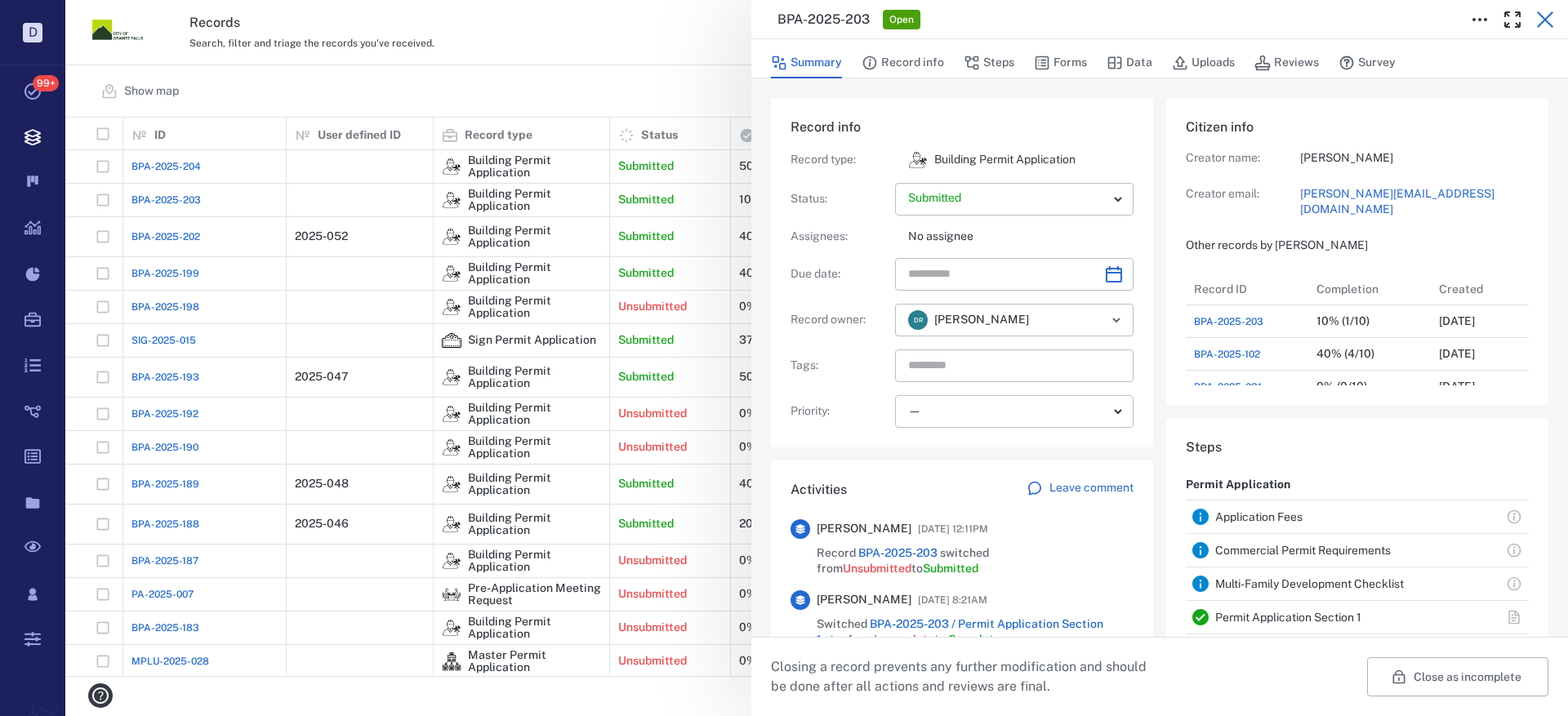
click at [1547, 14] on icon "button" at bounding box center [1545, 19] width 20 height 20
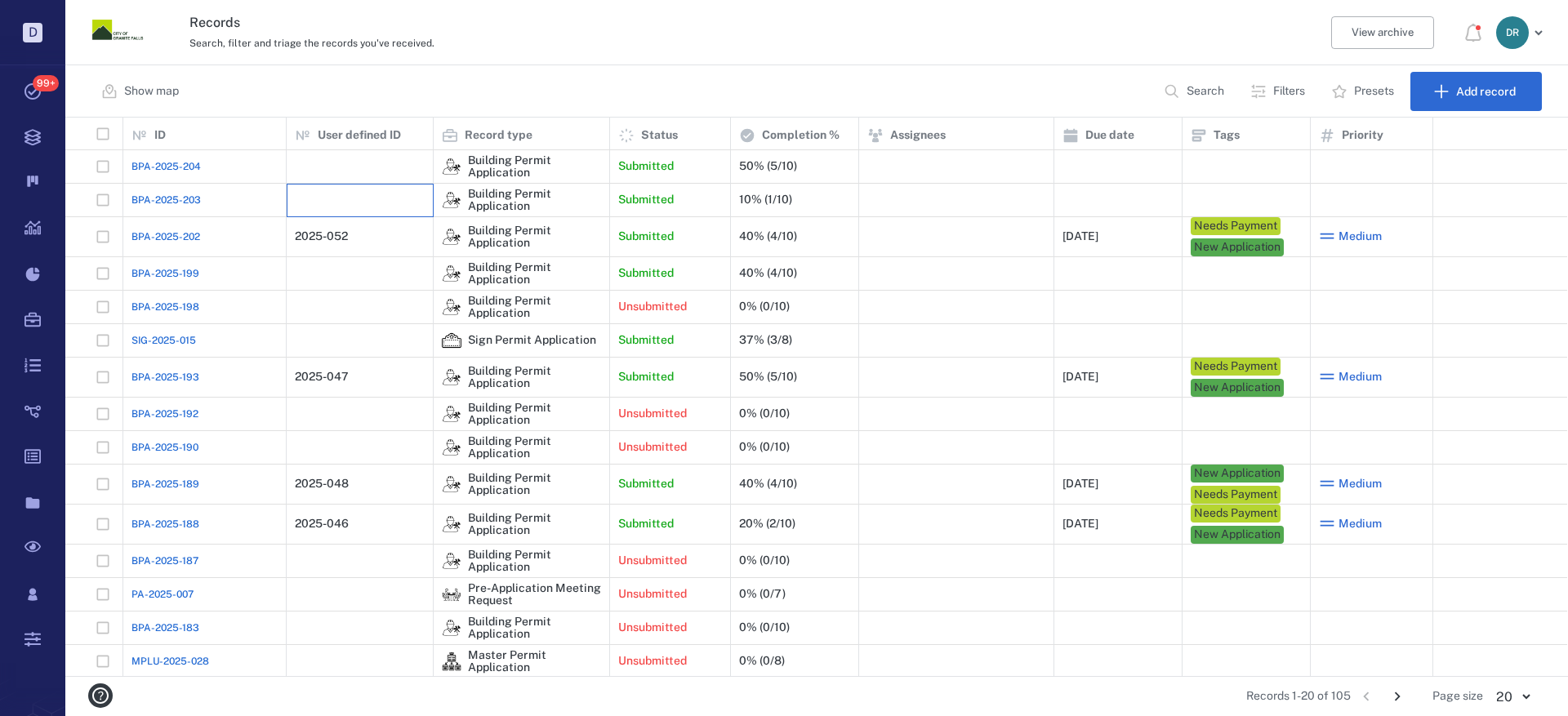
click at [325, 202] on div at bounding box center [360, 200] width 130 height 33
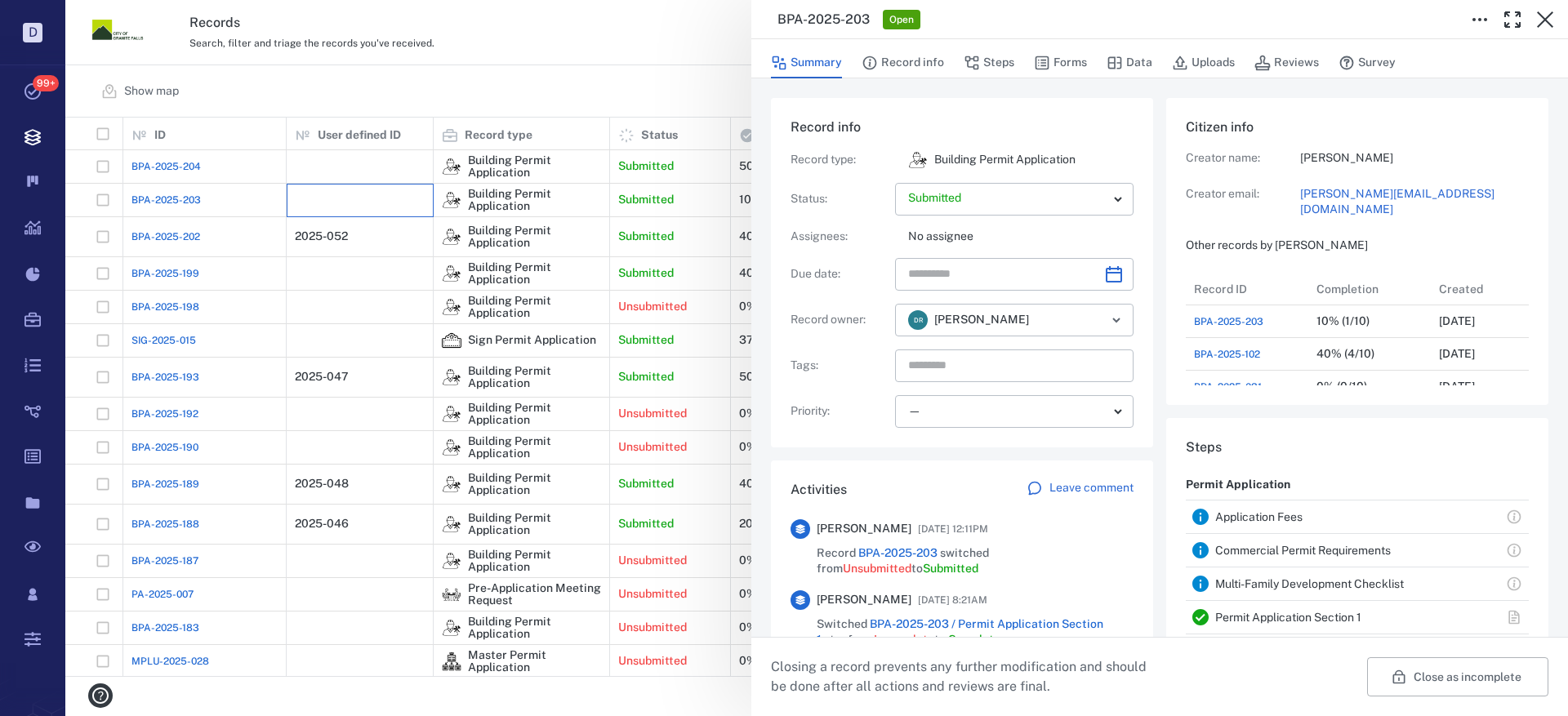
scroll to position [326, 312]
type input "**********"
click at [952, 273] on input "**********" at bounding box center [1000, 275] width 183 height 33
click at [1117, 273] on icon "Choose date" at bounding box center [1114, 275] width 20 height 20
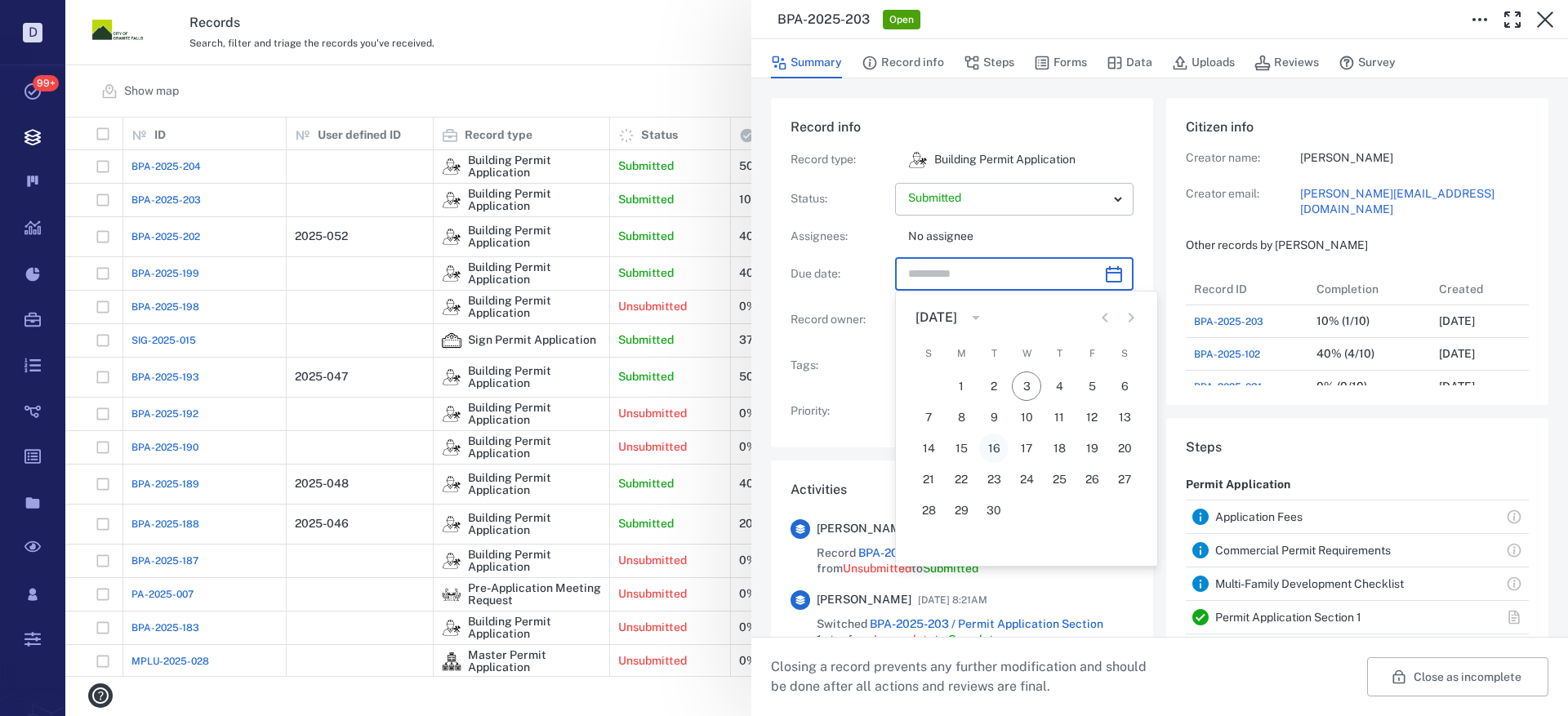
click at [993, 449] on button "16" at bounding box center [993, 448] width 29 height 29
type input "**********"
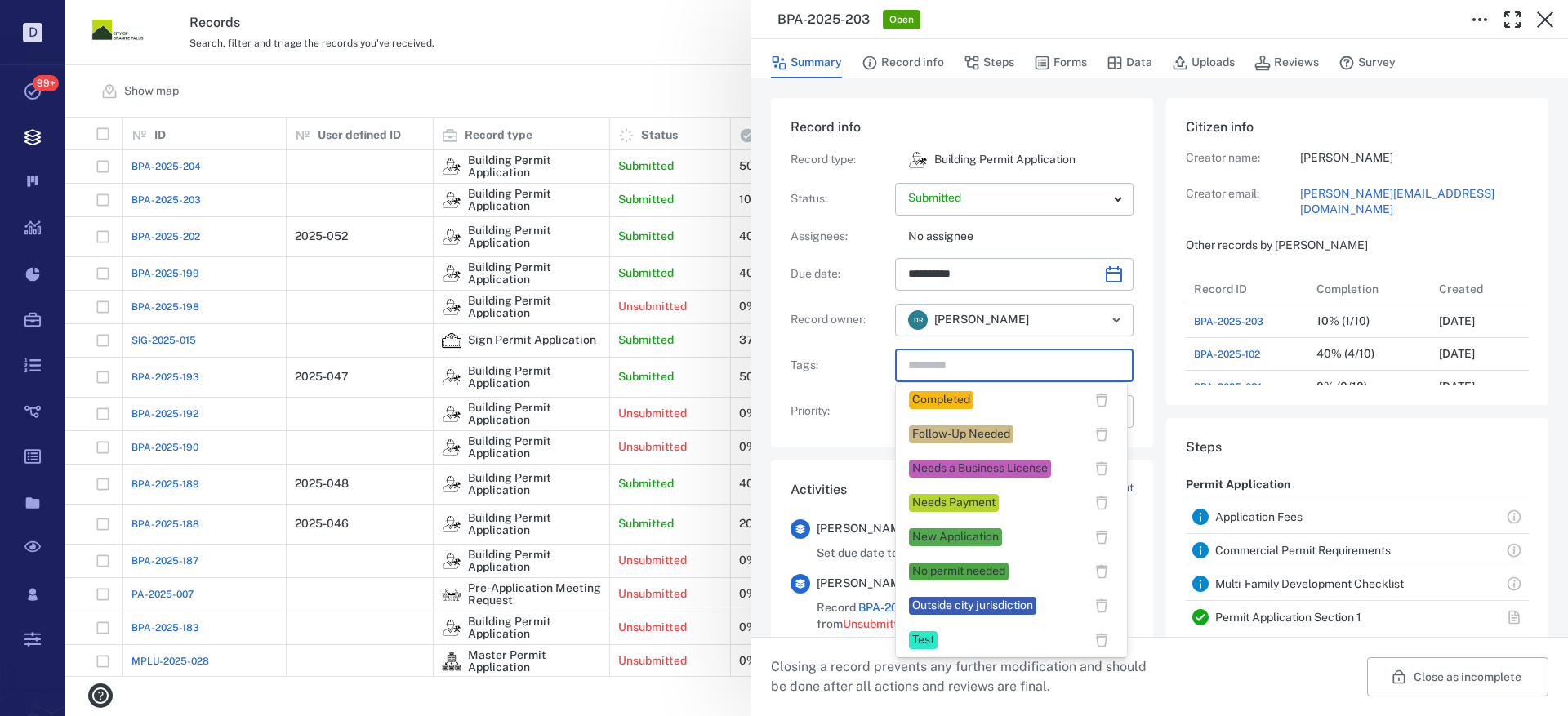
click at [1000, 365] on input "text" at bounding box center [995, 366] width 178 height 23
click at [972, 528] on div "New Application" at bounding box center [956, 537] width 93 height 18
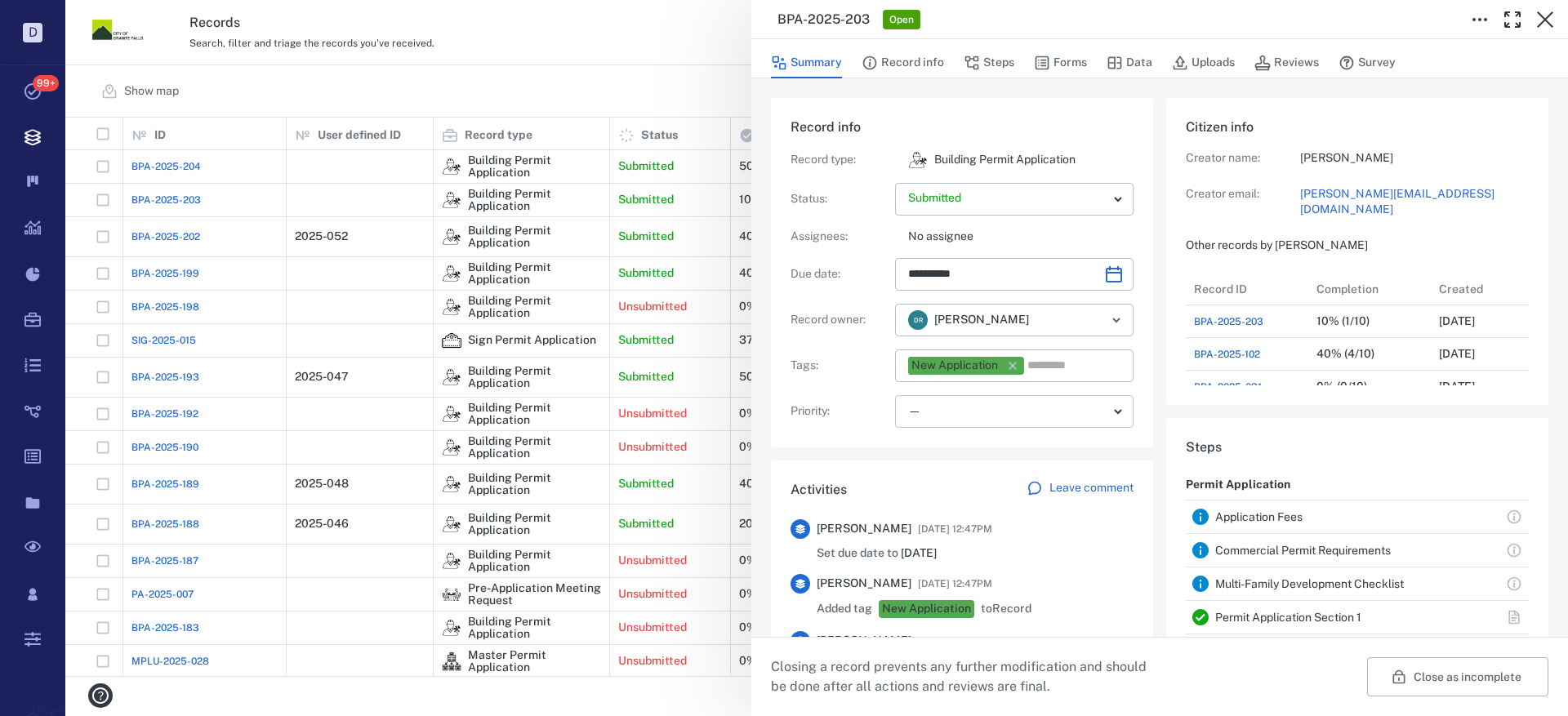
click at [997, 413] on body "D Tasks 99+ Records Boards Dashboard Reports Record types Guide steps Rules For…" at bounding box center [784, 358] width 1568 height 716
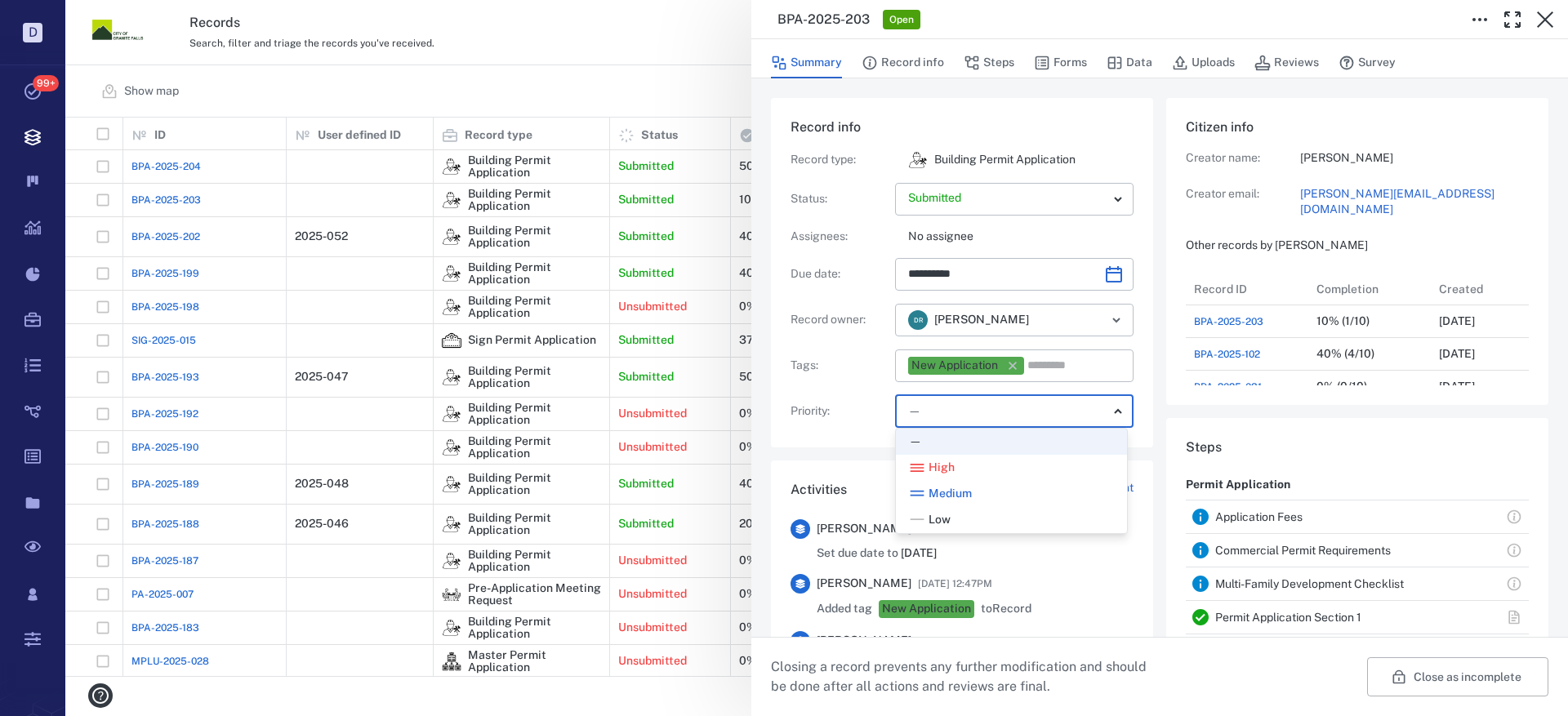
click at [1003, 496] on div "Medium" at bounding box center [1011, 493] width 205 height 16
type input "**"
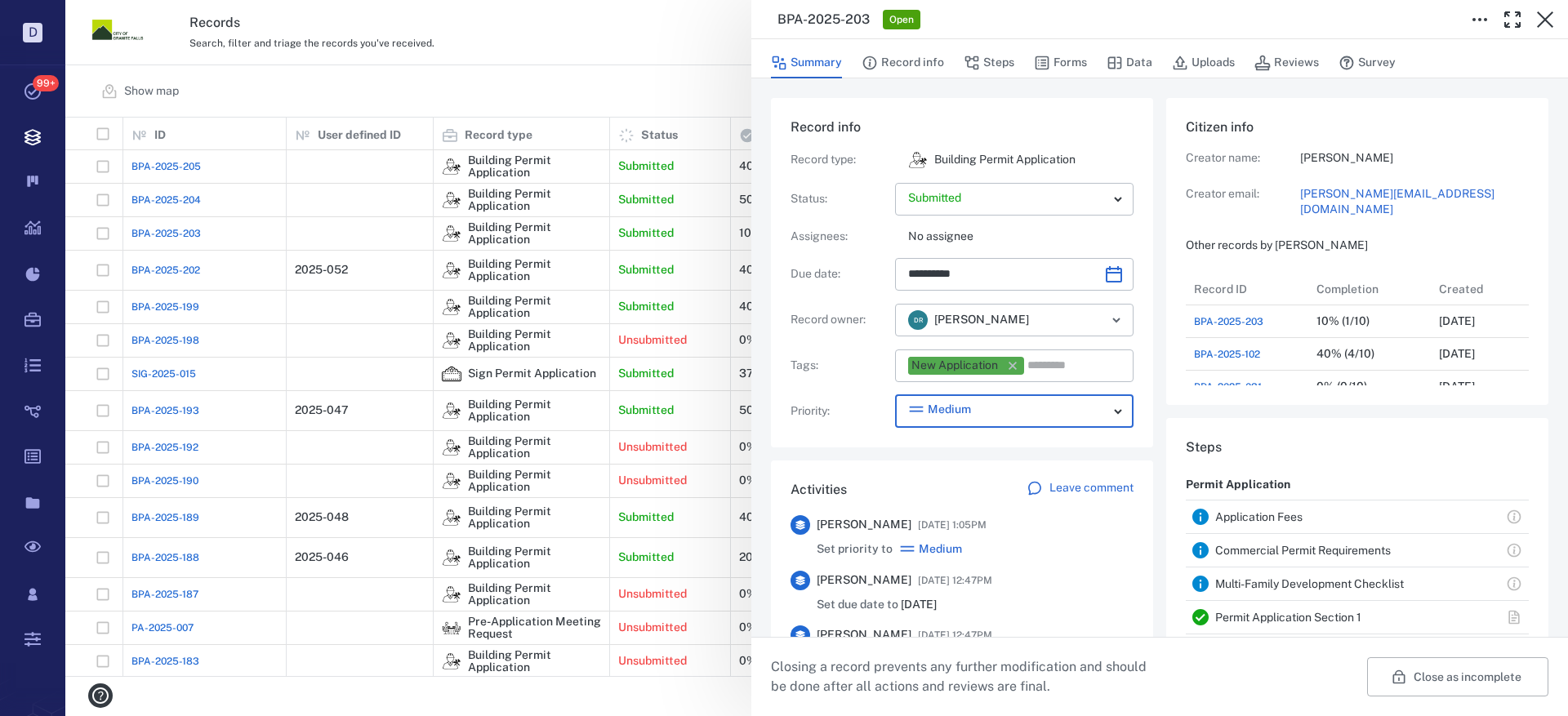
scroll to position [0, 0]
click at [991, 65] on button "Steps" at bounding box center [990, 62] width 51 height 31
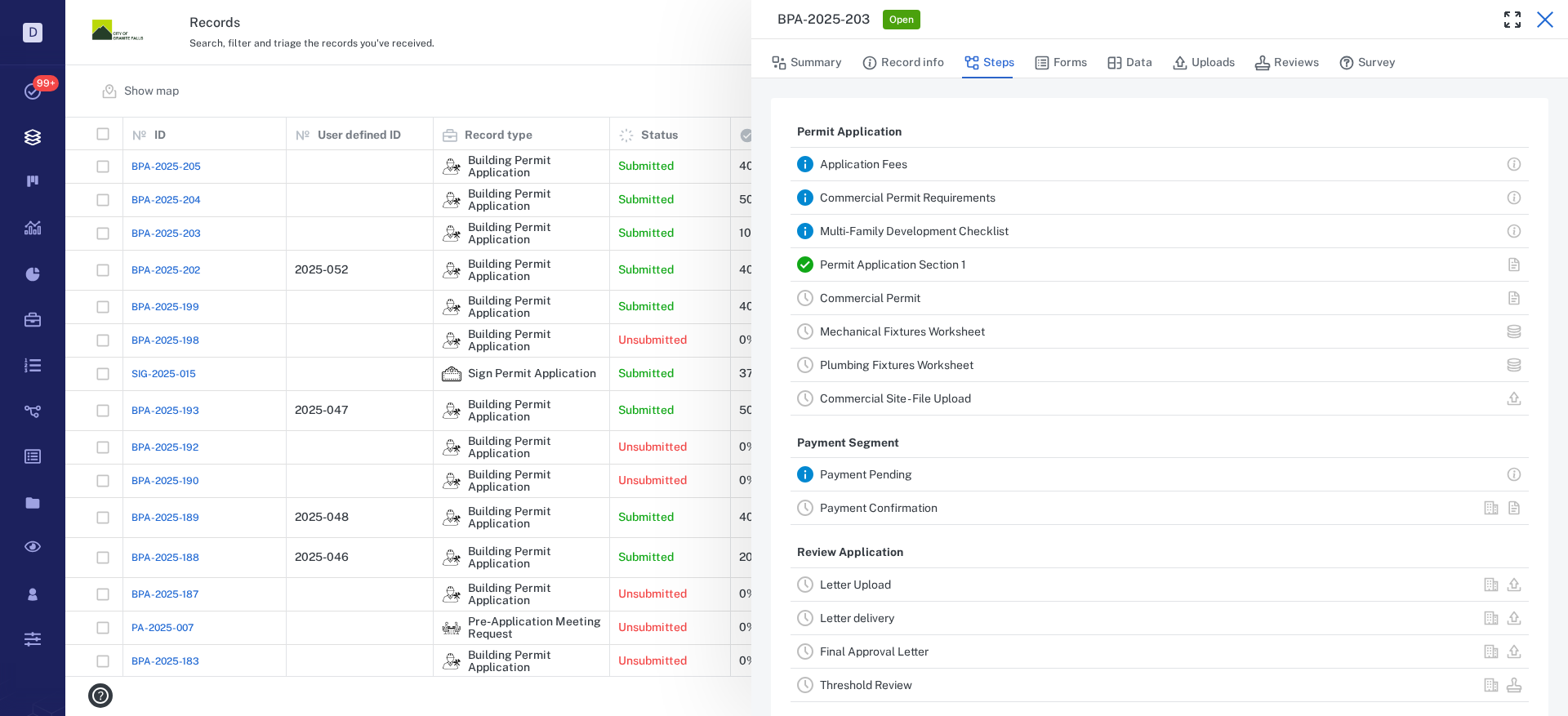
click at [1547, 11] on icon "button" at bounding box center [1545, 19] width 20 height 20
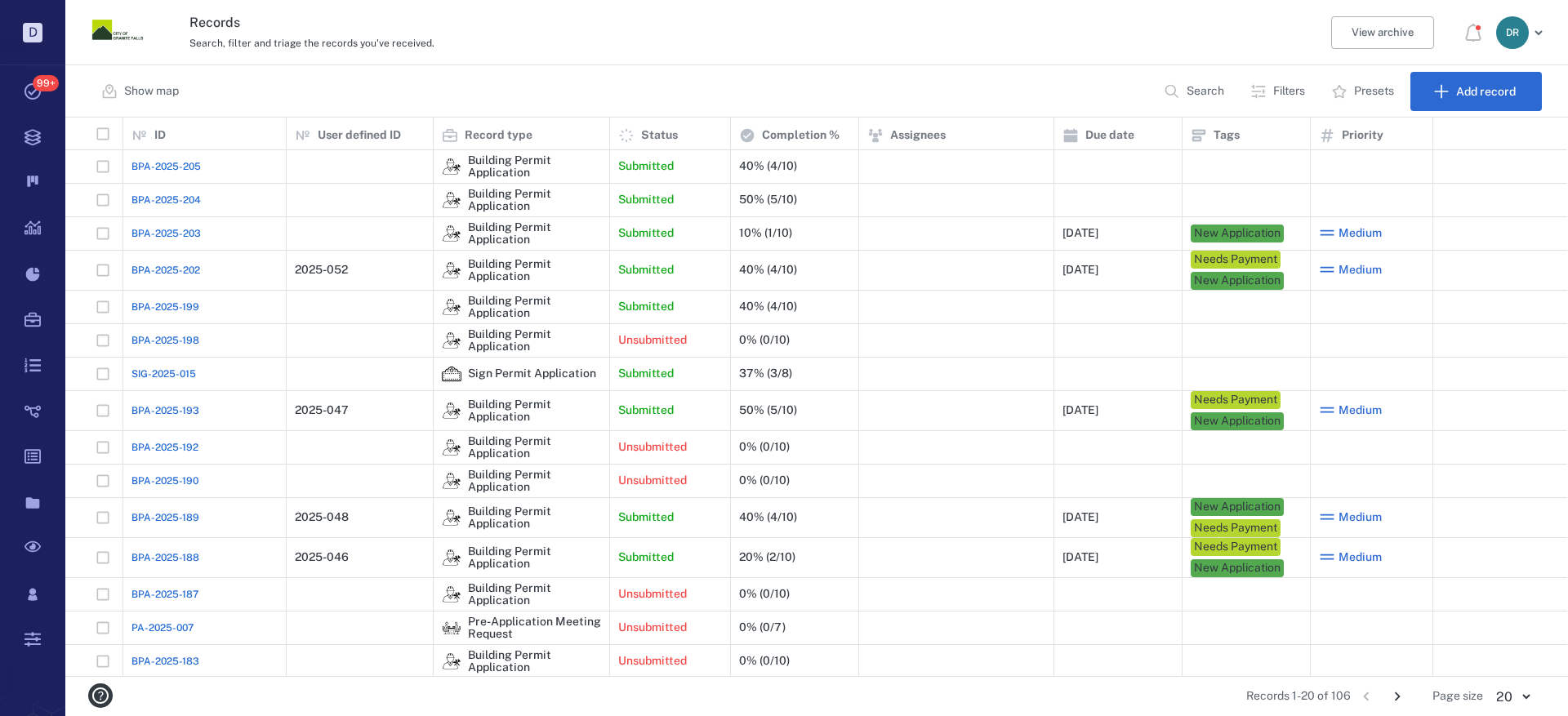
click at [177, 235] on span "BPA-2025-203" at bounding box center [166, 234] width 70 height 15
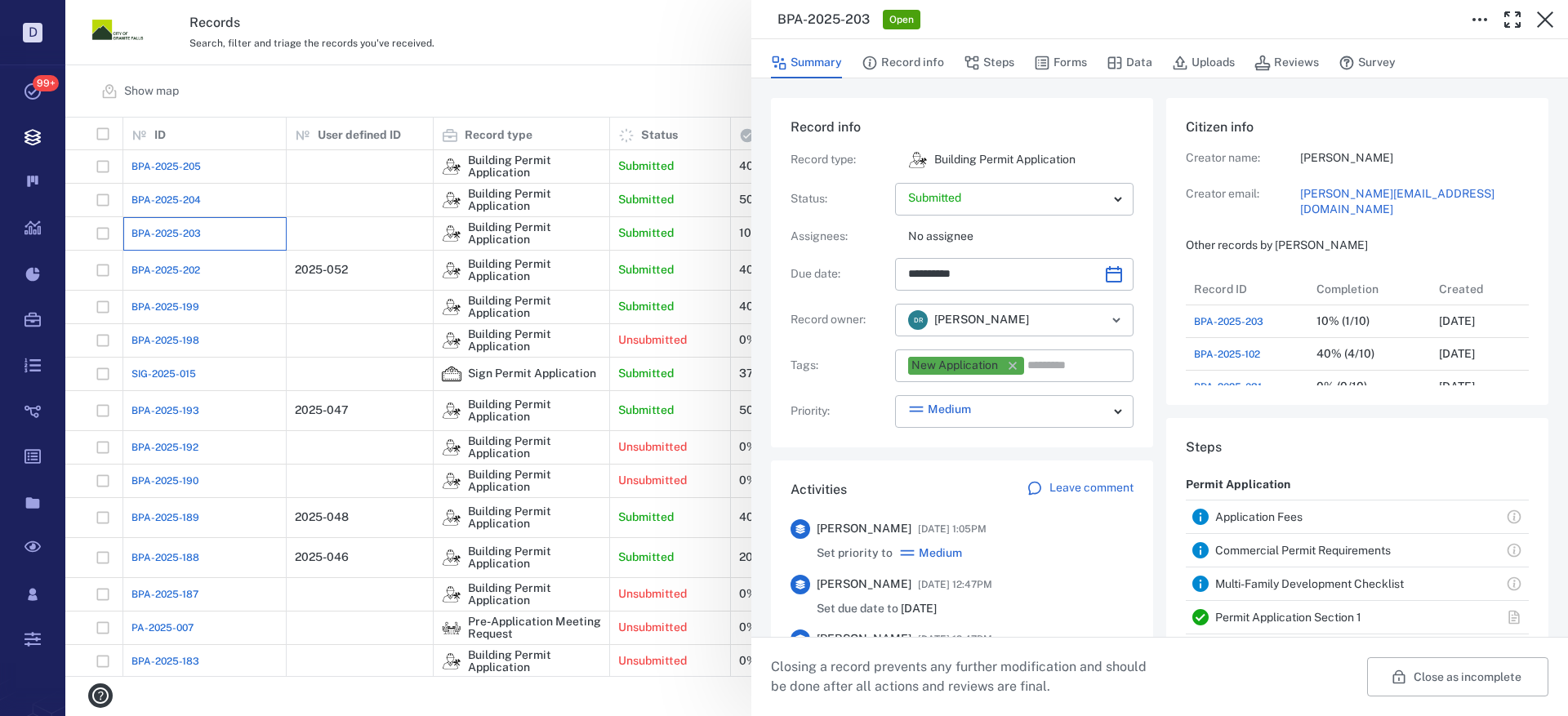
type input "**********"
click at [919, 66] on button "Record info" at bounding box center [902, 62] width 82 height 31
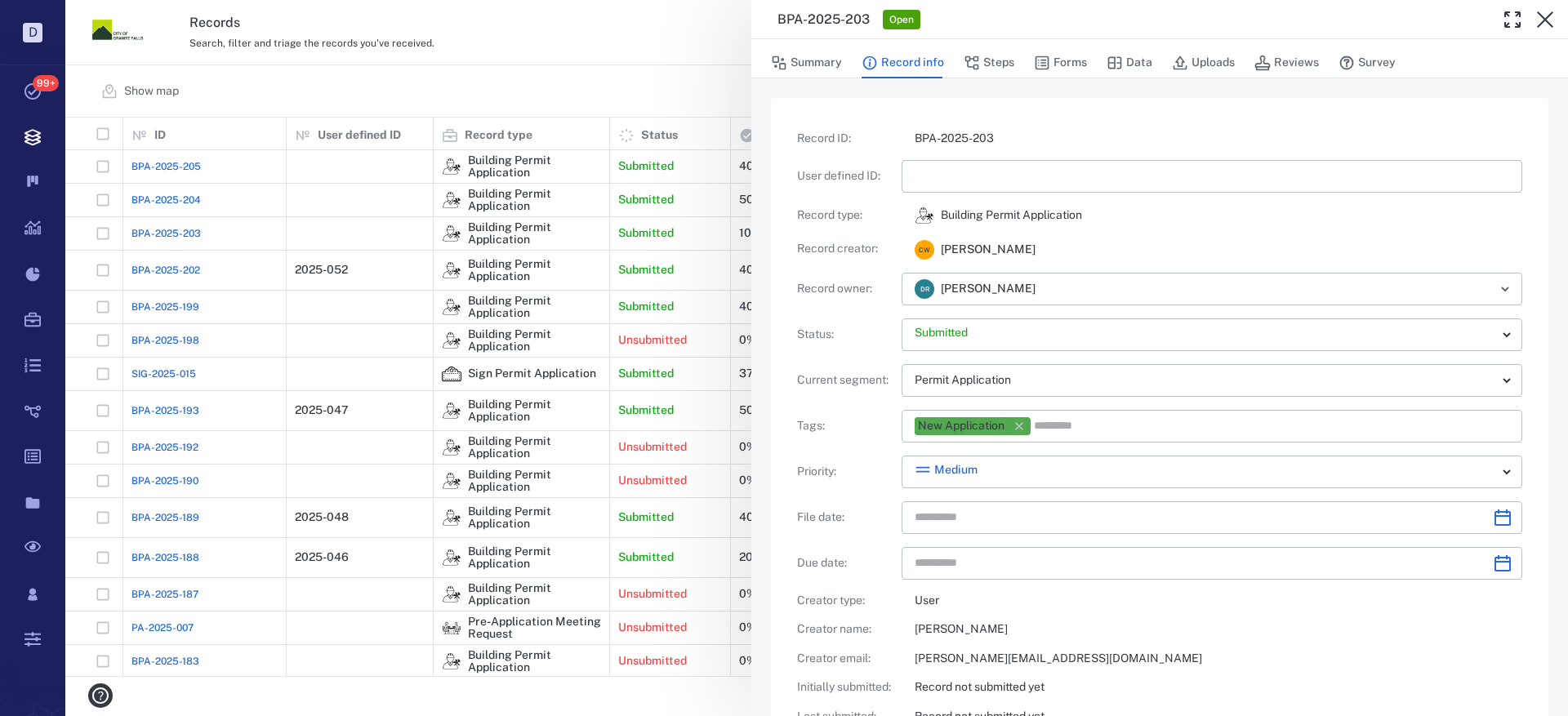
type input "**********"
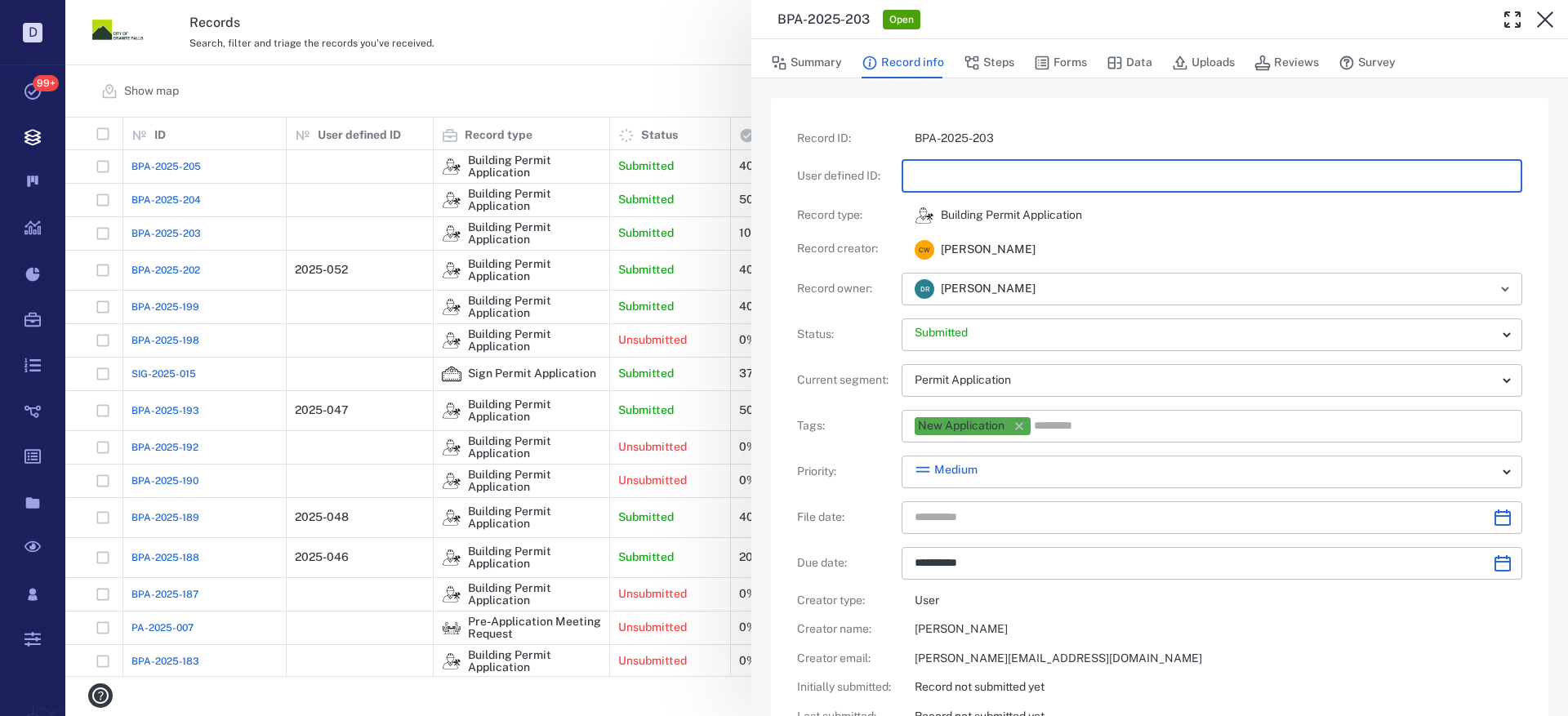
click at [967, 174] on input "text" at bounding box center [1212, 176] width 594 height 33
type input "********"
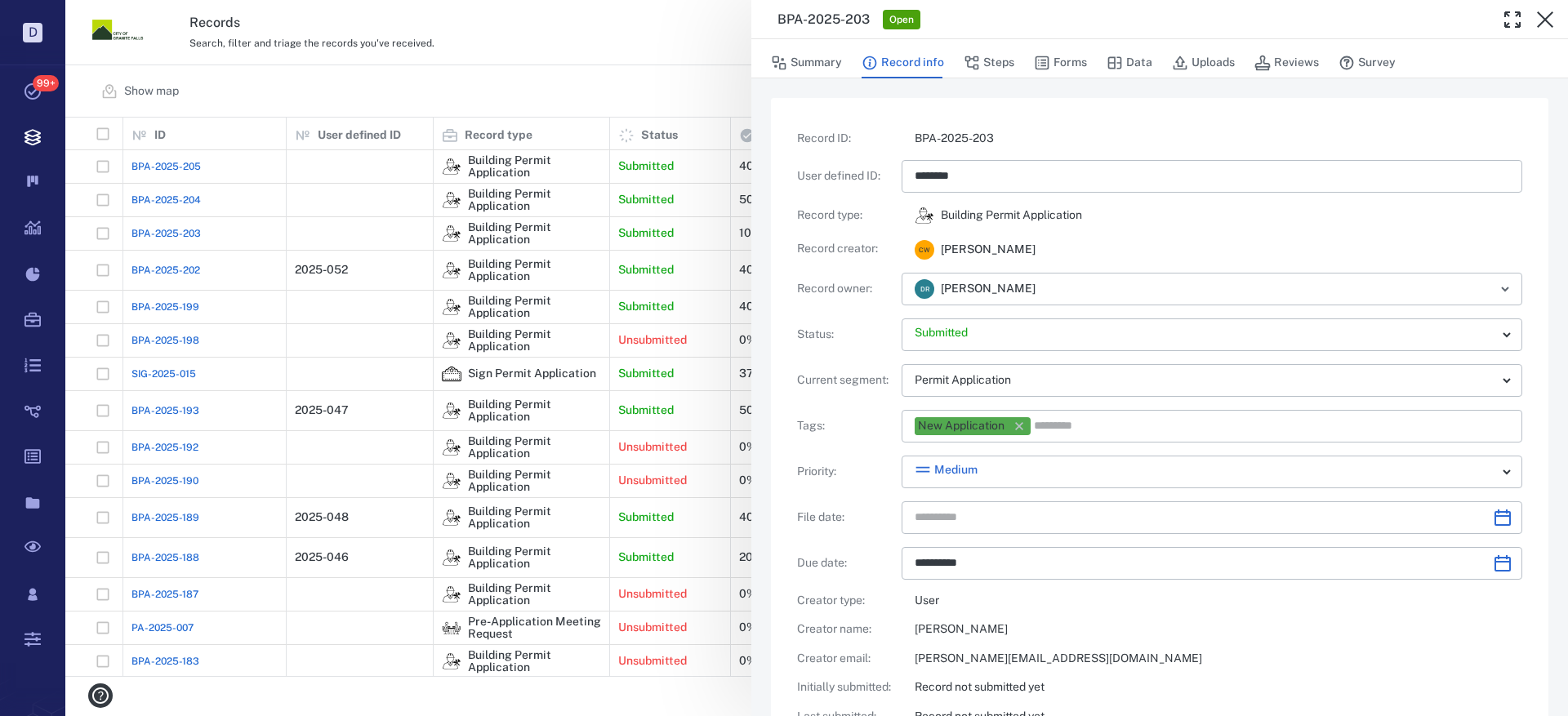
click at [1098, 110] on div "**********" at bounding box center [1159, 552] width 777 height 908
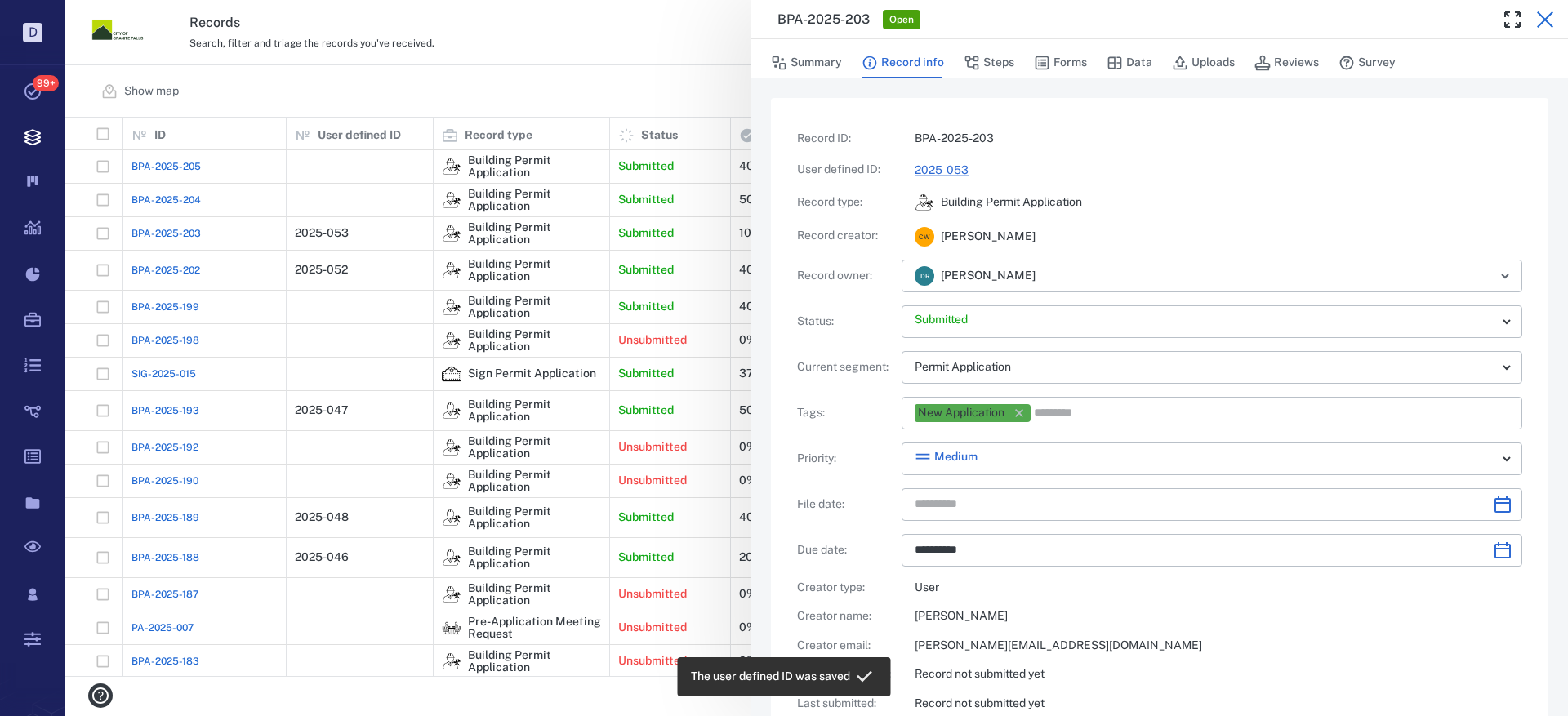
click at [1545, 15] on icon "button" at bounding box center [1545, 19] width 20 height 20
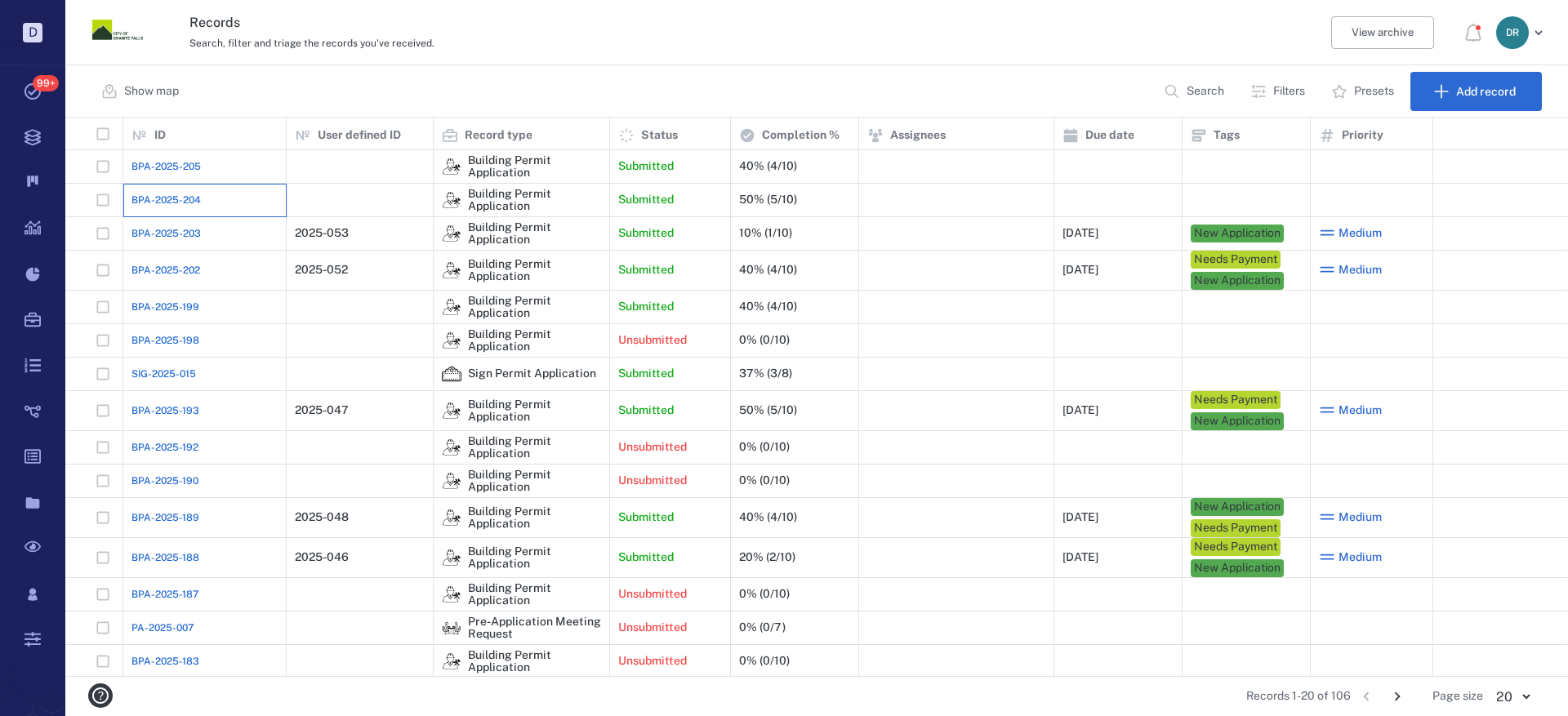
click at [179, 188] on div "BPA-2025-204" at bounding box center [204, 200] width 146 height 33
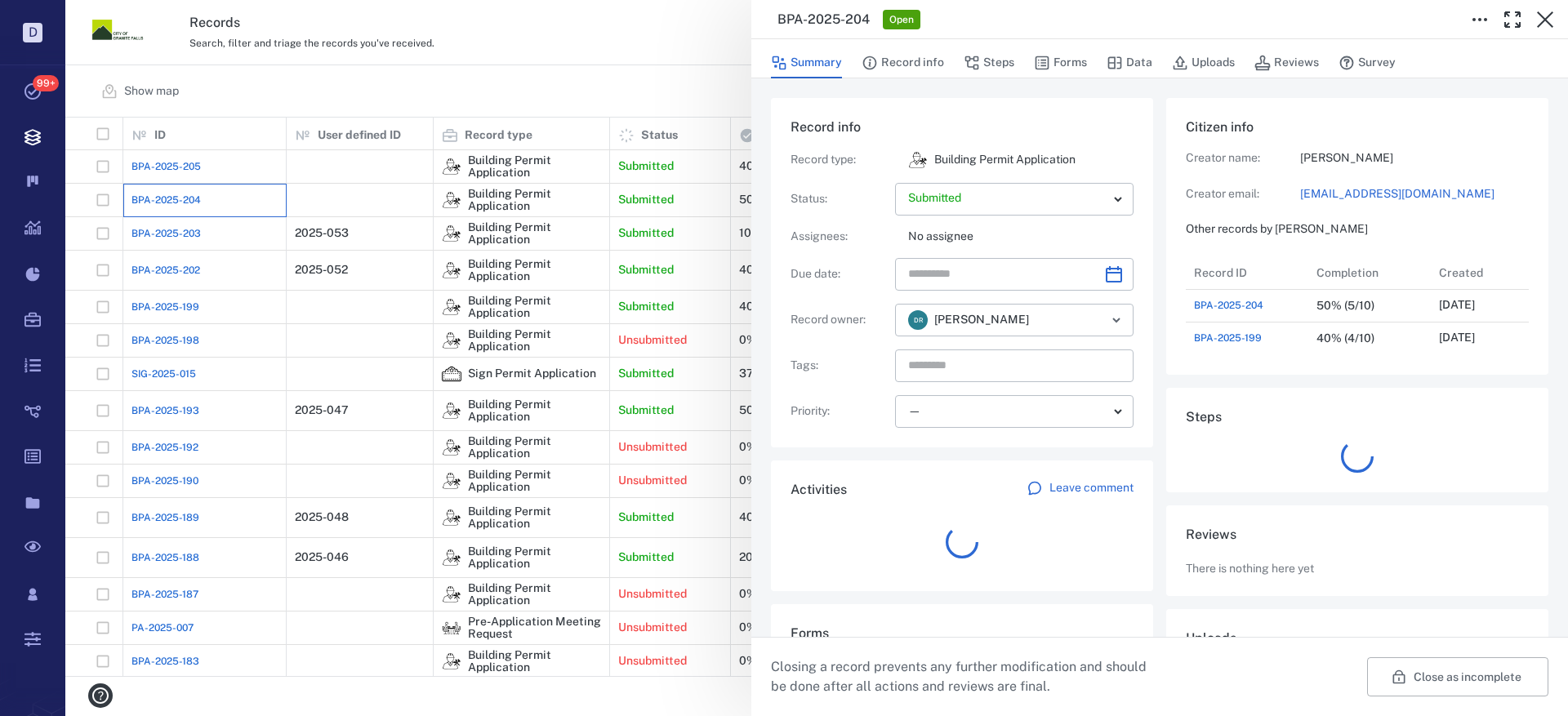
scroll to position [98, 325]
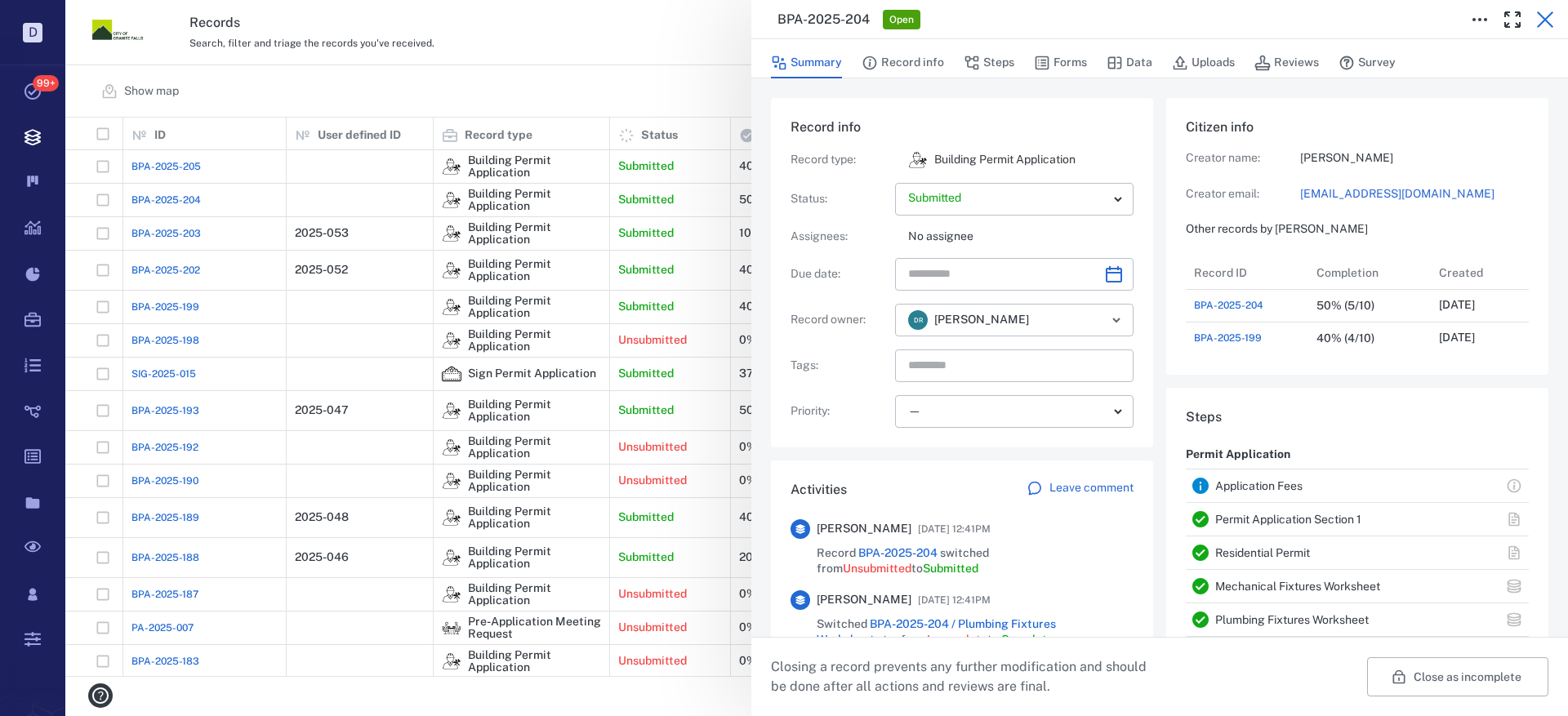
click at [1543, 10] on icon "button" at bounding box center [1545, 19] width 20 height 20
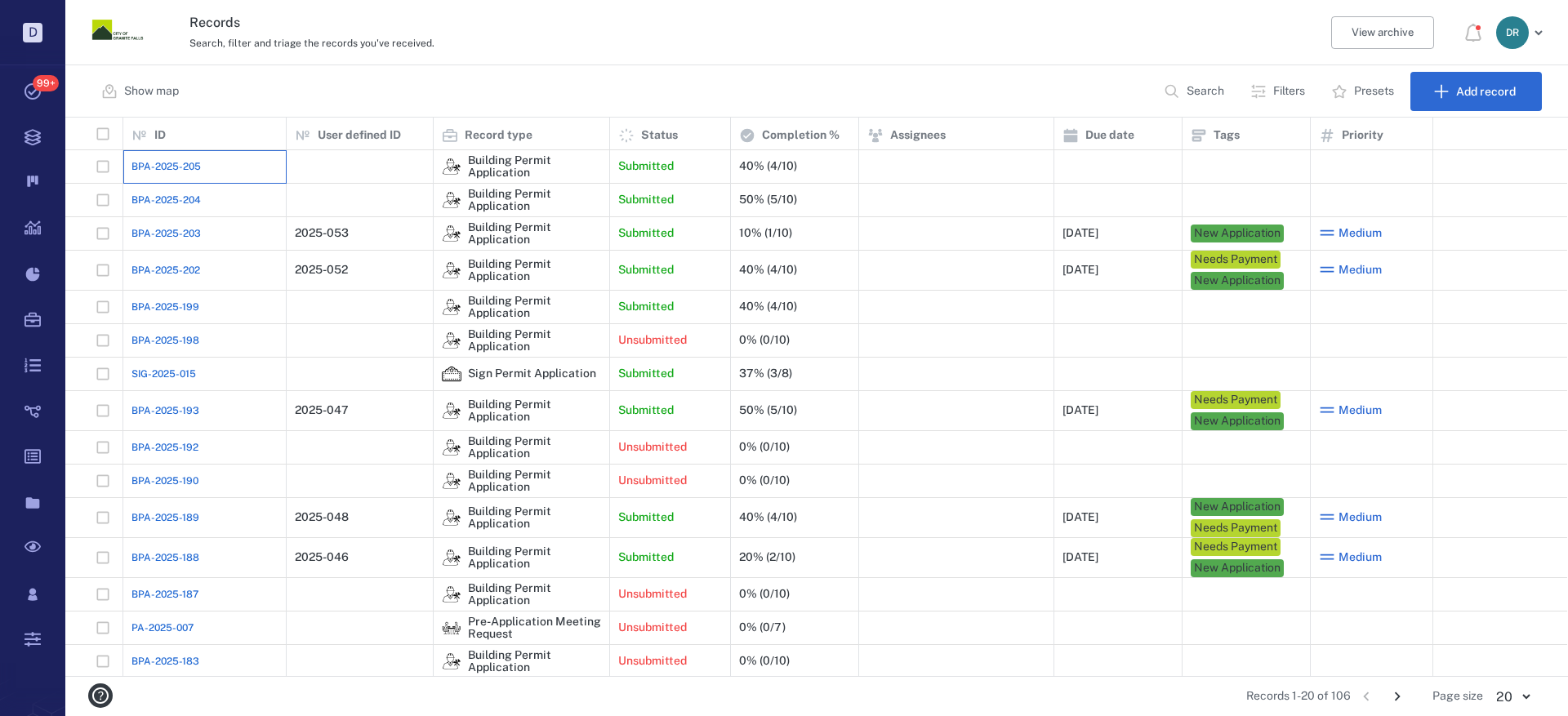
click at [160, 158] on div "BPA-2025-205" at bounding box center [204, 166] width 146 height 33
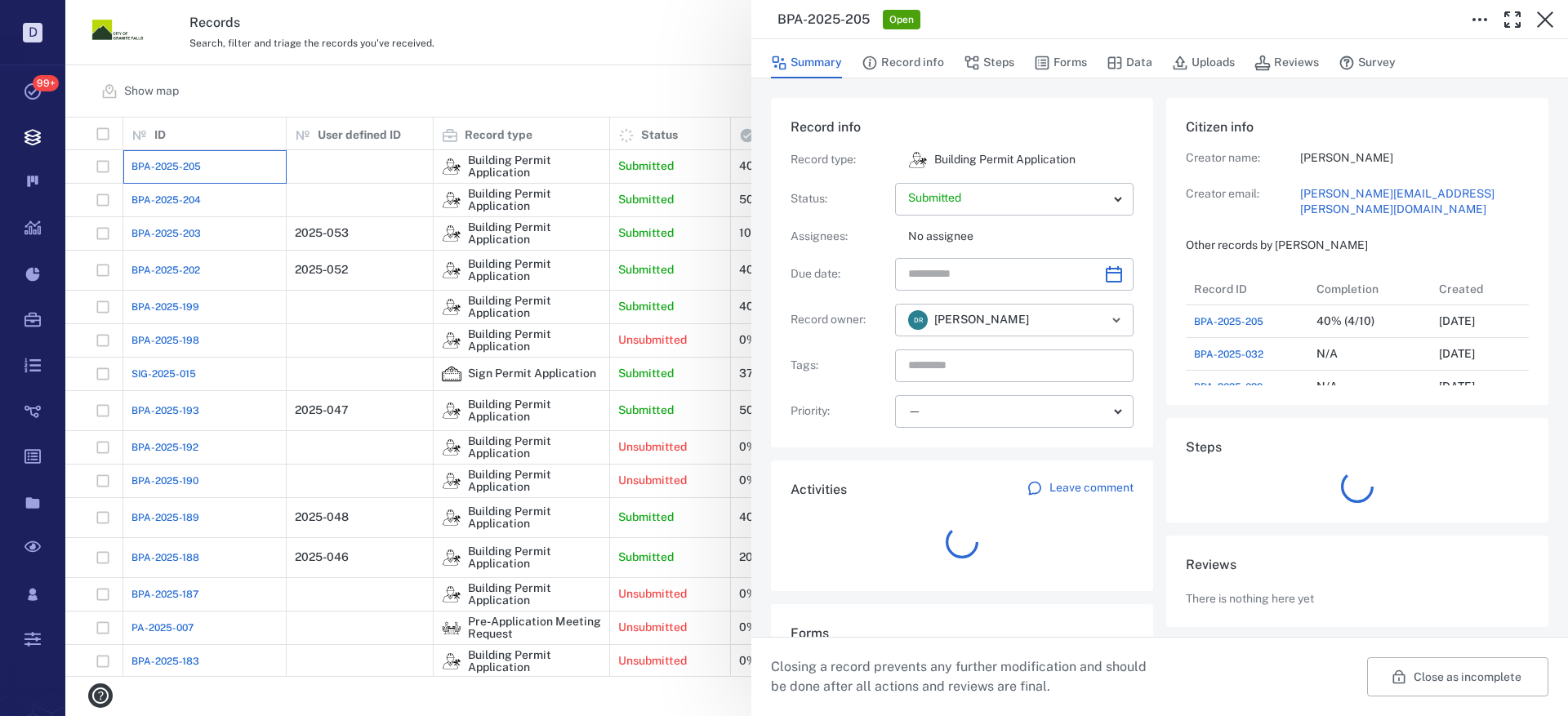
scroll to position [228, 312]
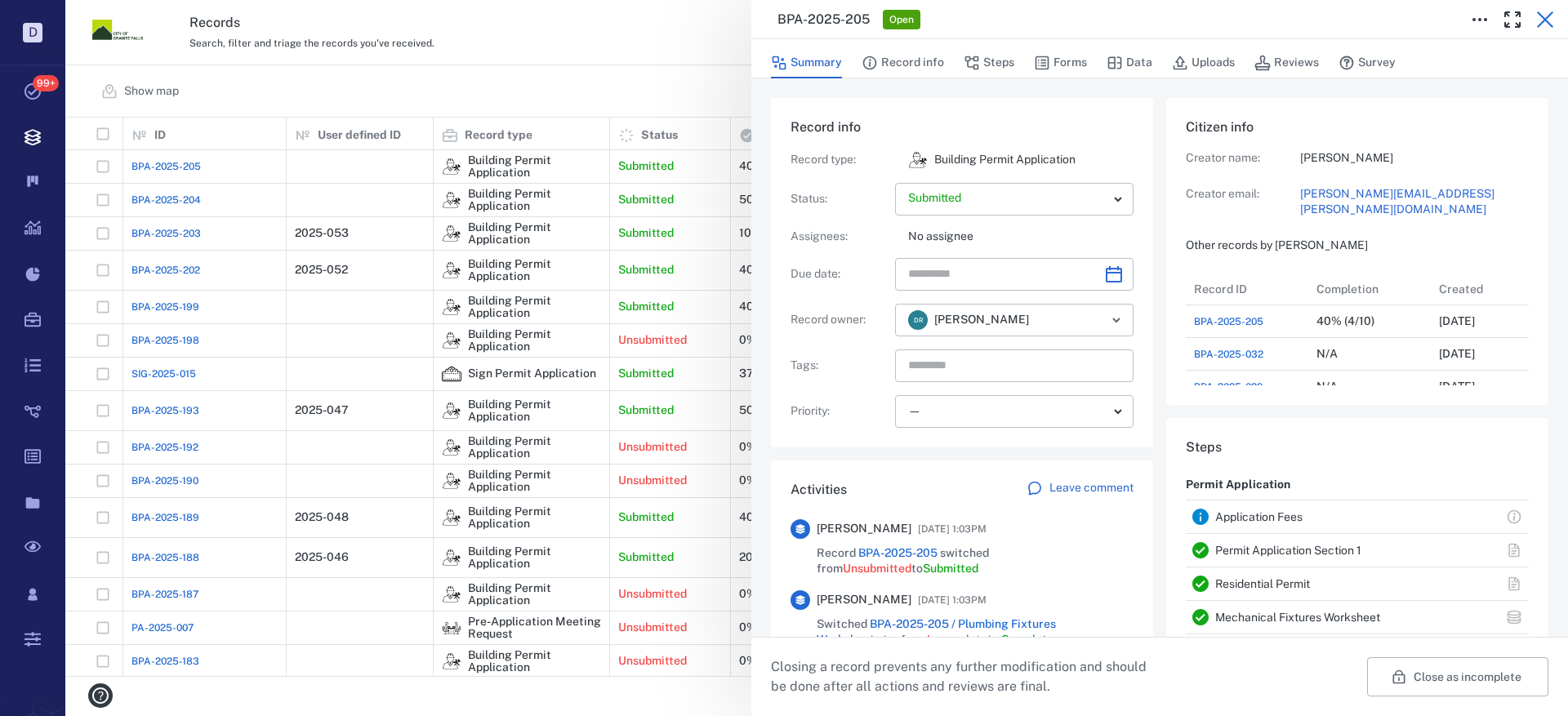
click at [1544, 12] on icon "button" at bounding box center [1545, 19] width 20 height 20
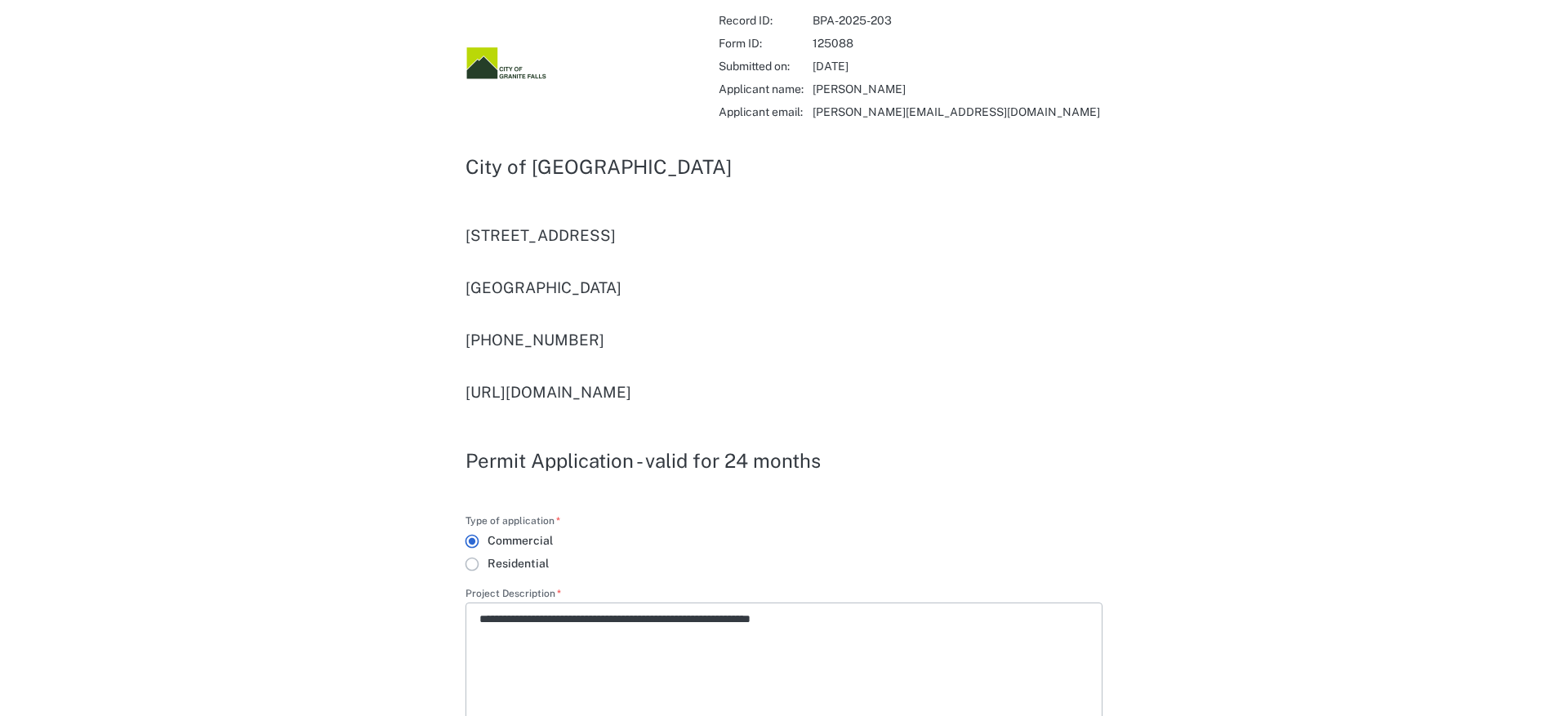
type input "**********"
